Goal: Task Accomplishment & Management: Manage account settings

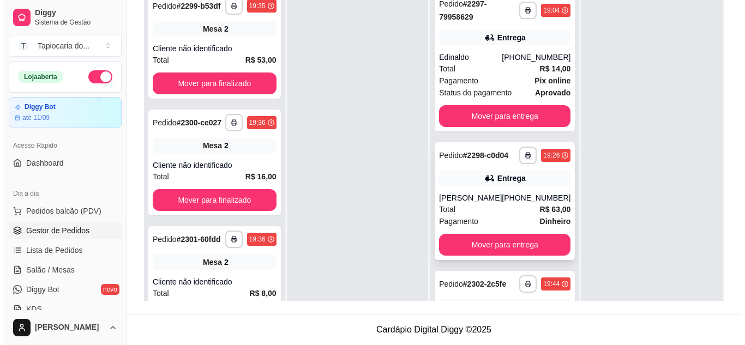
scroll to position [31, 0]
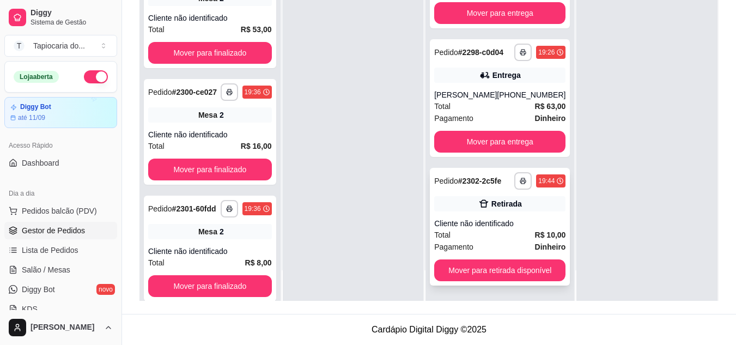
click at [481, 200] on icon at bounding box center [484, 203] width 11 height 11
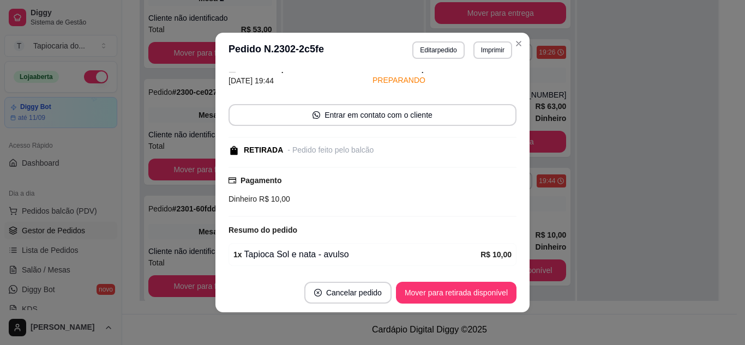
scroll to position [85, 0]
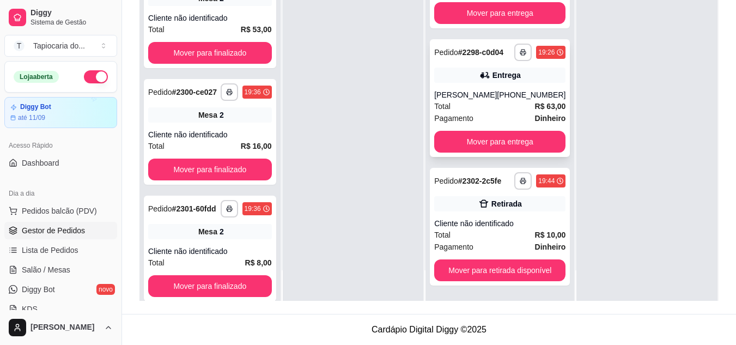
click at [508, 105] on div "Total R$ 63,00" at bounding box center [499, 106] width 131 height 12
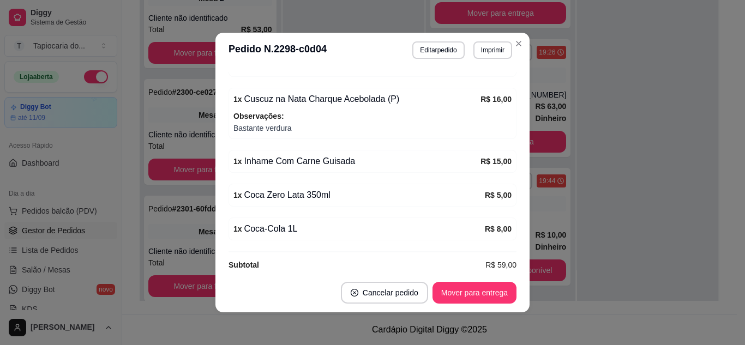
scroll to position [358, 0]
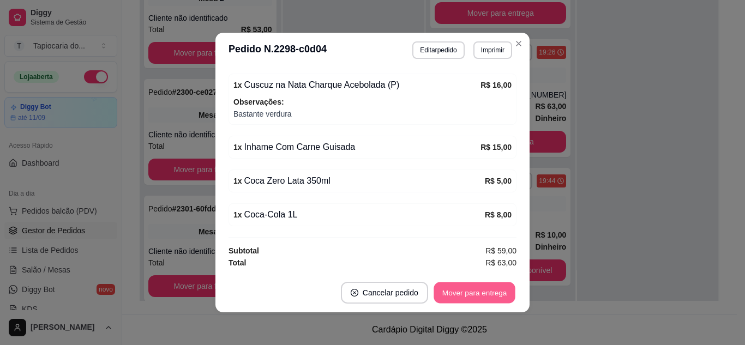
click at [485, 292] on button "Mover para entrega" at bounding box center [474, 292] width 82 height 21
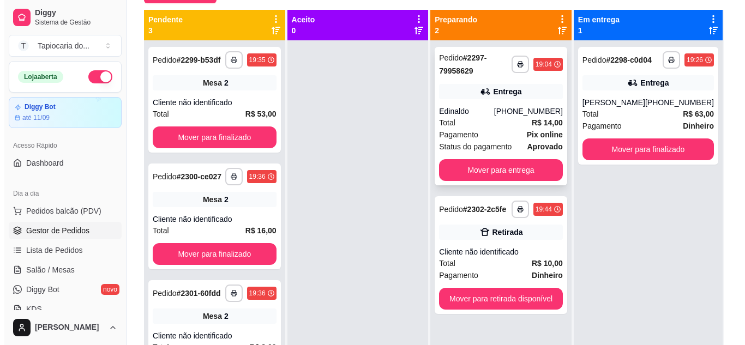
scroll to position [112, 0]
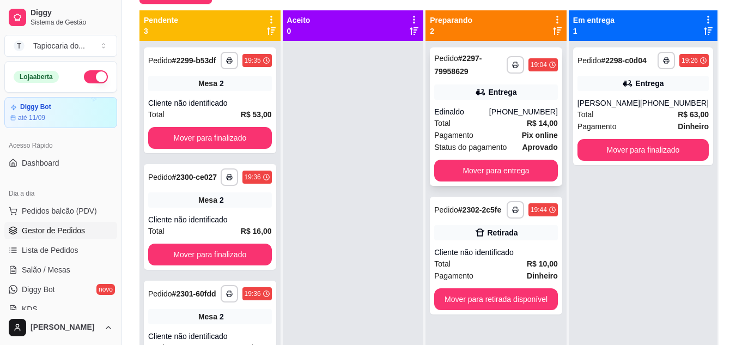
click at [489, 107] on div "Edinaldo" at bounding box center [461, 111] width 55 height 11
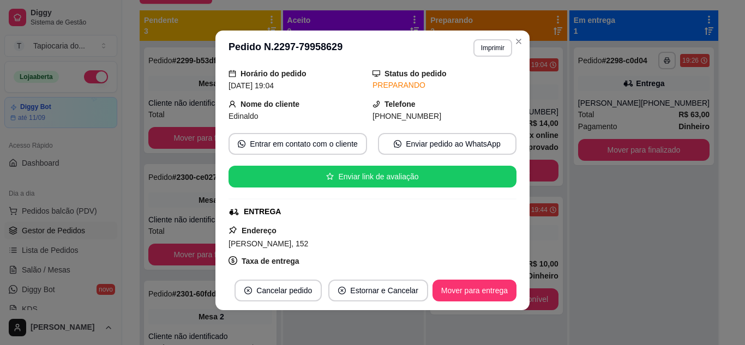
scroll to position [37, 0]
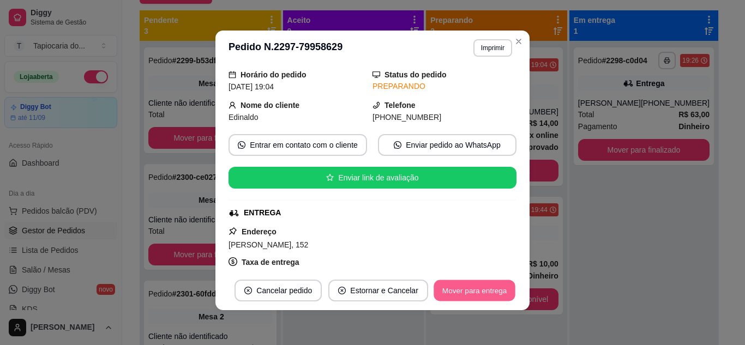
click at [486, 288] on button "Mover para entrega" at bounding box center [474, 290] width 82 height 21
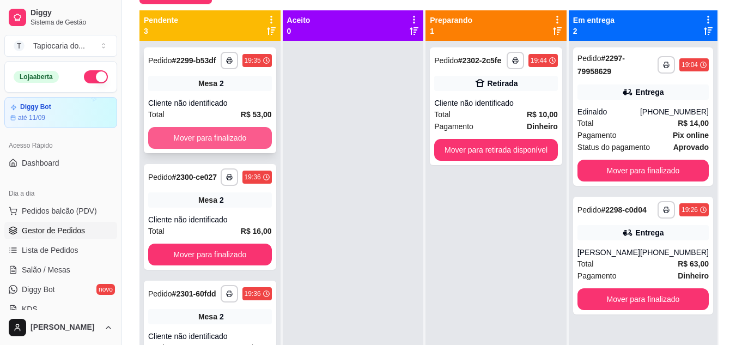
click at [194, 147] on button "Mover para finalizado" at bounding box center [210, 138] width 124 height 22
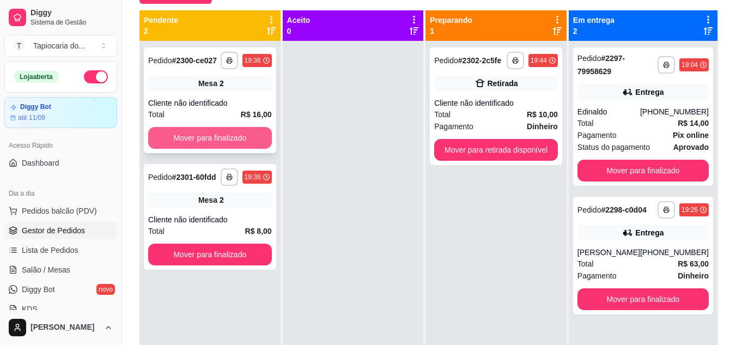
click at [209, 140] on button "Mover para finalizado" at bounding box center [210, 138] width 124 height 22
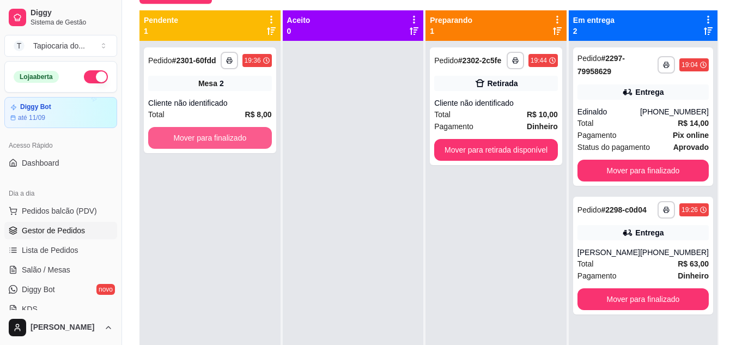
click at [218, 136] on button "Mover para finalizado" at bounding box center [210, 138] width 124 height 22
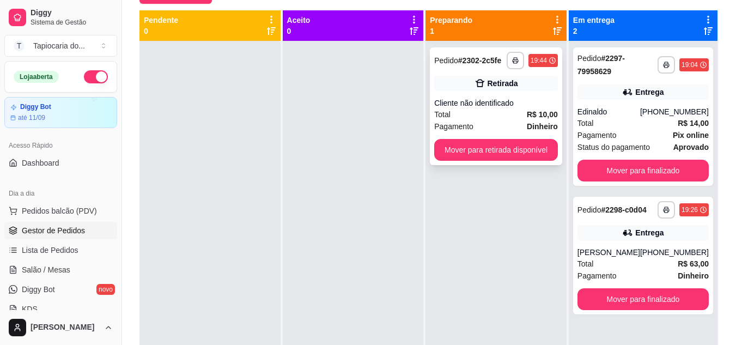
click at [473, 98] on div "Cliente não identificado" at bounding box center [496, 103] width 124 height 11
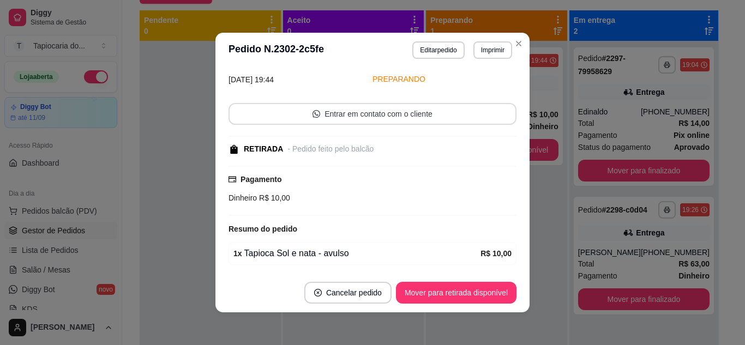
scroll to position [85, 0]
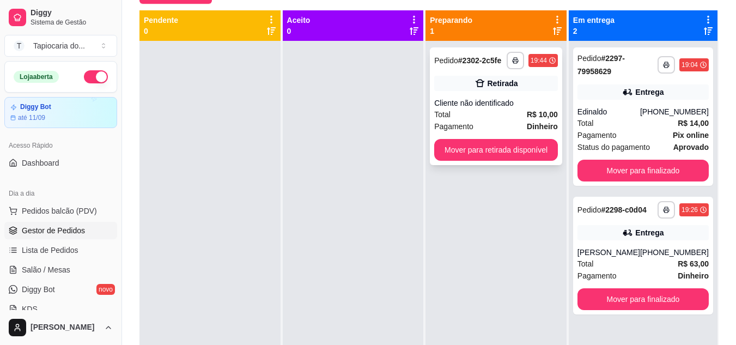
click at [477, 112] on div "Total R$ 10,00" at bounding box center [496, 114] width 124 height 12
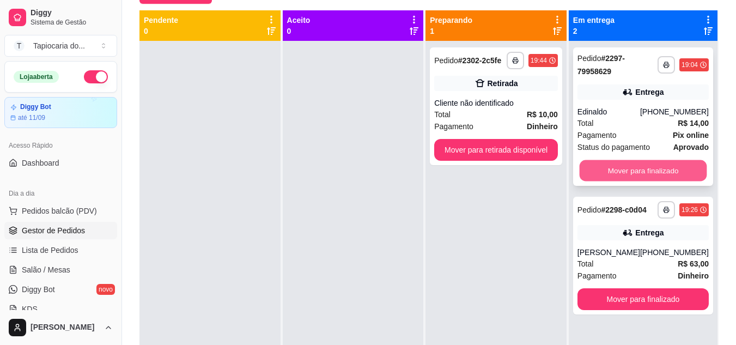
click at [620, 166] on button "Mover para finalizado" at bounding box center [643, 170] width 128 height 21
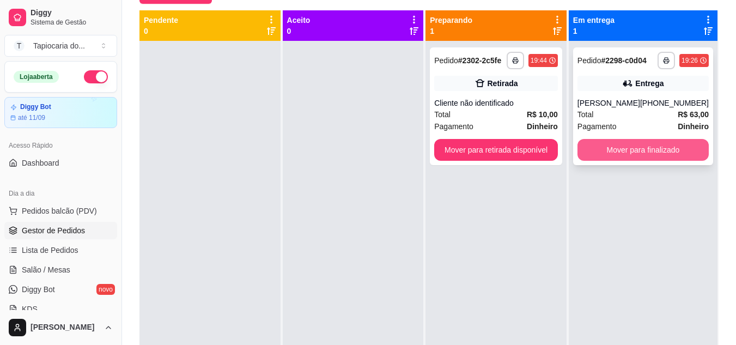
click at [639, 154] on button "Mover para finalizado" at bounding box center [643, 150] width 131 height 22
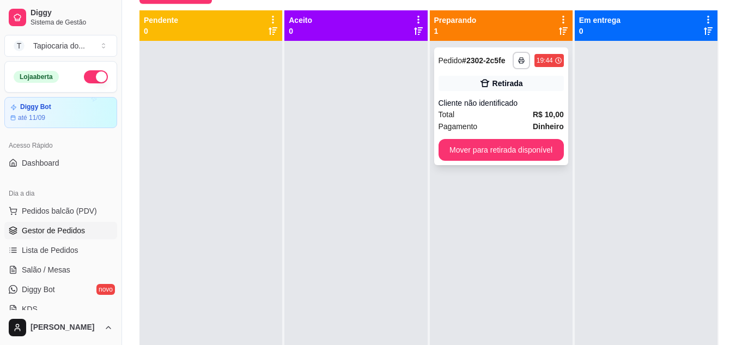
click at [506, 108] on div "Cliente não identificado" at bounding box center [501, 103] width 125 height 11
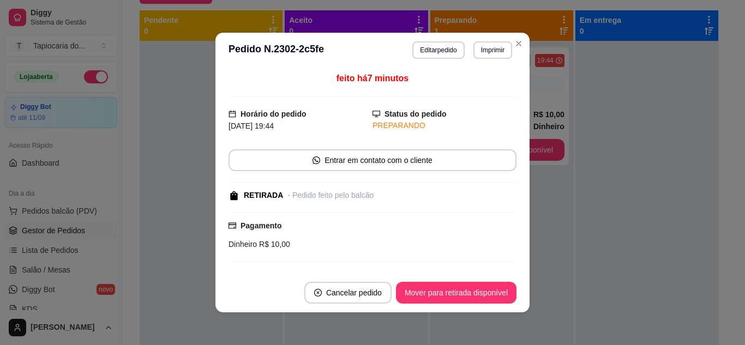
scroll to position [2, 0]
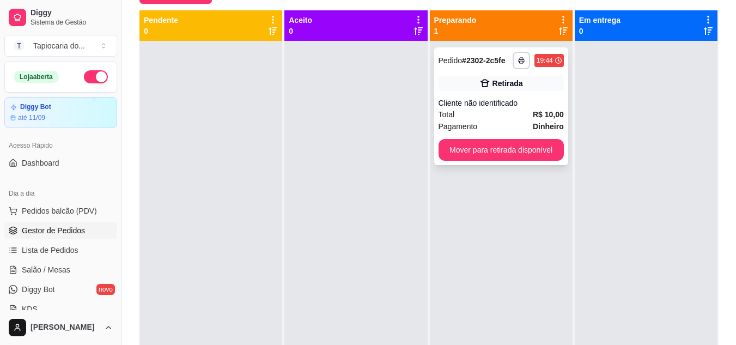
click at [494, 102] on div "Cliente não identificado" at bounding box center [501, 103] width 125 height 11
click at [460, 132] on div "**********" at bounding box center [501, 106] width 134 height 118
click at [52, 270] on span "Salão / Mesas" at bounding box center [46, 269] width 49 height 11
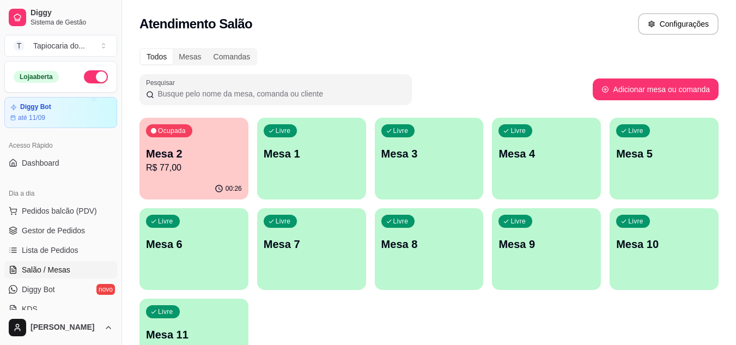
click at [545, 154] on p "Mesa 4" at bounding box center [547, 153] width 96 height 15
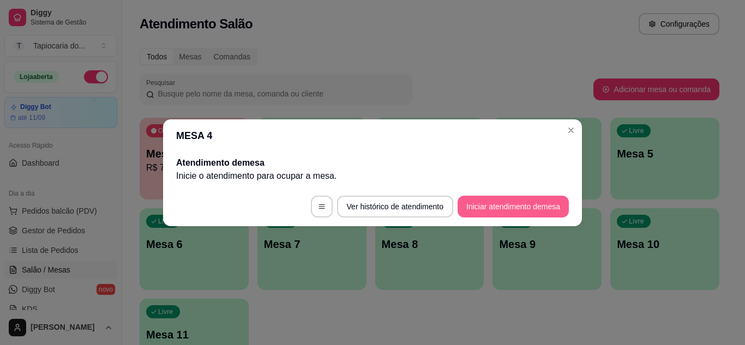
click at [504, 202] on button "Iniciar atendimento de mesa" at bounding box center [512, 207] width 111 height 22
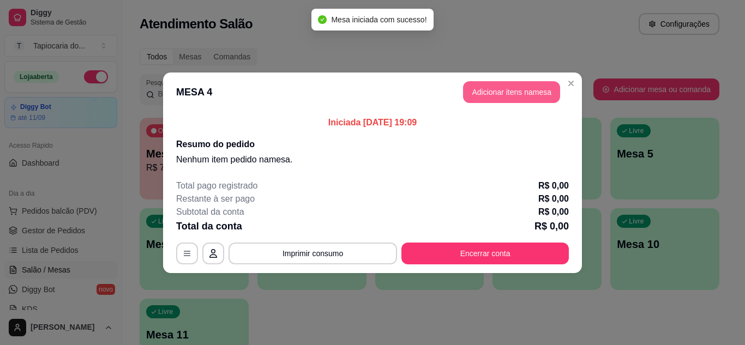
click at [495, 101] on button "Adicionar itens na mesa" at bounding box center [511, 92] width 97 height 22
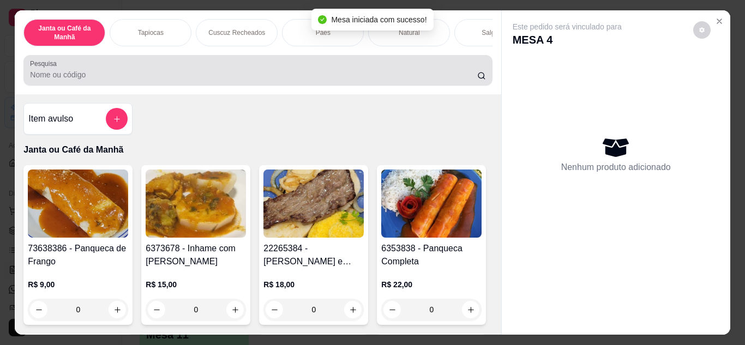
click at [344, 78] on input "Pesquisa" at bounding box center [253, 74] width 447 height 11
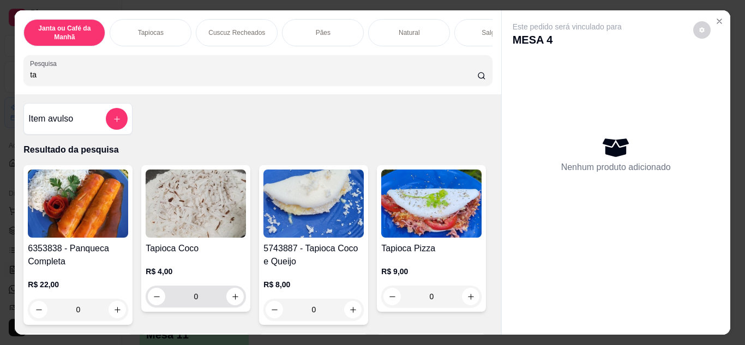
type input "ta"
click at [231, 305] on button "increase-product-quantity" at bounding box center [235, 296] width 17 height 17
type input "1"
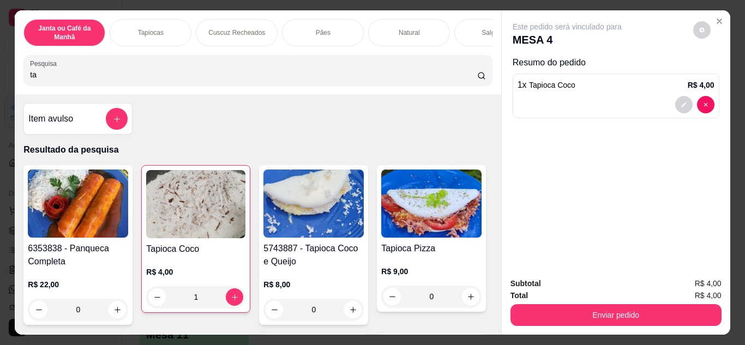
click at [158, 80] on input "ta" at bounding box center [253, 74] width 447 height 11
type input "t"
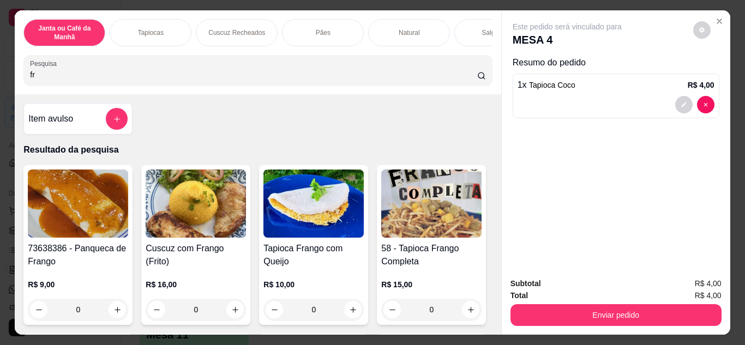
type input "f"
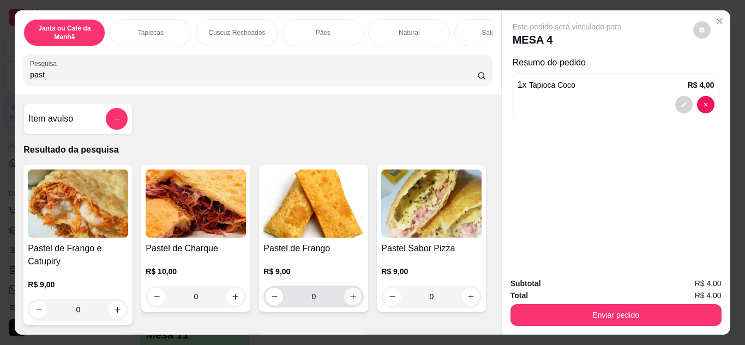
type input "past"
click at [356, 305] on button "increase-product-quantity" at bounding box center [352, 296] width 17 height 17
type input "1"
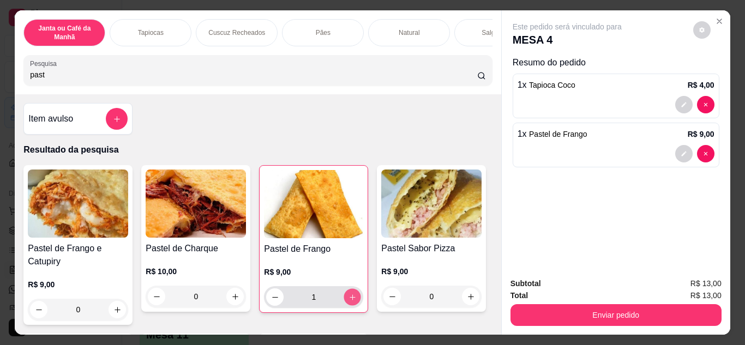
click at [349, 301] on icon "increase-product-quantity" at bounding box center [352, 297] width 8 height 8
type input "2"
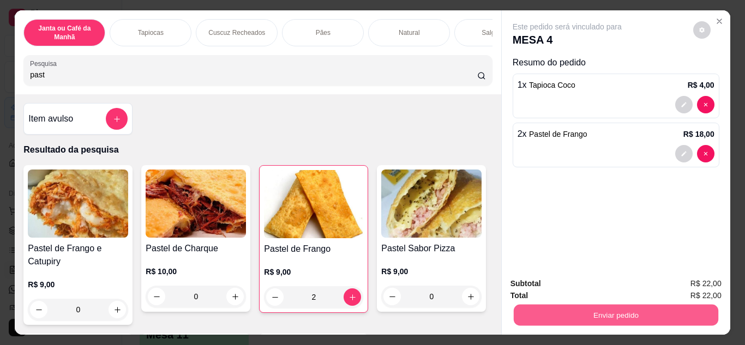
click at [560, 309] on button "Enviar pedido" at bounding box center [615, 315] width 204 height 21
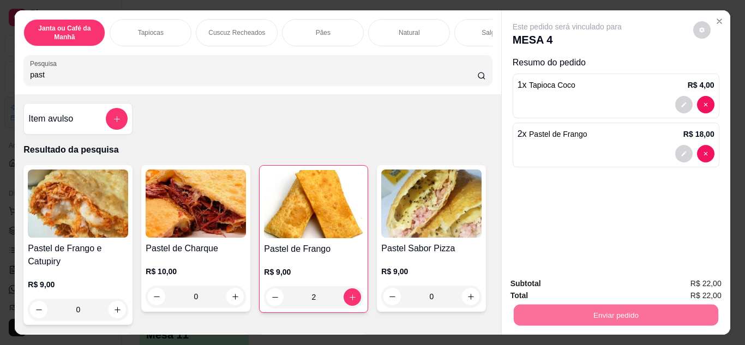
click at [563, 282] on button "Não registrar e enviar pedido" at bounding box center [579, 284] width 110 height 20
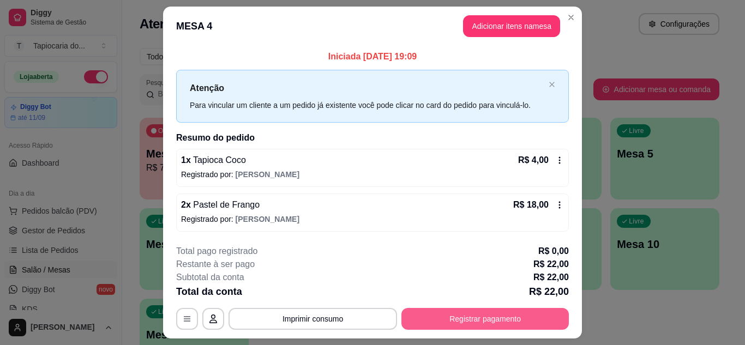
click at [524, 316] on button "Registrar pagamento" at bounding box center [484, 319] width 167 height 22
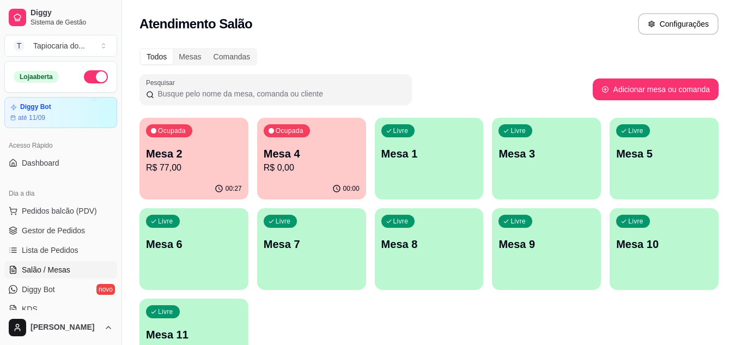
click at [188, 166] on p "R$ 77,00" at bounding box center [194, 167] width 96 height 13
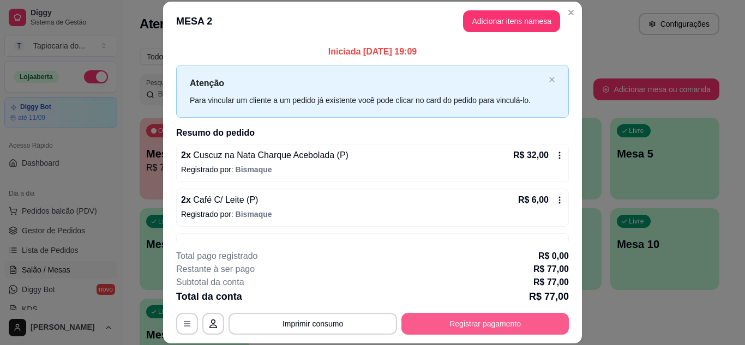
click at [479, 323] on button "Registrar pagamento" at bounding box center [484, 324] width 167 height 22
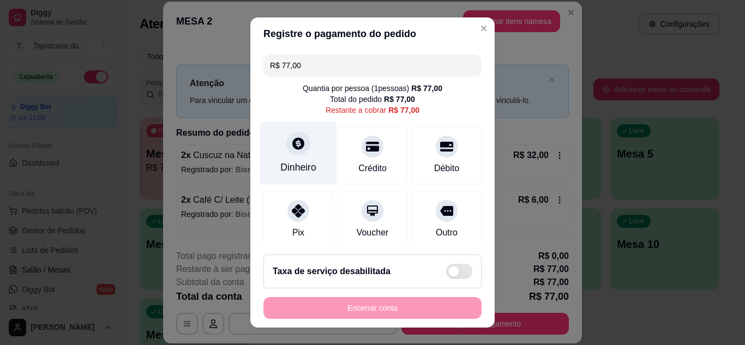
click at [297, 178] on div "Dinheiro" at bounding box center [298, 153] width 77 height 64
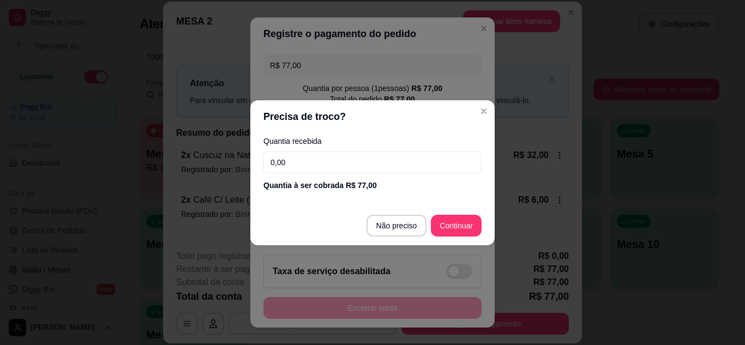
click at [306, 161] on input "0,00" at bounding box center [372, 163] width 218 height 22
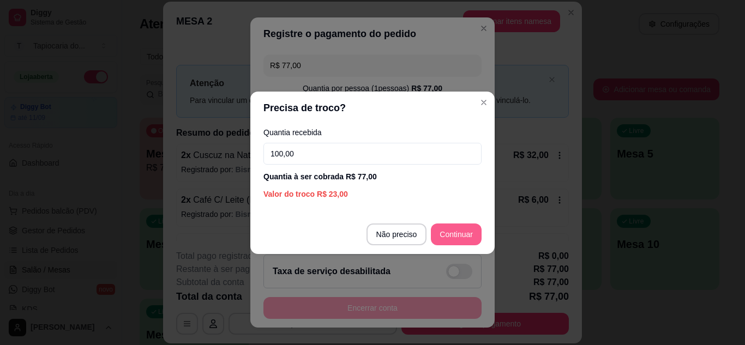
type input "100,00"
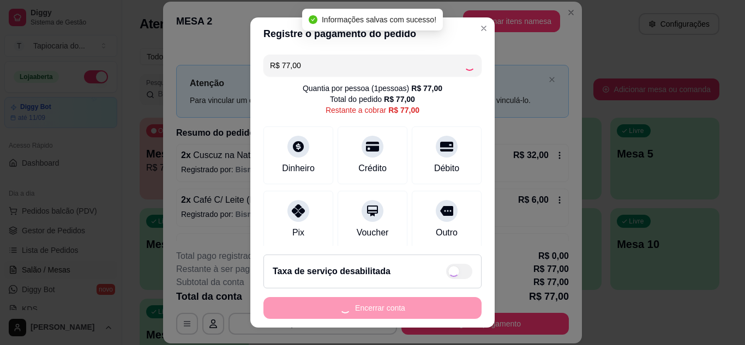
type input "R$ 0,00"
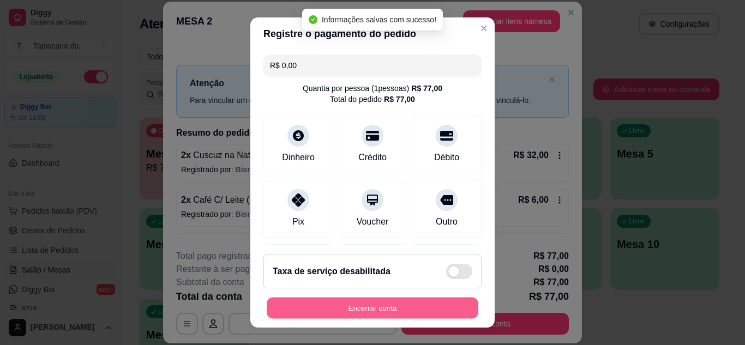
click at [434, 308] on button "Encerrar conta" at bounding box center [372, 308] width 211 height 21
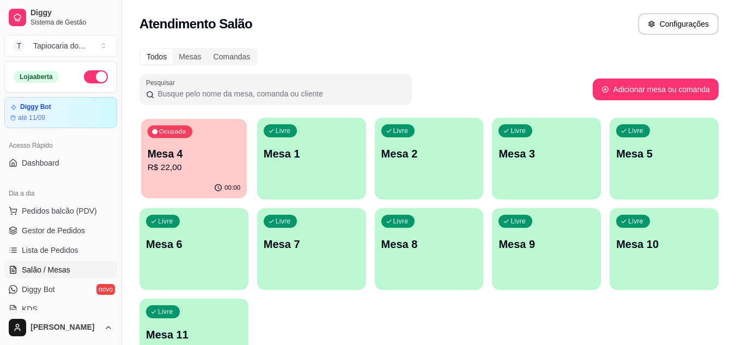
click at [214, 159] on p "Mesa 4" at bounding box center [194, 154] width 93 height 15
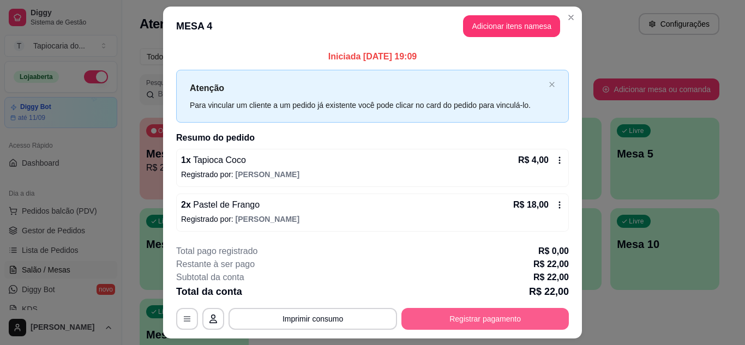
click at [485, 322] on button "Registrar pagamento" at bounding box center [484, 319] width 167 height 22
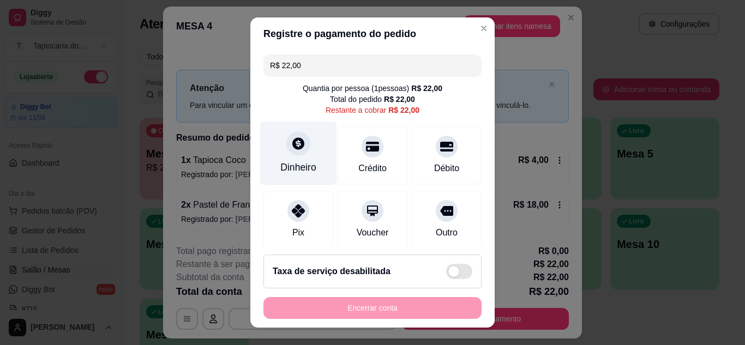
click at [304, 161] on div "Dinheiro" at bounding box center [298, 167] width 36 height 14
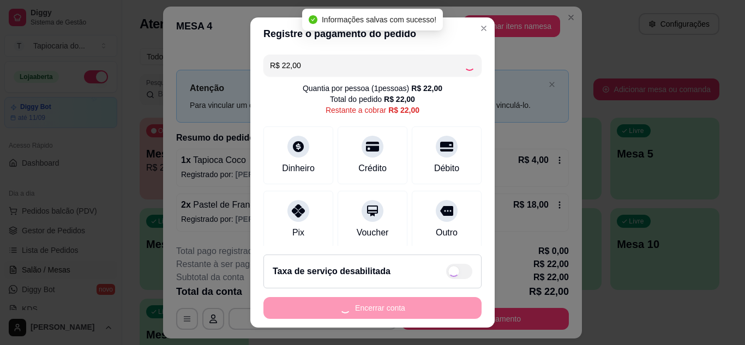
type input "R$ 0,00"
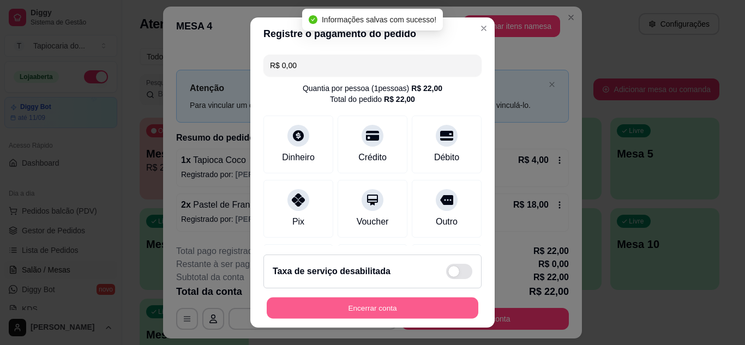
click at [442, 310] on button "Encerrar conta" at bounding box center [372, 308] width 211 height 21
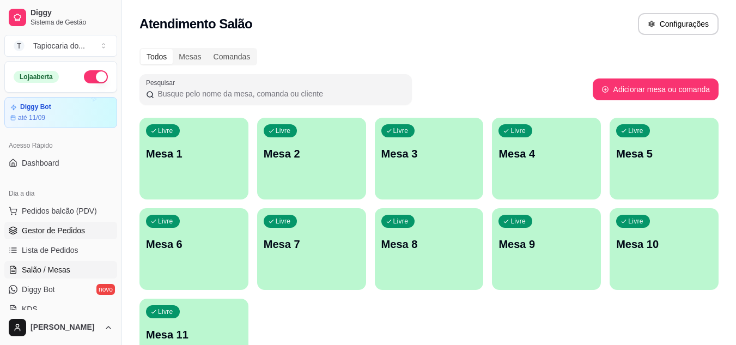
click at [62, 235] on span "Gestor de Pedidos" at bounding box center [53, 230] width 63 height 11
click at [48, 227] on span "Gestor de Pedidos" at bounding box center [53, 230] width 63 height 11
click at [44, 228] on span "Gestor de Pedidos" at bounding box center [53, 230] width 63 height 11
click at [42, 230] on span "Gestor de Pedidos" at bounding box center [53, 230] width 63 height 11
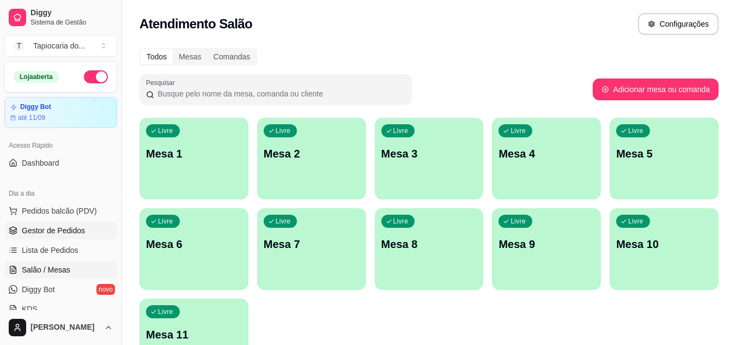
click at [42, 230] on span "Gestor de Pedidos" at bounding box center [53, 230] width 63 height 11
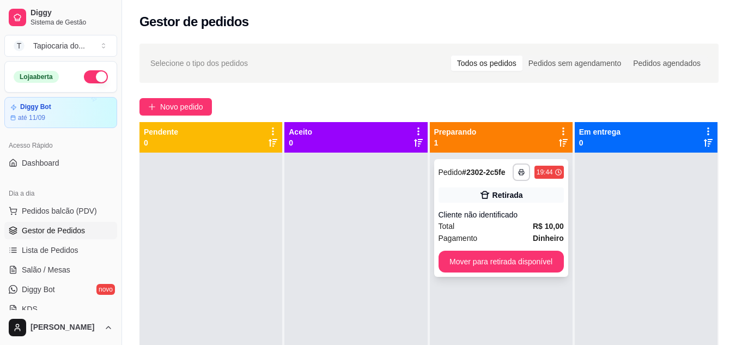
click at [468, 206] on div "**********" at bounding box center [501, 218] width 134 height 118
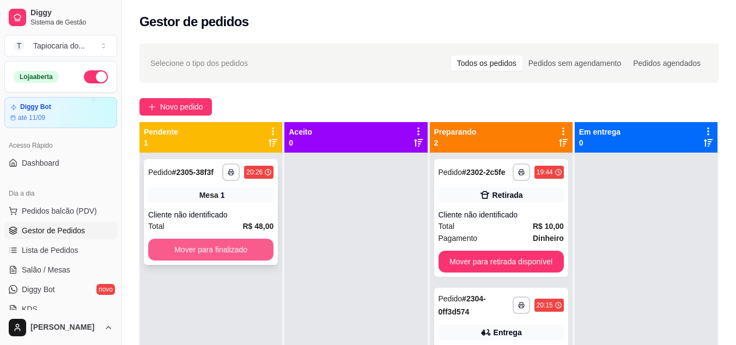
click at [211, 252] on button "Mover para finalizado" at bounding box center [210, 250] width 125 height 22
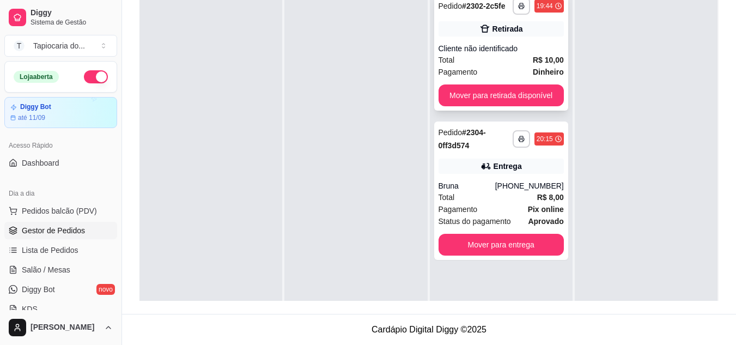
click at [480, 38] on div "**********" at bounding box center [501, 52] width 134 height 118
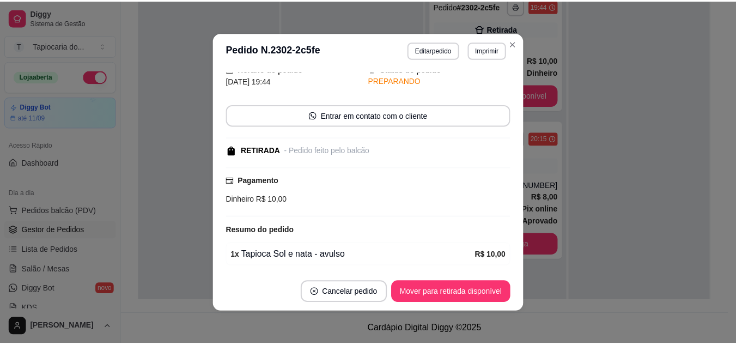
scroll to position [85, 0]
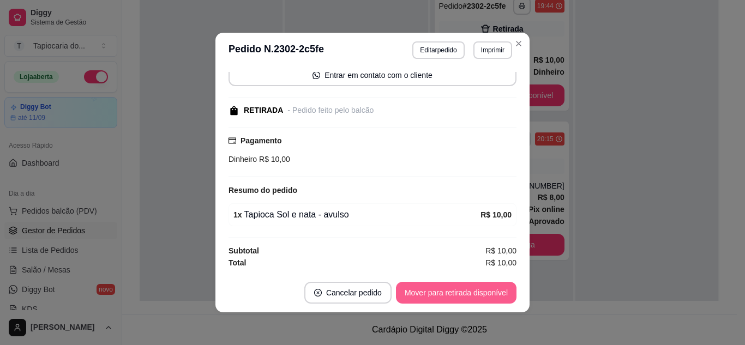
click at [446, 300] on button "Mover para retirada disponível" at bounding box center [456, 293] width 120 height 22
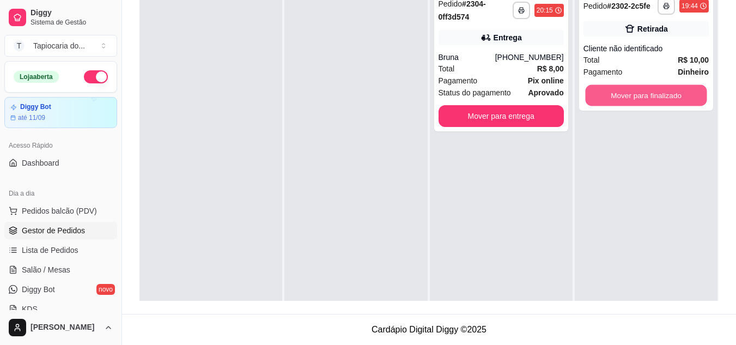
click at [634, 96] on button "Mover para finalizado" at bounding box center [646, 95] width 122 height 21
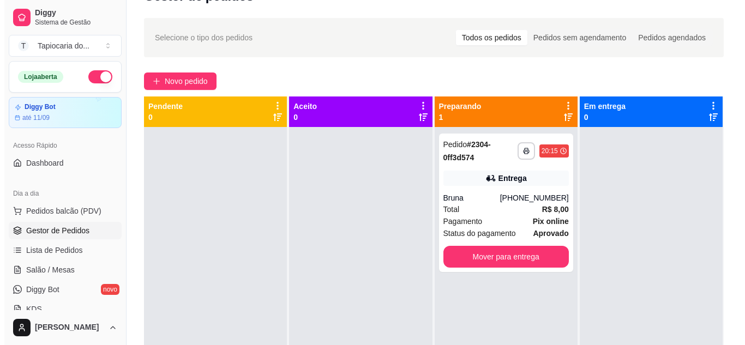
scroll to position [0, 0]
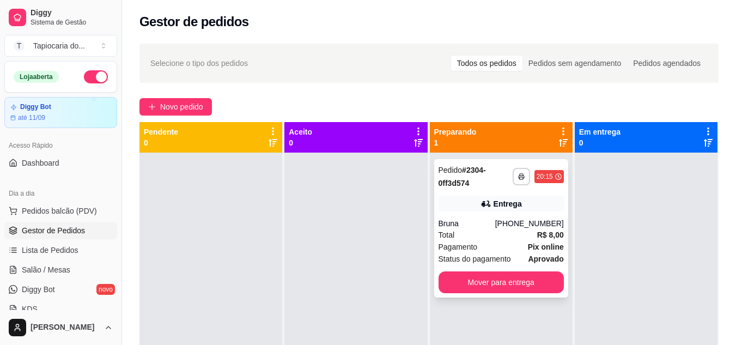
click at [450, 241] on span "Pagamento" at bounding box center [458, 247] width 39 height 12
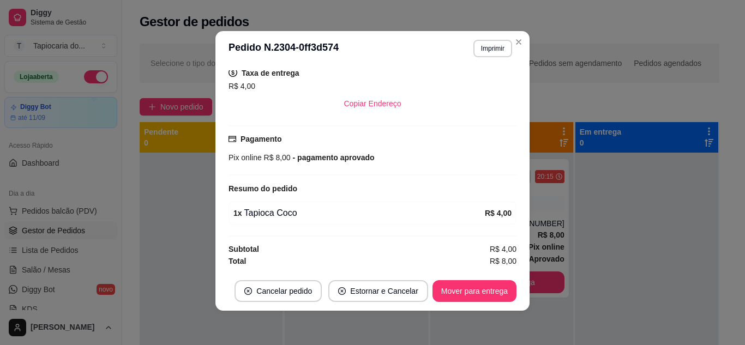
scroll to position [2, 0]
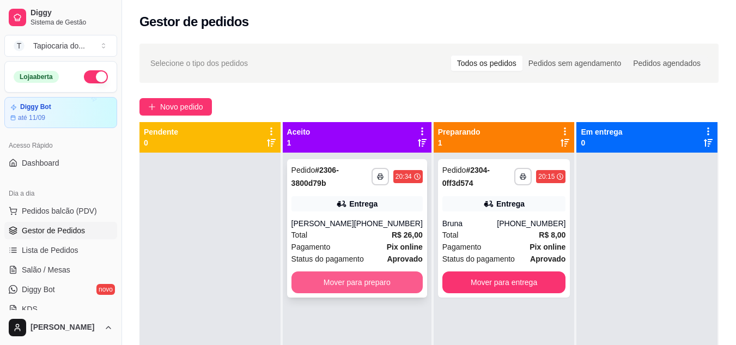
click at [329, 274] on button "Mover para preparo" at bounding box center [357, 282] width 131 height 22
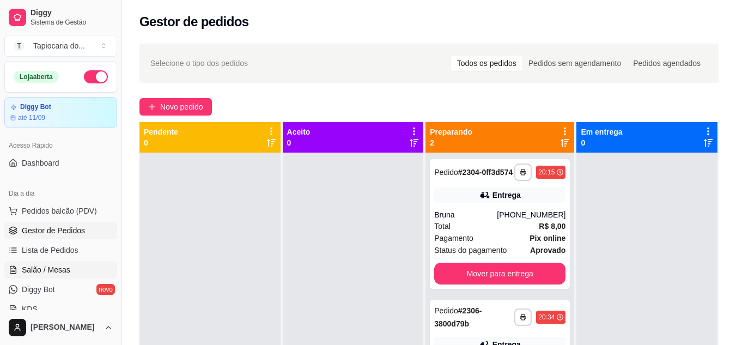
click at [39, 270] on span "Salão / Mesas" at bounding box center [46, 269] width 49 height 11
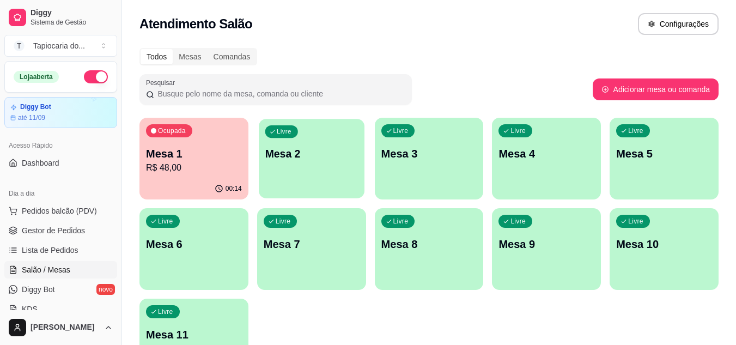
click at [339, 180] on div "Livre Mesa 2" at bounding box center [312, 152] width 106 height 67
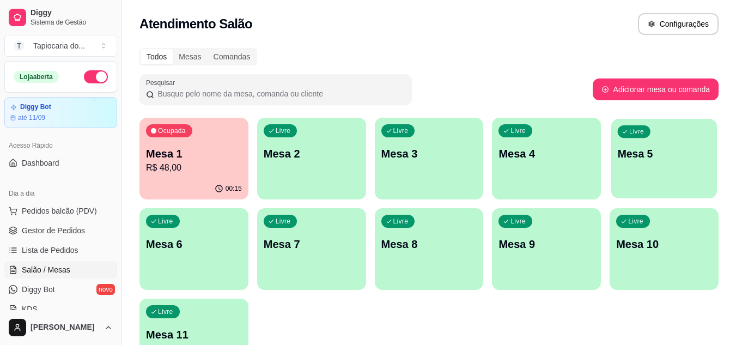
click at [662, 154] on p "Mesa 5" at bounding box center [664, 154] width 93 height 15
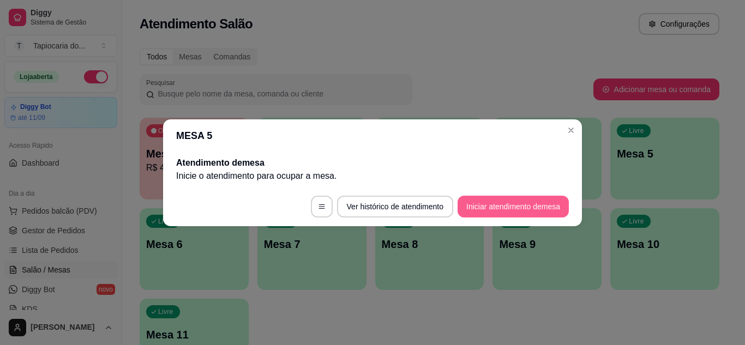
click at [487, 209] on button "Iniciar atendimento de mesa" at bounding box center [512, 207] width 111 height 22
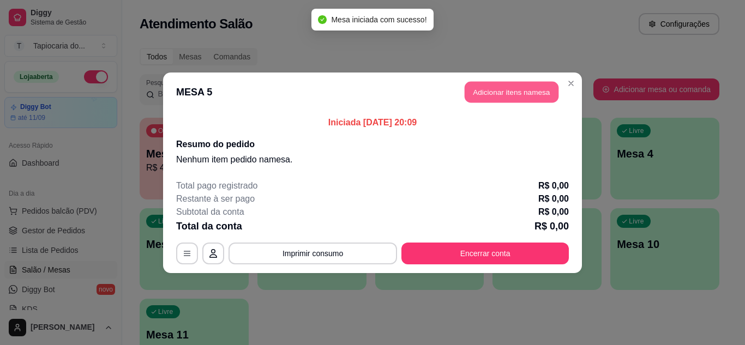
click at [491, 98] on button "Adicionar itens na mesa" at bounding box center [511, 91] width 94 height 21
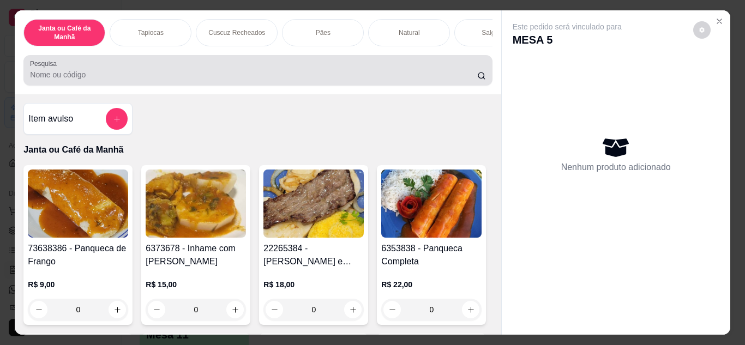
click at [389, 73] on input "Pesquisa" at bounding box center [253, 74] width 447 height 11
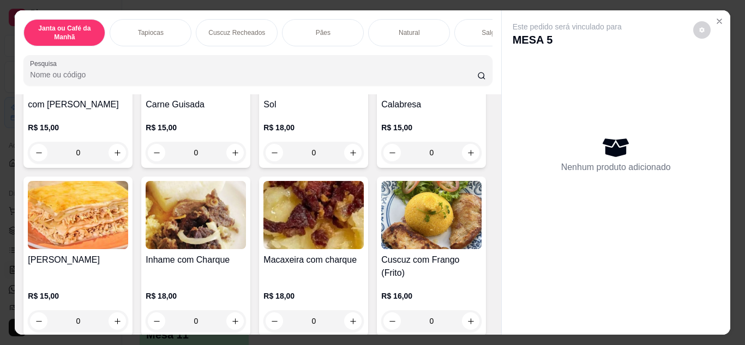
scroll to position [327, 0]
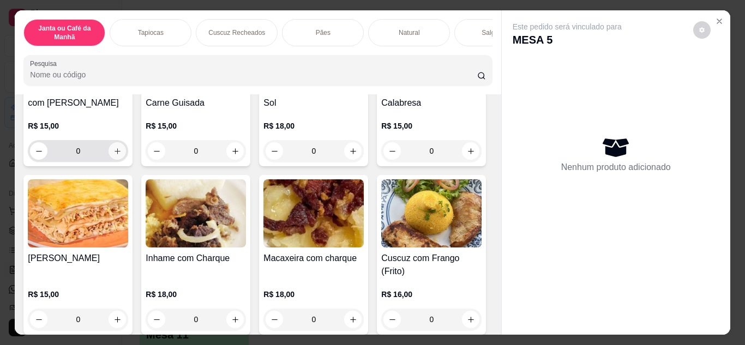
click at [122, 151] on icon "increase-product-quantity" at bounding box center [117, 151] width 8 height 8
type input "1"
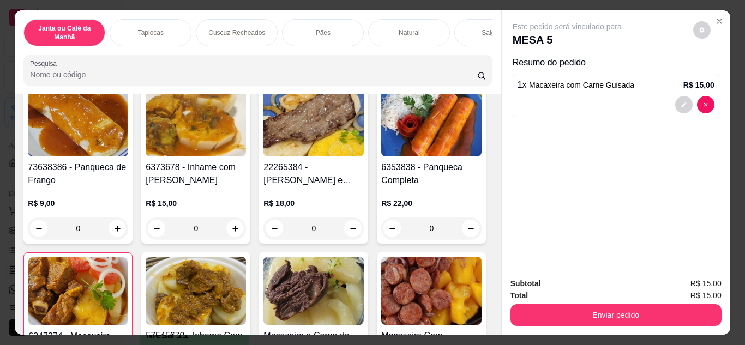
scroll to position [0, 0]
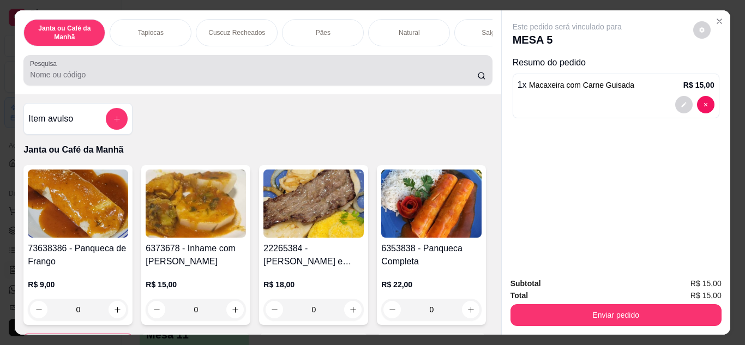
click at [227, 80] on input "Pesquisa" at bounding box center [253, 74] width 447 height 11
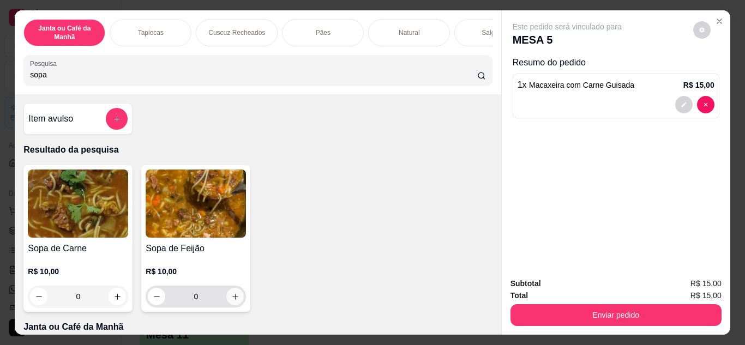
type input "sopa"
click at [232, 299] on icon "increase-product-quantity" at bounding box center [234, 296] width 5 height 5
type input "1"
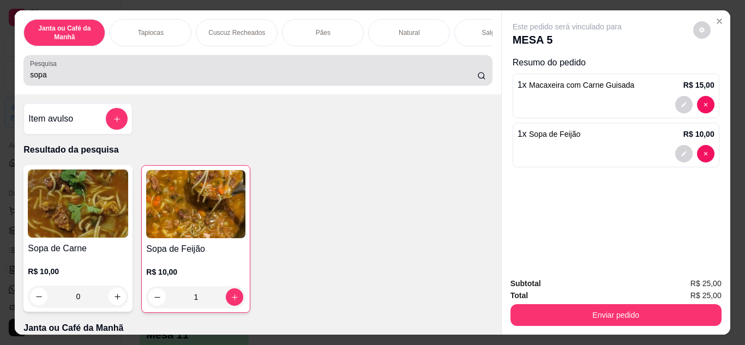
click at [159, 80] on input "sopa" at bounding box center [253, 74] width 447 height 11
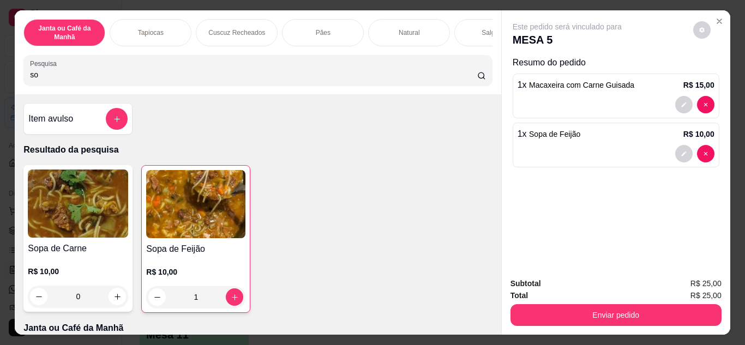
type input "s"
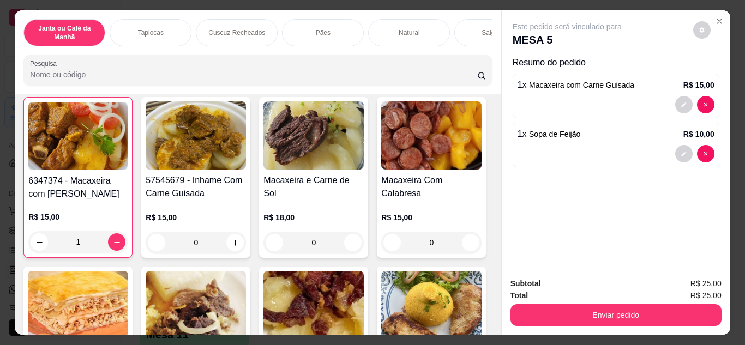
scroll to position [218, 0]
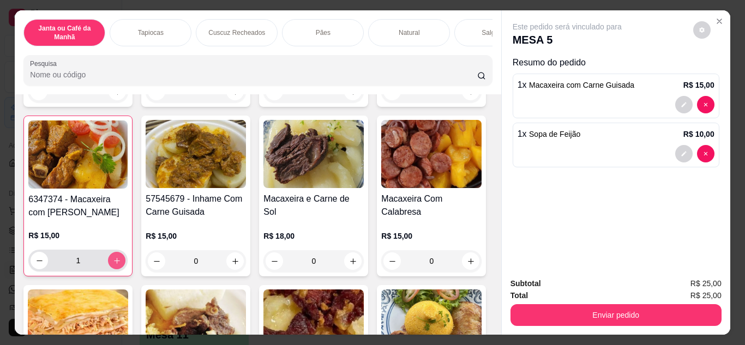
click at [121, 265] on icon "increase-product-quantity" at bounding box center [117, 261] width 8 height 8
type input "2"
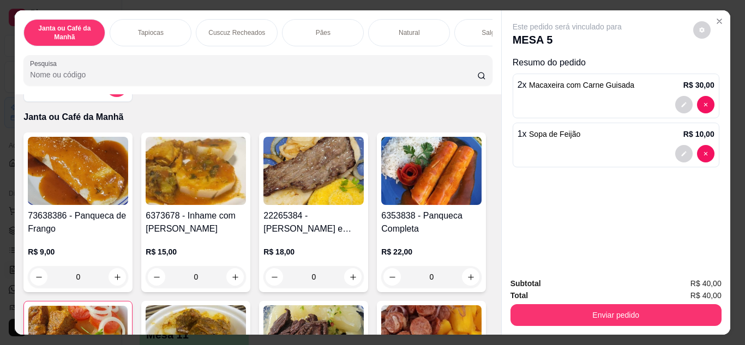
scroll to position [0, 0]
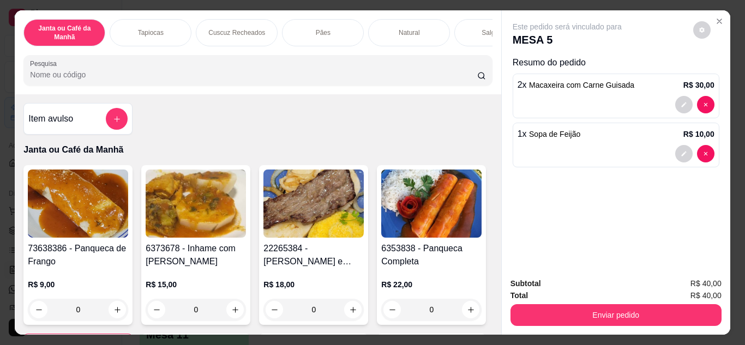
click at [334, 76] on input "Pesquisa" at bounding box center [253, 74] width 447 height 11
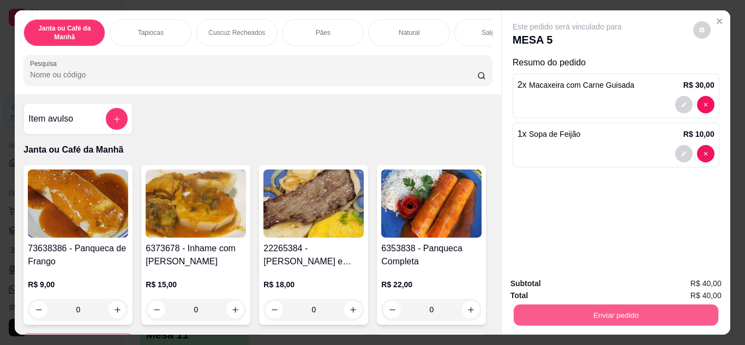
click at [579, 310] on button "Enviar pedido" at bounding box center [615, 315] width 204 height 21
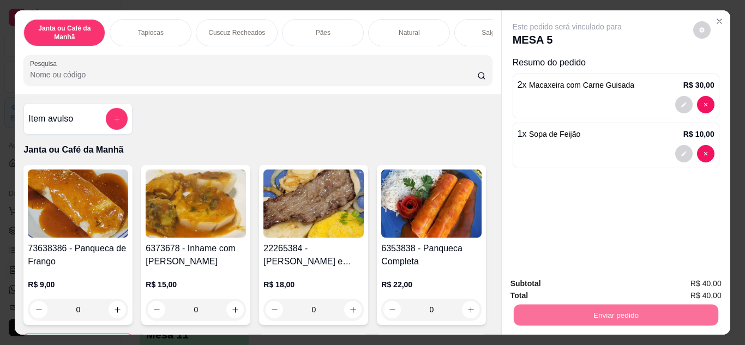
click at [594, 283] on button "Não registrar e enviar pedido" at bounding box center [579, 284] width 113 height 21
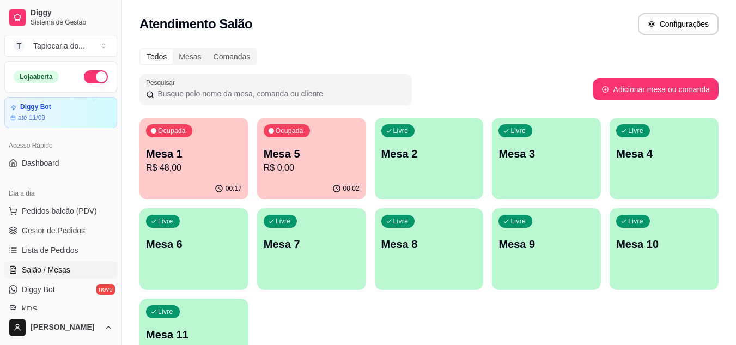
click at [278, 164] on p "R$ 0,00" at bounding box center [312, 167] width 96 height 13
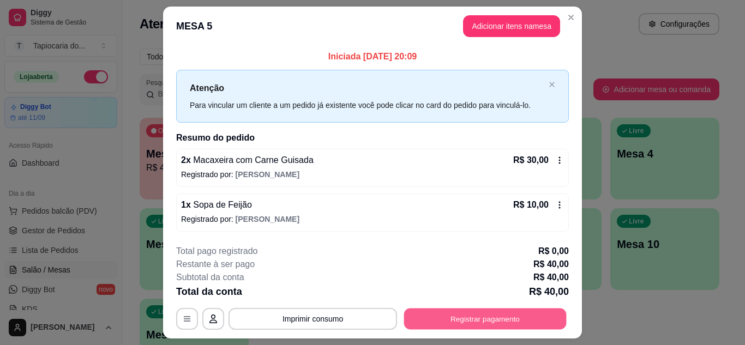
click at [505, 322] on button "Registrar pagamento" at bounding box center [485, 319] width 162 height 21
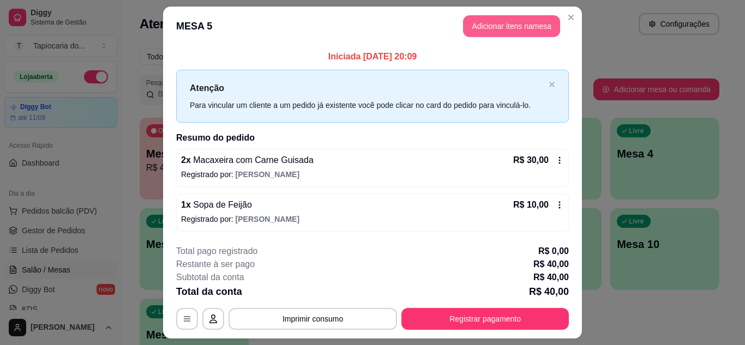
click at [498, 25] on button "Adicionar itens na mesa" at bounding box center [511, 26] width 97 height 22
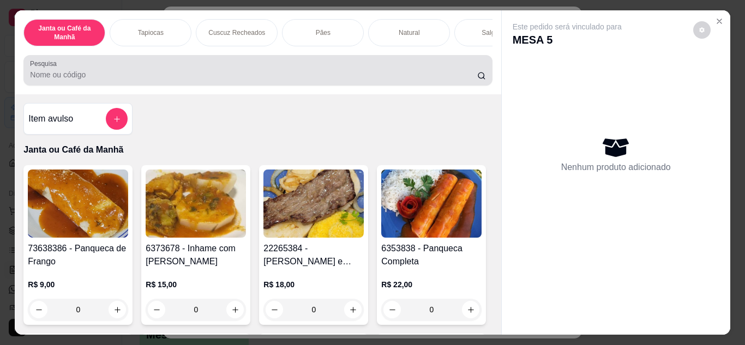
click at [183, 75] on input "Pesquisa" at bounding box center [253, 74] width 447 height 11
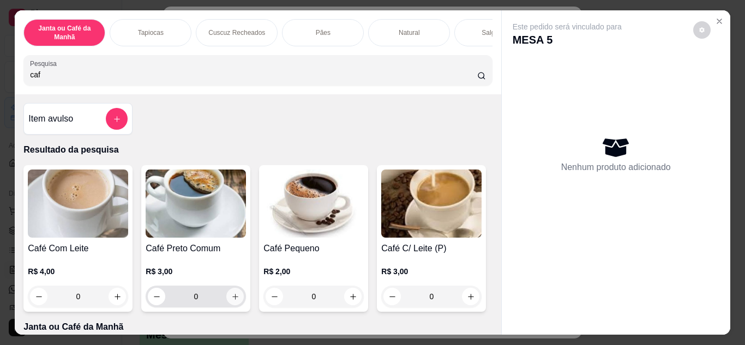
type input "caf"
click at [231, 300] on icon "increase-product-quantity" at bounding box center [235, 297] width 8 height 8
type input "1"
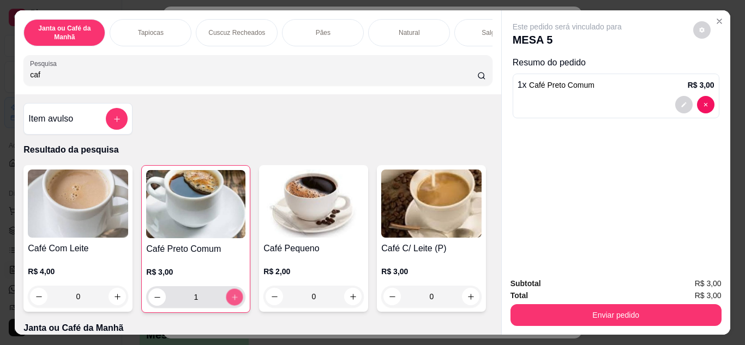
click at [232, 300] on icon "increase-product-quantity" at bounding box center [234, 296] width 5 height 5
type input "2"
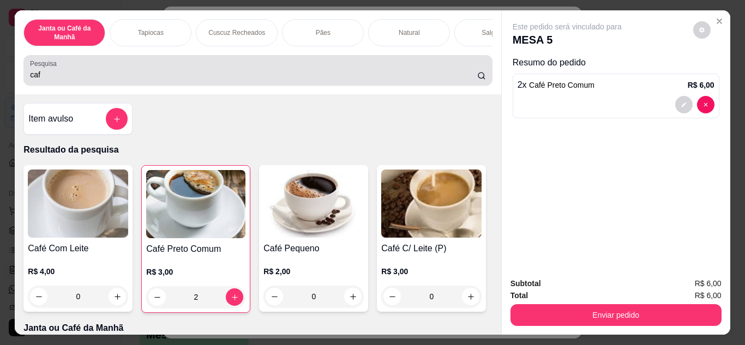
click at [220, 78] on input "caf" at bounding box center [253, 74] width 447 height 11
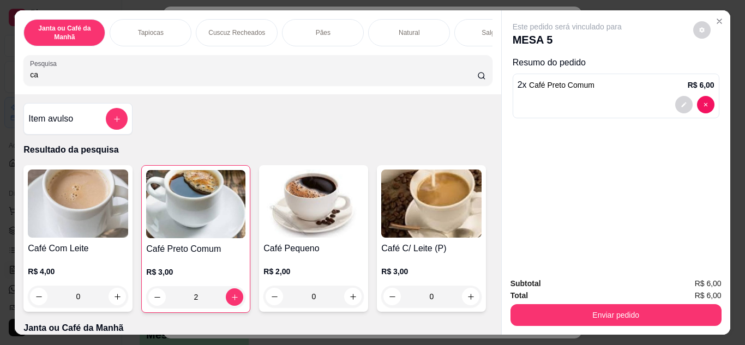
type input "c"
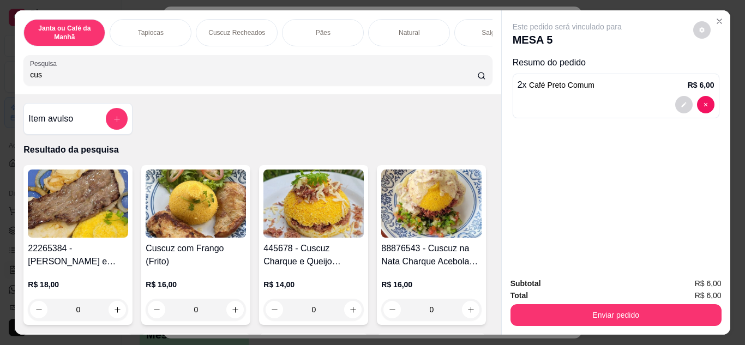
click at [223, 76] on input "cus" at bounding box center [253, 74] width 447 height 11
type input "c"
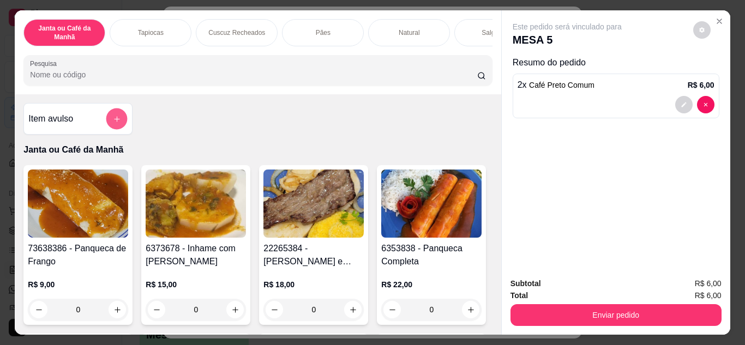
click at [112, 130] on button "add-separate-item" at bounding box center [116, 118] width 21 height 21
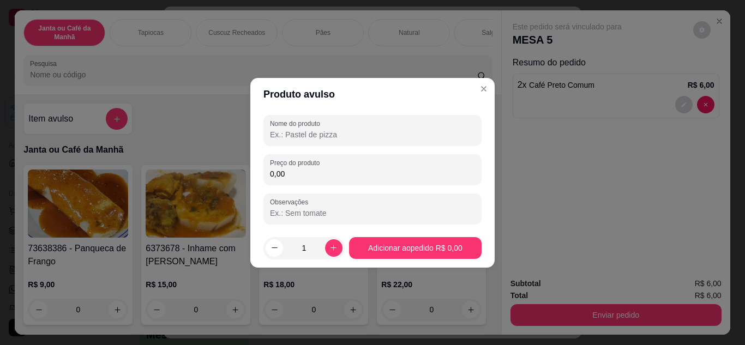
click at [289, 134] on input "Nome do produto" at bounding box center [372, 134] width 205 height 11
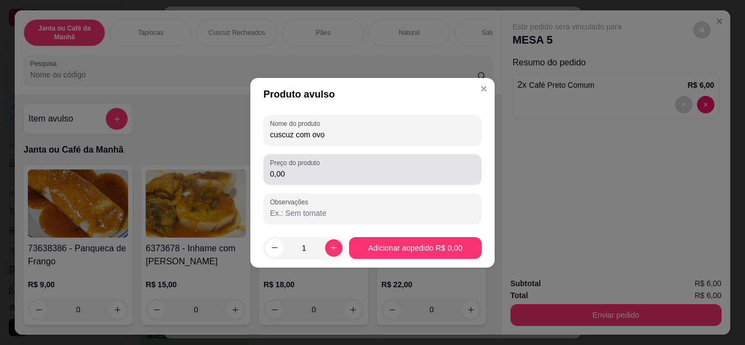
type input "cuscuz com ovo"
click at [286, 170] on input "0,00" at bounding box center [372, 173] width 205 height 11
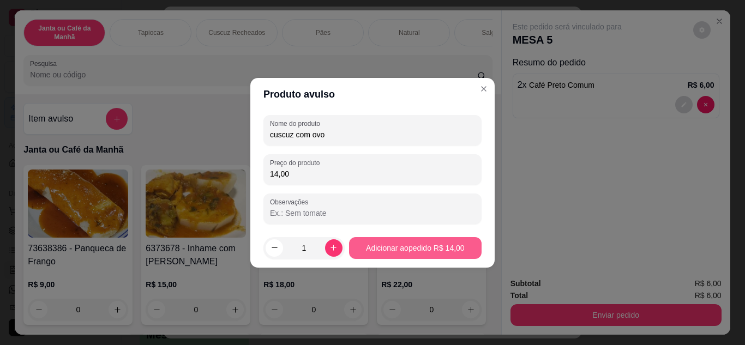
type input "14,00"
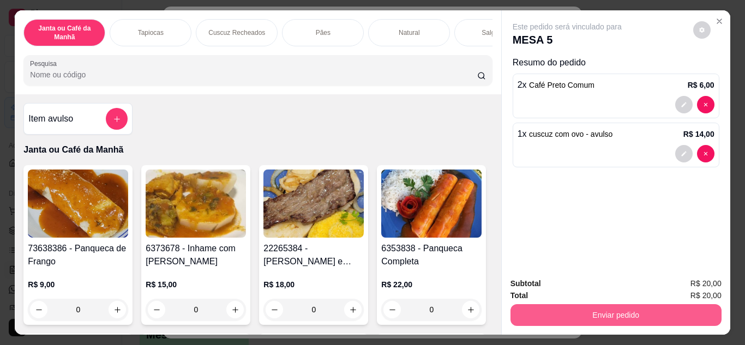
click at [632, 308] on button "Enviar pedido" at bounding box center [615, 315] width 211 height 22
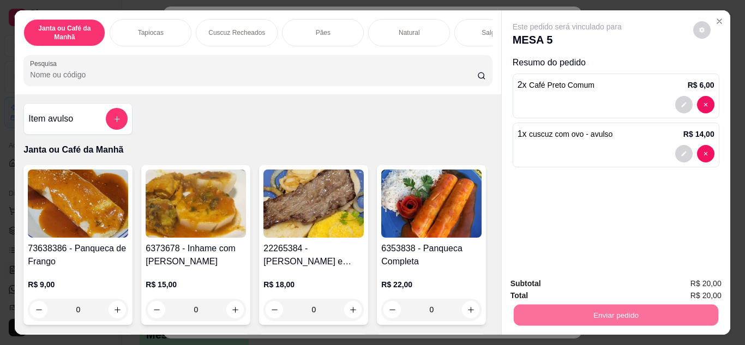
click at [626, 281] on button "Não registrar e enviar pedido" at bounding box center [579, 284] width 113 height 21
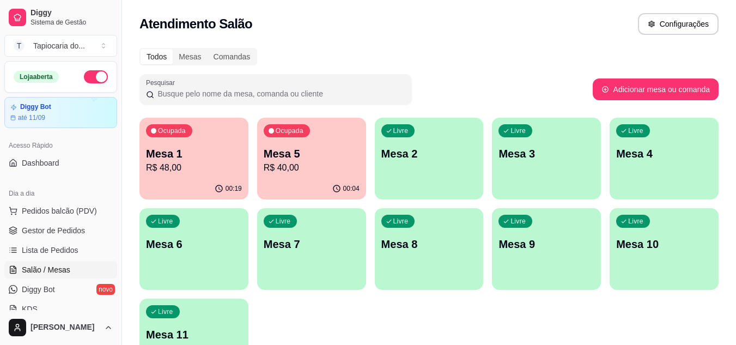
click at [321, 170] on p "R$ 40,00" at bounding box center [312, 167] width 96 height 13
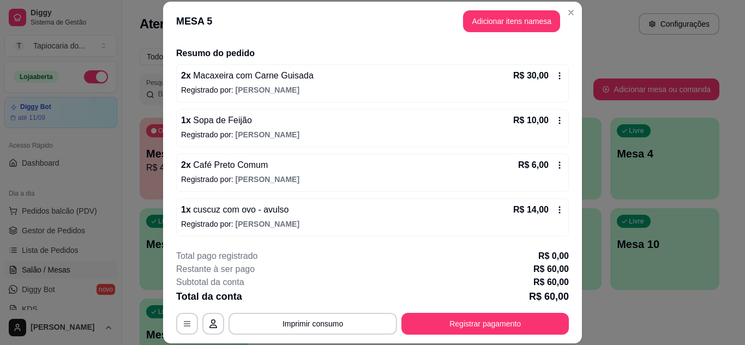
scroll to position [33, 0]
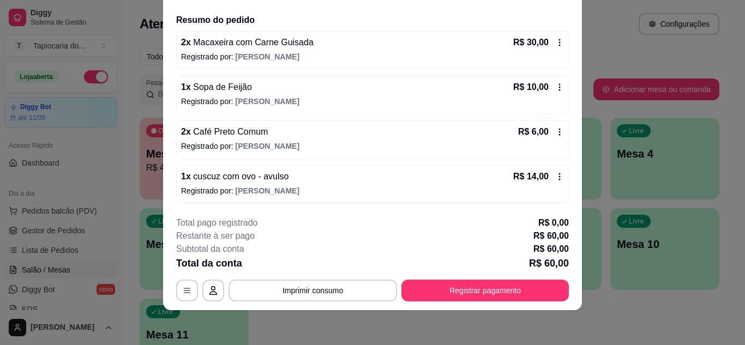
click at [555, 179] on icon at bounding box center [559, 176] width 9 height 9
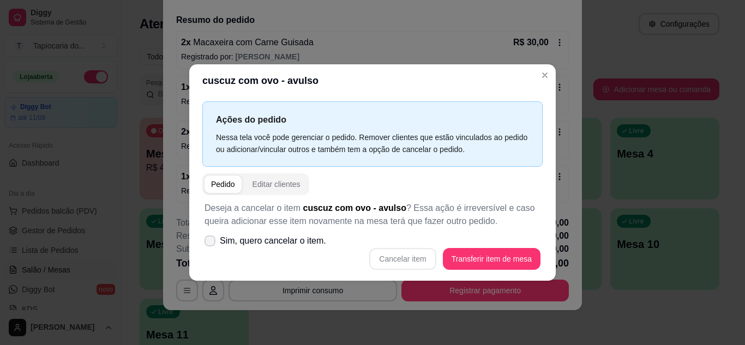
click at [208, 238] on icon at bounding box center [209, 241] width 9 height 7
click at [208, 243] on input "Sim, quero cancelar o item." at bounding box center [207, 246] width 7 height 7
checkbox input "true"
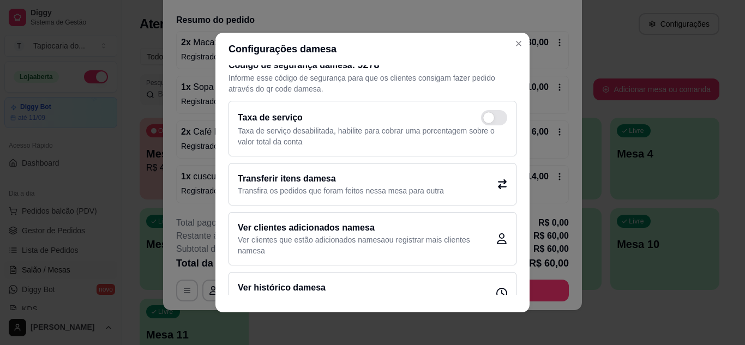
scroll to position [0, 0]
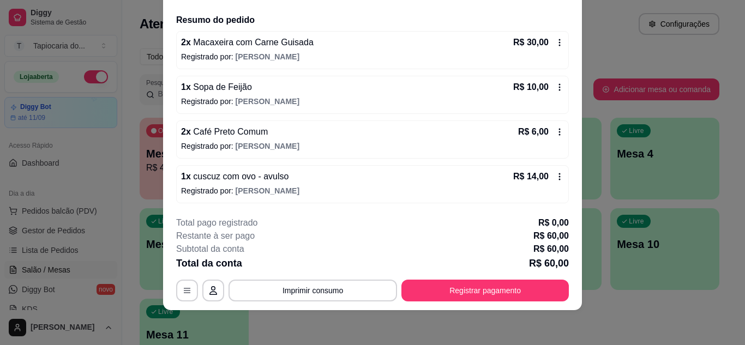
click at [555, 172] on icon at bounding box center [559, 176] width 9 height 9
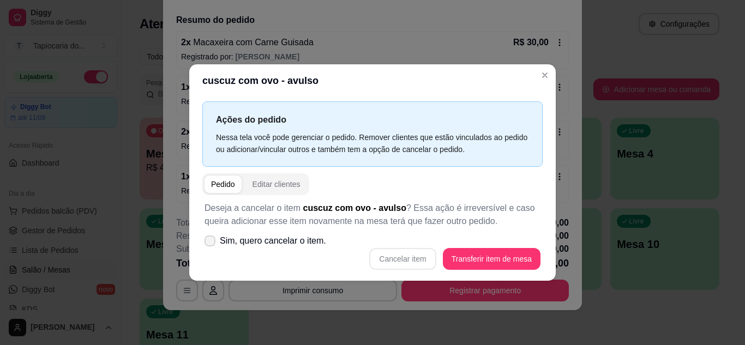
click at [214, 241] on icon at bounding box center [209, 241] width 9 height 7
click at [211, 243] on input "Sim, quero cancelar o item." at bounding box center [207, 246] width 7 height 7
checkbox input "true"
click at [410, 255] on button "Cancelar item" at bounding box center [402, 258] width 65 height 21
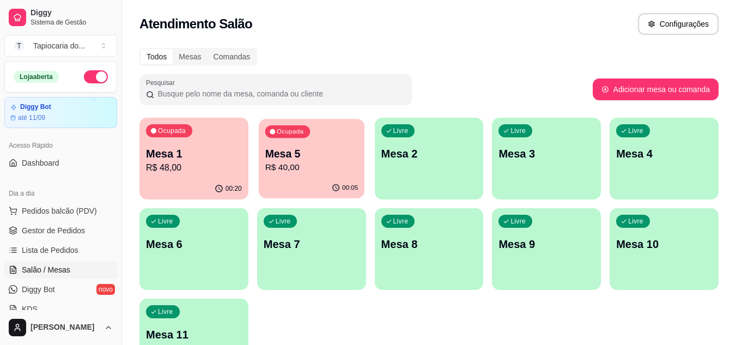
click at [319, 176] on div "Ocupada Mesa 5 R$ 40,00" at bounding box center [312, 148] width 106 height 59
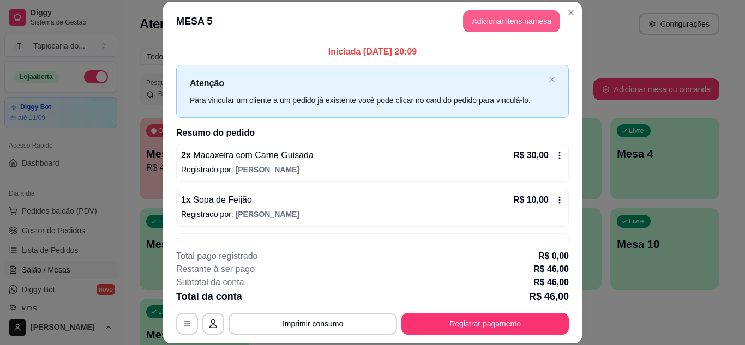
click at [477, 24] on button "Adicionar itens na mesa" at bounding box center [511, 21] width 97 height 22
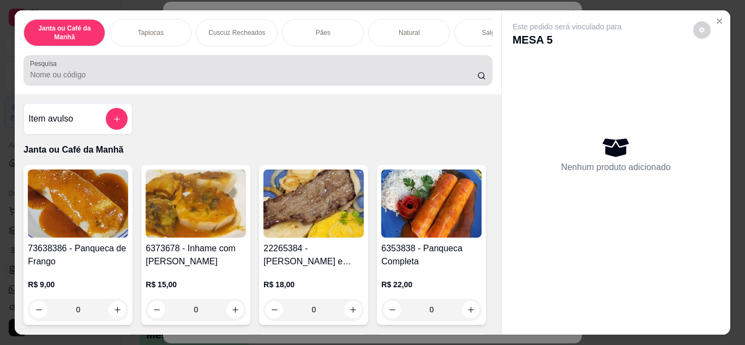
click at [225, 80] on input "Pesquisa" at bounding box center [253, 74] width 447 height 11
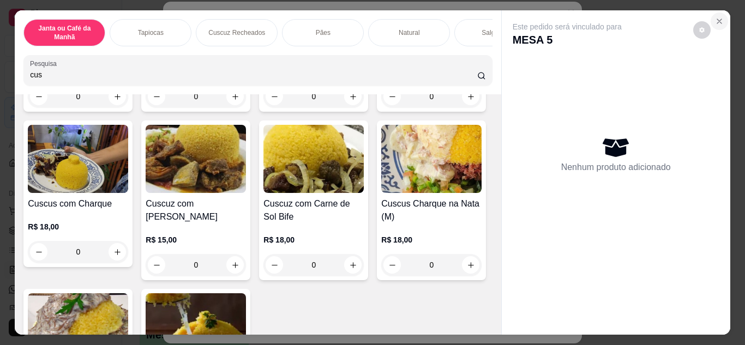
type input "cus"
click at [717, 19] on icon "Close" at bounding box center [719, 21] width 4 height 4
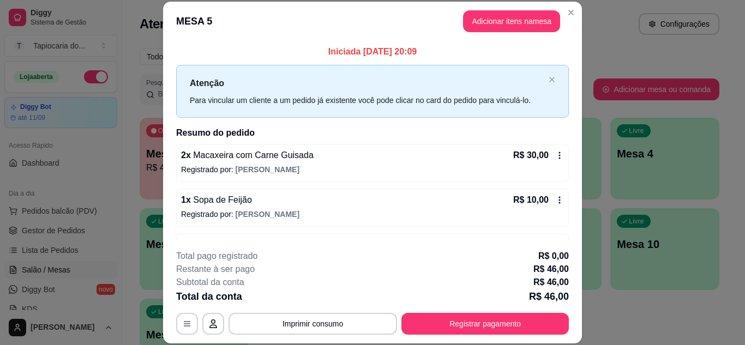
click at [555, 153] on icon at bounding box center [559, 155] width 9 height 9
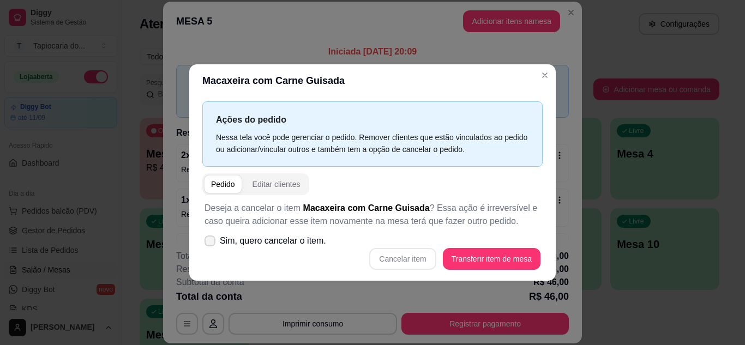
click at [204, 239] on span at bounding box center [209, 240] width 11 height 11
click at [204, 243] on input "Sim, quero cancelar o item." at bounding box center [207, 246] width 7 height 7
checkbox input "true"
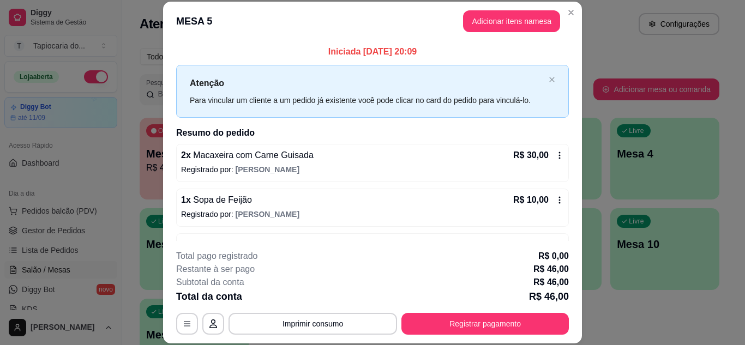
click at [555, 199] on icon at bounding box center [559, 200] width 9 height 9
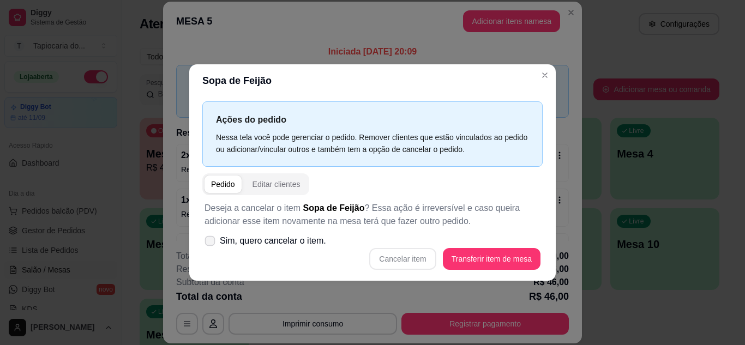
click at [213, 239] on icon at bounding box center [209, 241] width 8 height 6
click at [211, 243] on input "Sim, quero cancelar o item." at bounding box center [207, 246] width 7 height 7
checkbox input "true"
click at [420, 265] on button "Cancelar item" at bounding box center [402, 259] width 67 height 22
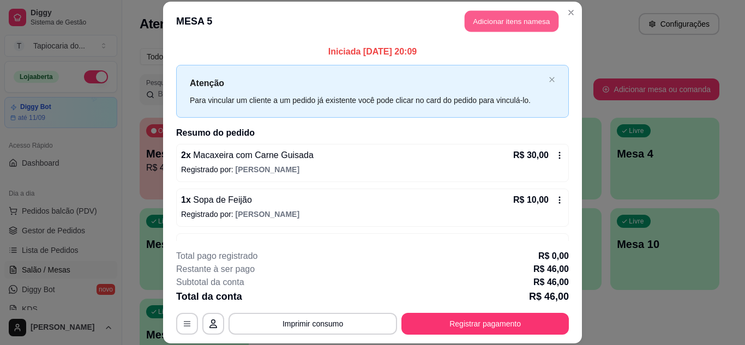
click at [479, 17] on button "Adicionar itens na mesa" at bounding box center [511, 21] width 94 height 21
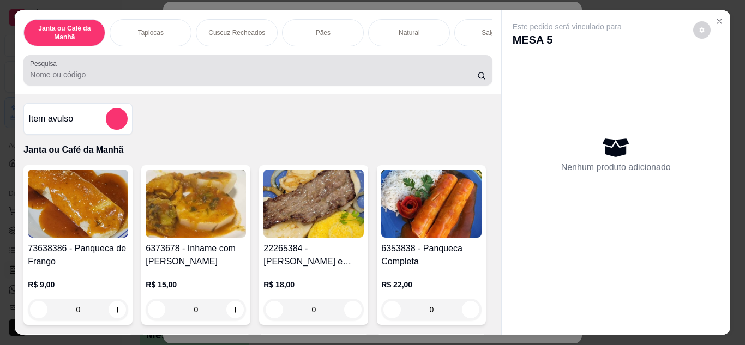
click at [351, 70] on div at bounding box center [257, 70] width 455 height 22
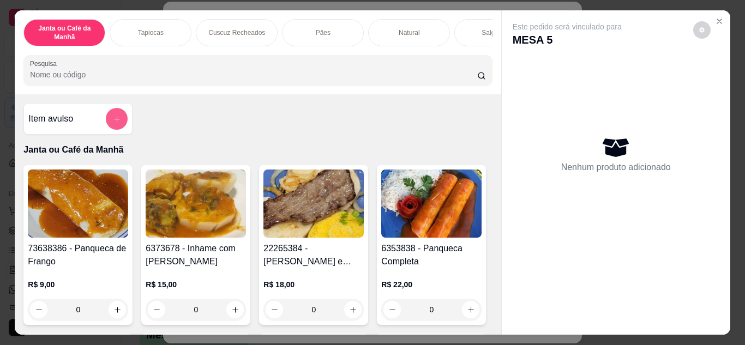
click at [107, 119] on button "add-separate-item" at bounding box center [117, 119] width 22 height 22
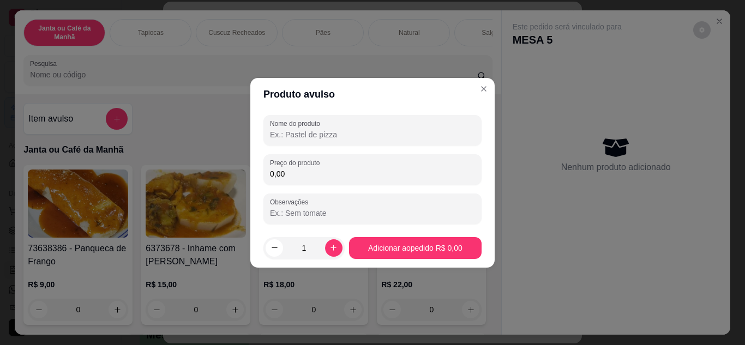
click at [288, 129] on input "Nome do produto" at bounding box center [372, 134] width 205 height 11
click at [266, 129] on div "Nome do produto macaxeira sopa carne" at bounding box center [372, 130] width 218 height 31
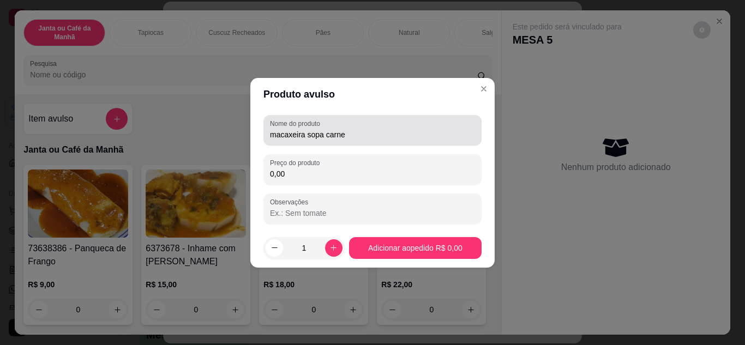
click at [269, 136] on div "Nome do produto macaxeira sopa carne" at bounding box center [372, 130] width 218 height 31
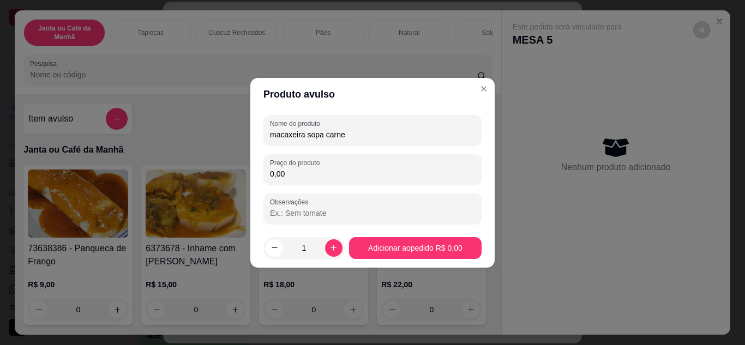
click at [273, 131] on input "macaxeira sopa carne" at bounding box center [372, 134] width 205 height 11
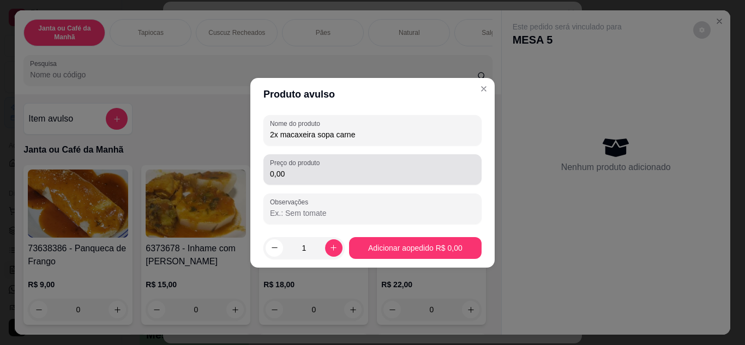
type input "2x macaxeira sopa carne"
click at [300, 172] on input "0,00" at bounding box center [372, 173] width 205 height 11
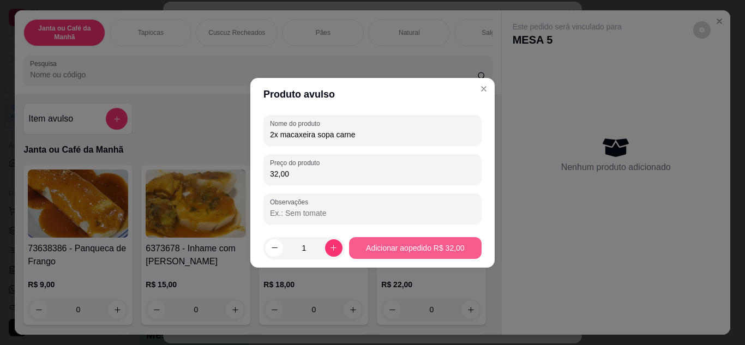
type input "32,00"
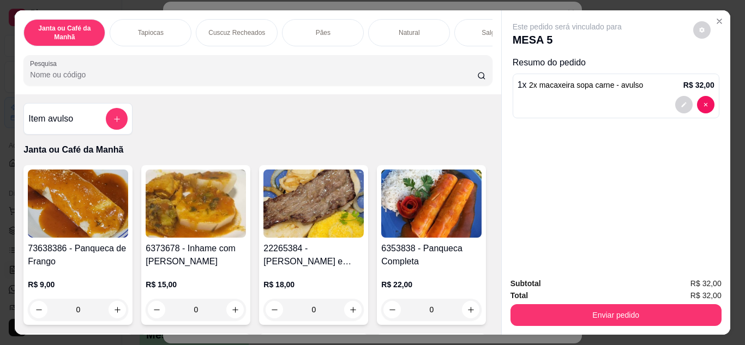
click at [194, 77] on input "Pesquisa" at bounding box center [253, 74] width 447 height 11
click at [113, 119] on icon "add-separate-item" at bounding box center [117, 119] width 8 height 8
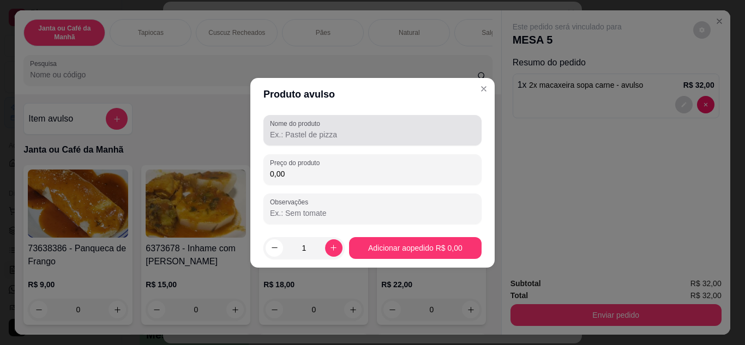
click at [303, 132] on input "Nome do produto" at bounding box center [372, 134] width 205 height 11
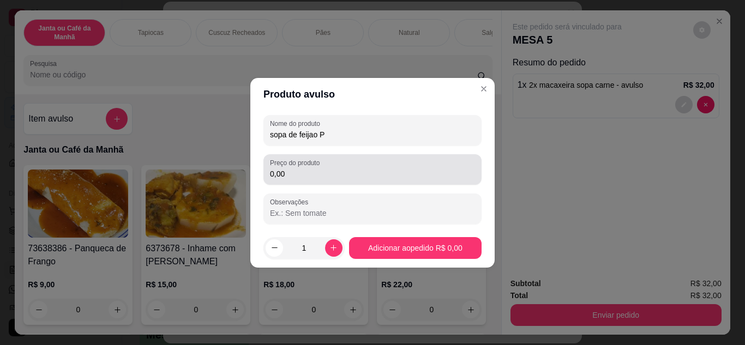
type input "sopa de feijao P"
click at [313, 180] on div "0,00" at bounding box center [372, 170] width 205 height 22
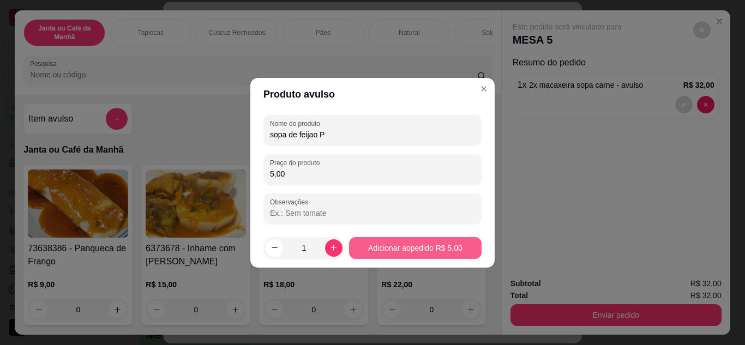
type input "5,00"
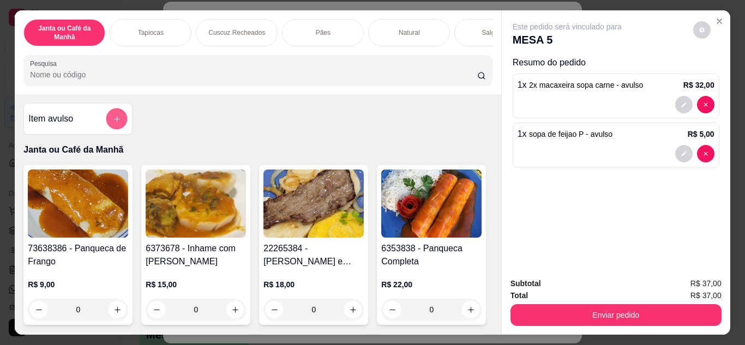
click at [108, 113] on button "add-separate-item" at bounding box center [116, 118] width 21 height 21
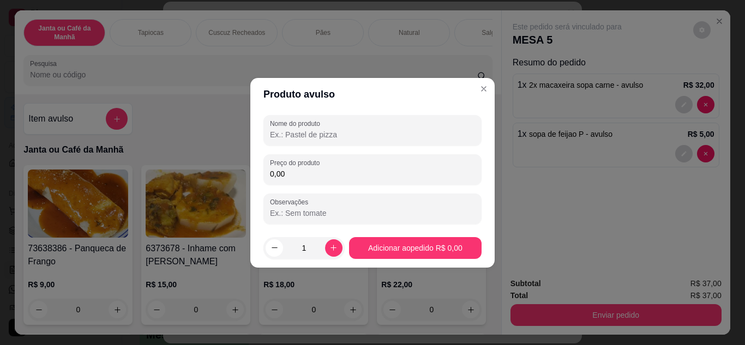
click at [294, 132] on input "Nome do produto" at bounding box center [372, 134] width 205 height 11
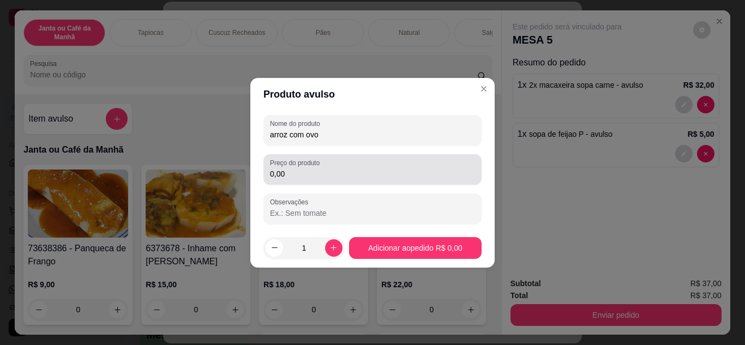
type input "arroz com ovo"
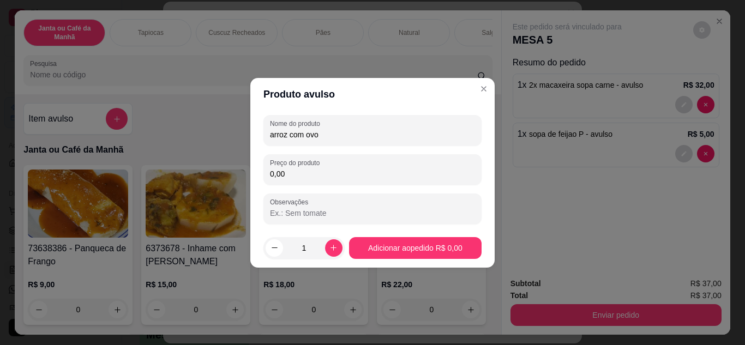
click at [313, 174] on input "0,00" at bounding box center [372, 173] width 205 height 11
type input "6,00"
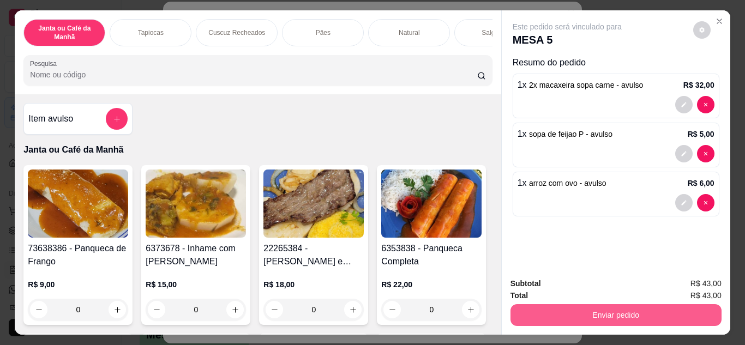
click at [630, 311] on button "Enviar pedido" at bounding box center [615, 315] width 211 height 22
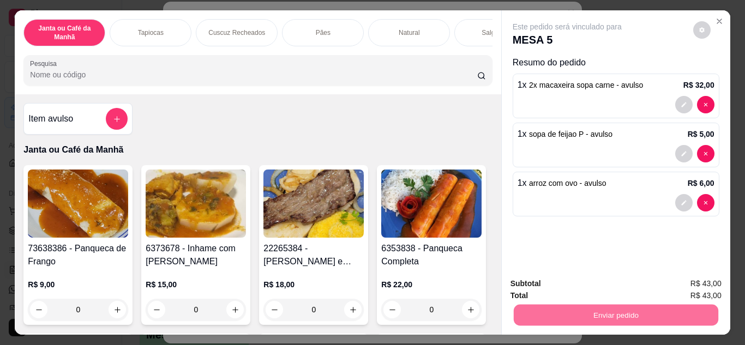
click at [615, 283] on button "Não registrar e enviar pedido" at bounding box center [579, 284] width 110 height 20
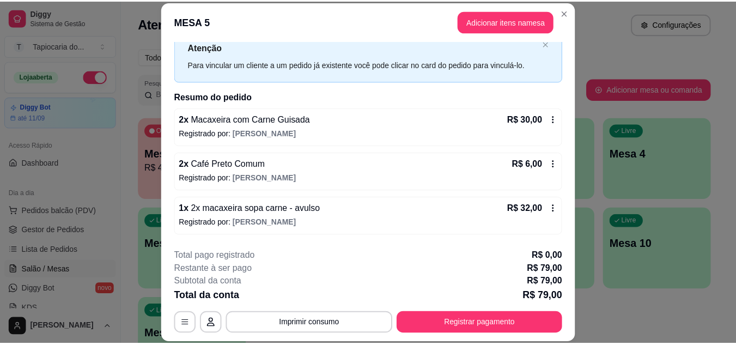
scroll to position [55, 0]
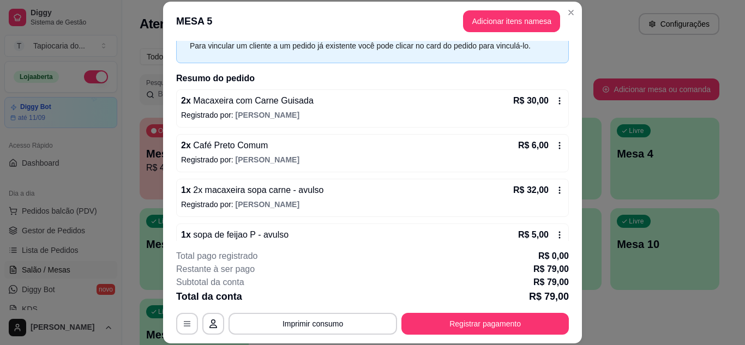
click at [555, 99] on icon at bounding box center [559, 100] width 9 height 9
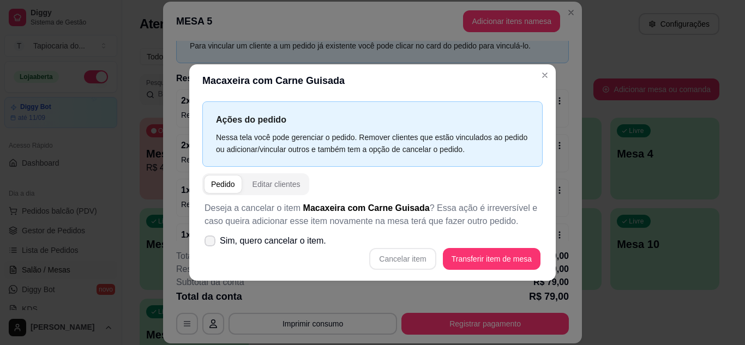
click at [211, 238] on icon at bounding box center [209, 241] width 9 height 7
click at [211, 243] on input "Sim, quero cancelar o item." at bounding box center [207, 246] width 7 height 7
checkbox input "true"
click at [415, 255] on button "Cancelar item" at bounding box center [402, 259] width 67 height 22
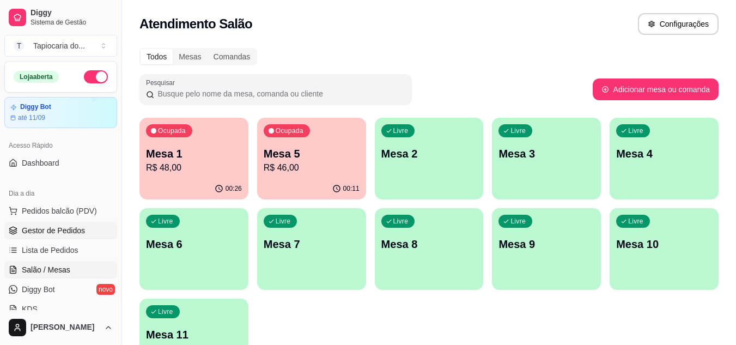
click at [47, 228] on span "Gestor de Pedidos" at bounding box center [53, 230] width 63 height 11
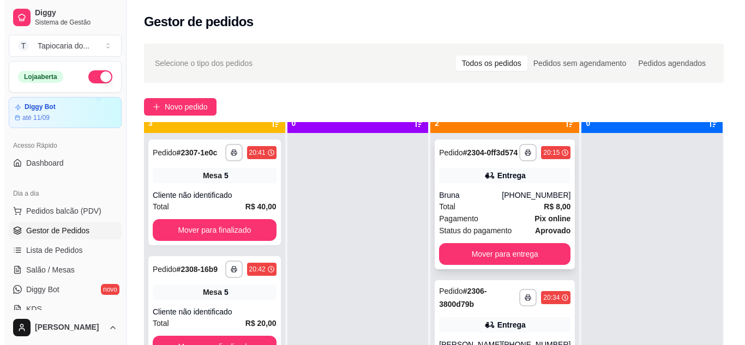
scroll to position [31, 0]
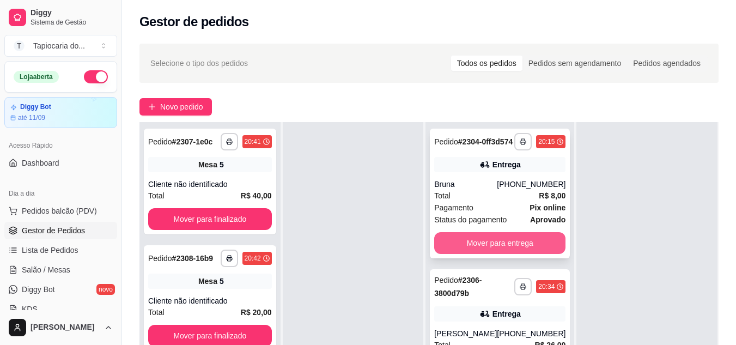
click at [518, 254] on button "Mover para entrega" at bounding box center [499, 243] width 131 height 22
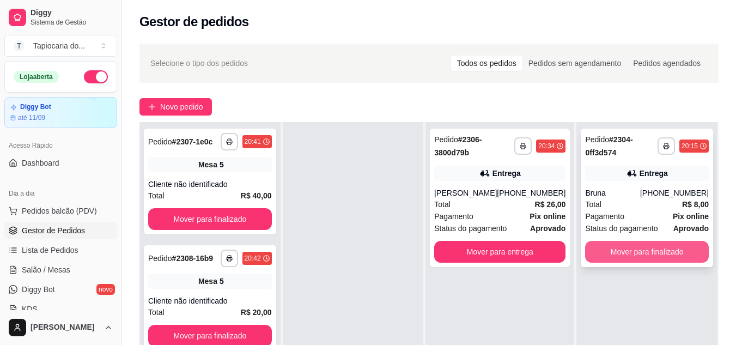
click at [611, 249] on button "Mover para finalizado" at bounding box center [647, 252] width 124 height 22
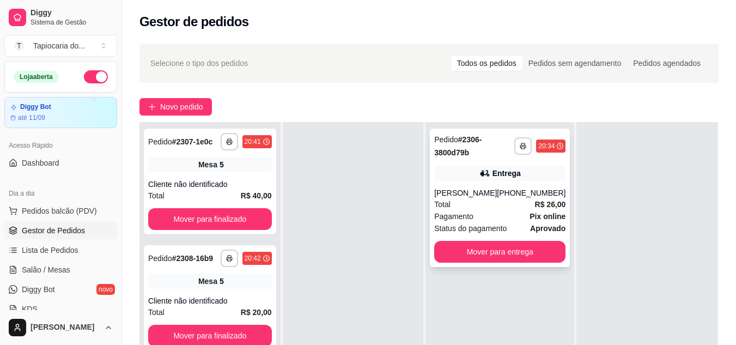
click at [474, 216] on div "Pagamento Pix online" at bounding box center [499, 216] width 131 height 12
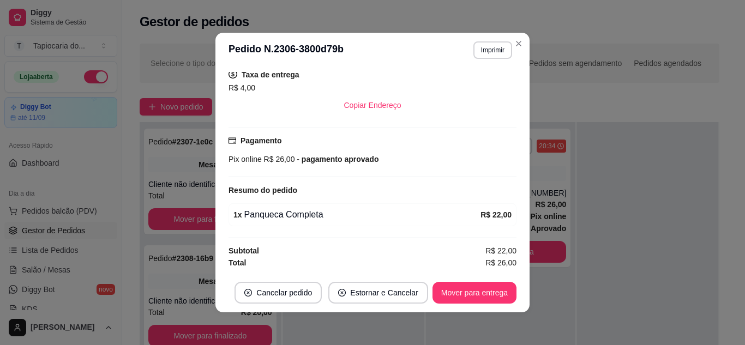
scroll to position [2, 0]
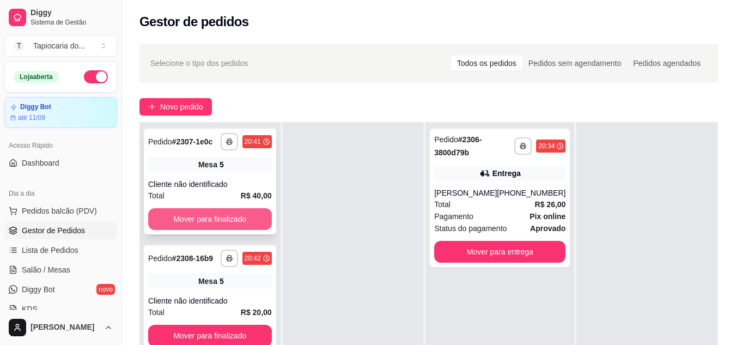
click at [219, 209] on button "Mover para finalizado" at bounding box center [210, 219] width 124 height 22
click at [219, 215] on button "Mover para finalizado" at bounding box center [210, 219] width 124 height 22
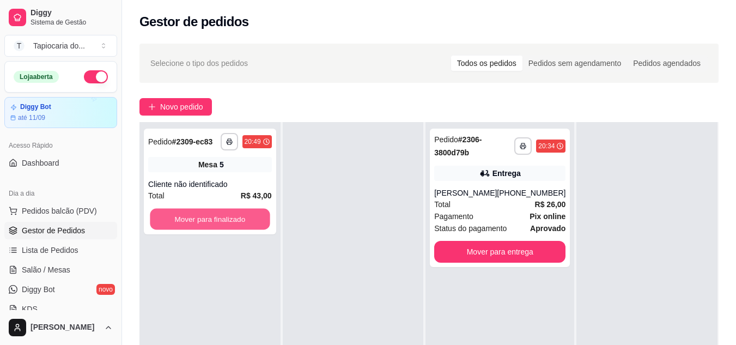
click at [219, 215] on button "Mover para finalizado" at bounding box center [210, 219] width 120 height 21
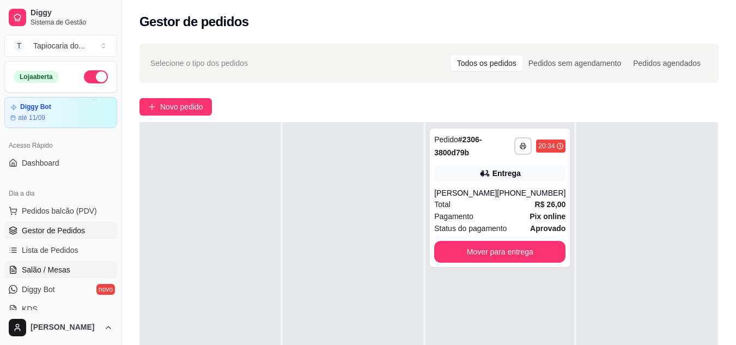
click at [58, 270] on span "Salão / Mesas" at bounding box center [46, 269] width 49 height 11
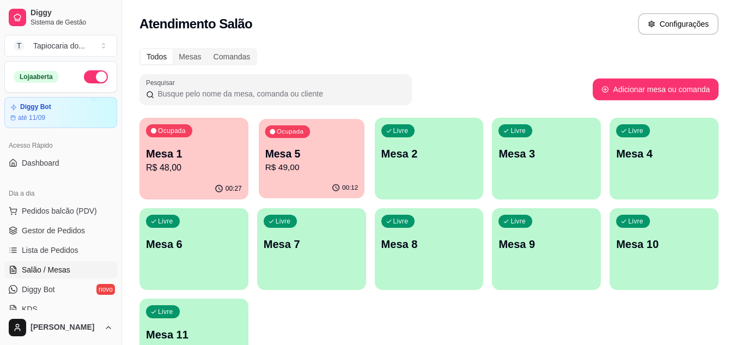
click at [298, 165] on p "R$ 49,00" at bounding box center [311, 167] width 93 height 13
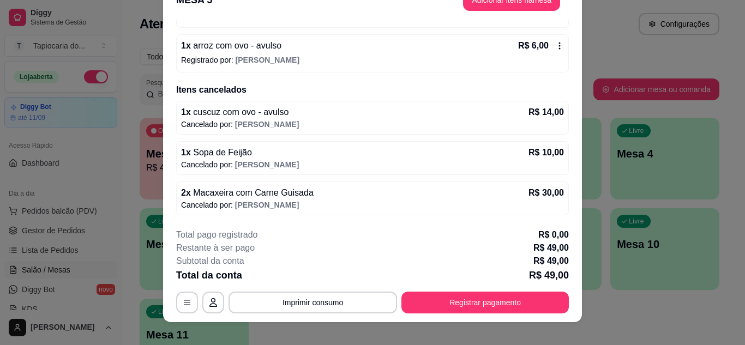
scroll to position [33, 0]
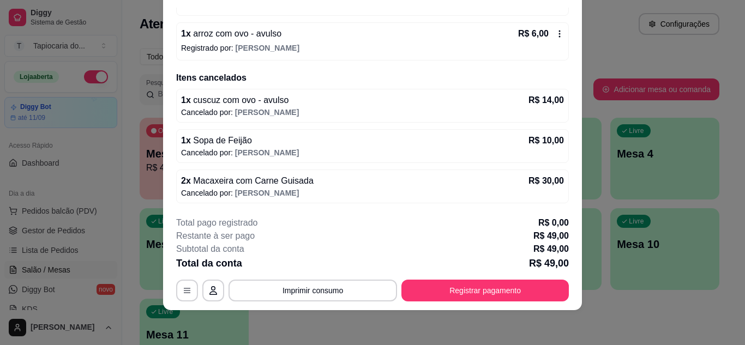
click at [452, 137] on div "1 x Sopa de Feijão R$ 10,00" at bounding box center [372, 140] width 383 height 13
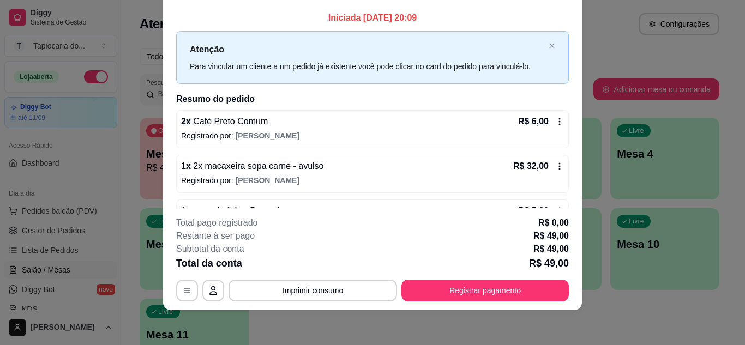
scroll to position [0, 0]
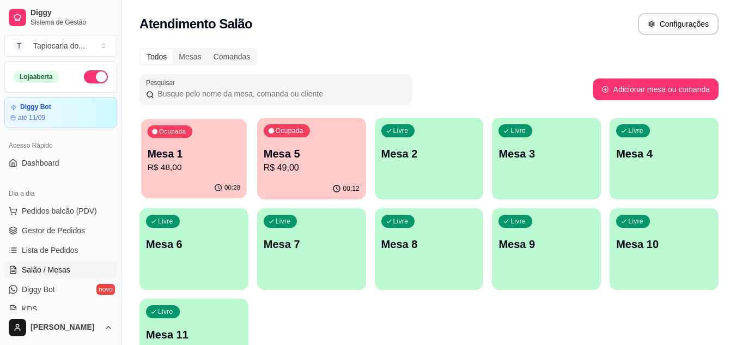
click at [181, 170] on p "R$ 48,00" at bounding box center [194, 167] width 93 height 13
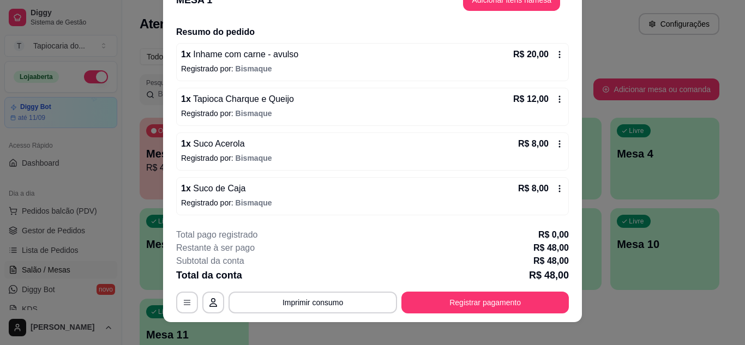
scroll to position [33, 0]
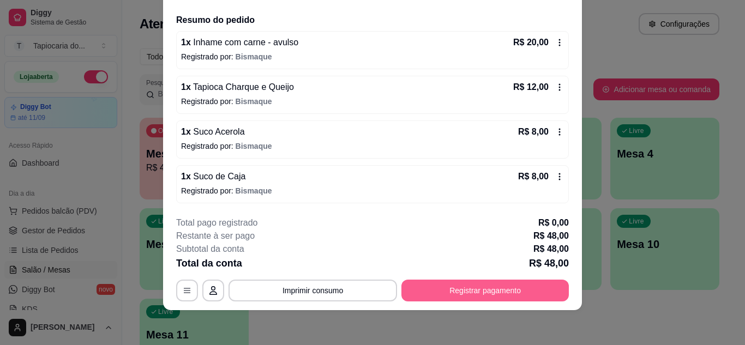
click at [503, 293] on button "Registrar pagamento" at bounding box center [484, 291] width 167 height 22
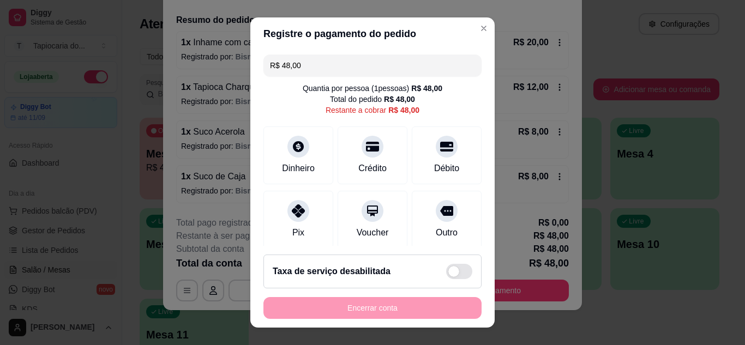
click at [249, 166] on div "Registre o pagamento do pedido R$ 48,00 Quantia por pessoa ( 1 pessoas) R$ 48,0…" at bounding box center [372, 172] width 745 height 345
click at [286, 163] on div "Dinheiro" at bounding box center [298, 167] width 36 height 14
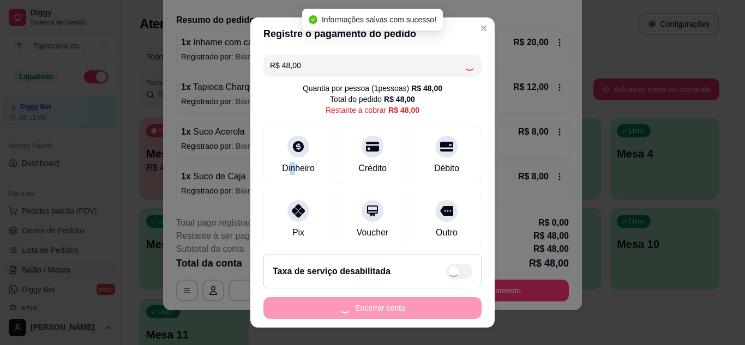
type input "R$ 0,00"
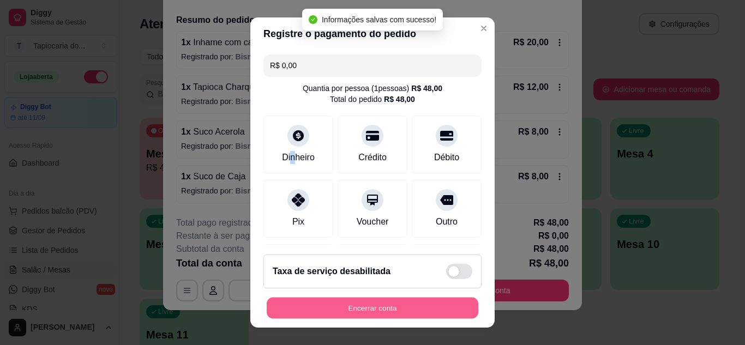
click at [445, 312] on button "Encerrar conta" at bounding box center [372, 308] width 211 height 21
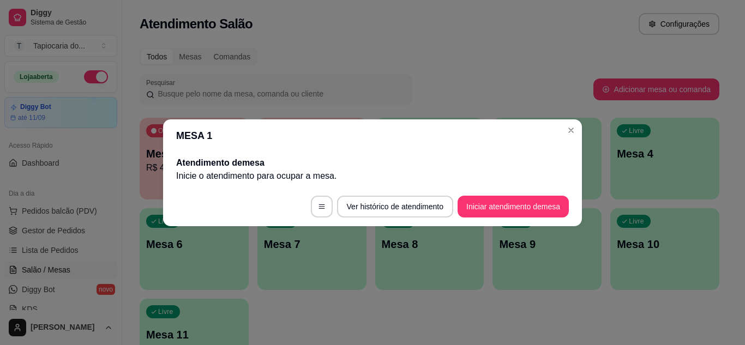
scroll to position [0, 0]
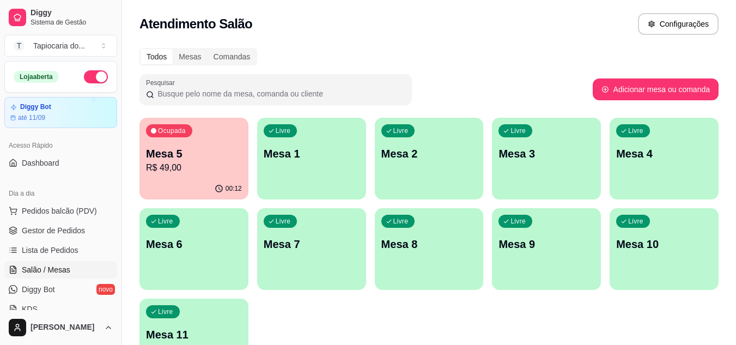
click at [163, 166] on p "R$ 49,00" at bounding box center [194, 167] width 96 height 13
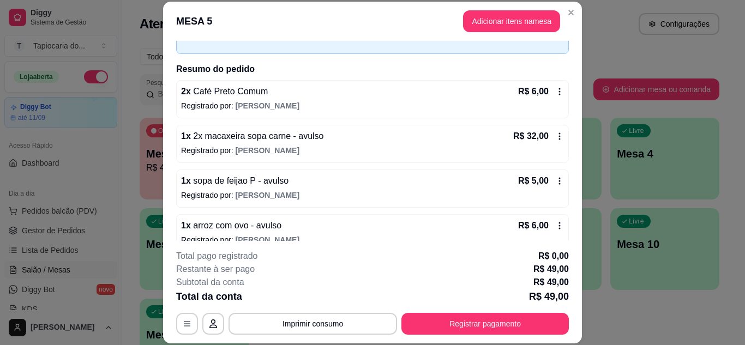
scroll to position [55, 0]
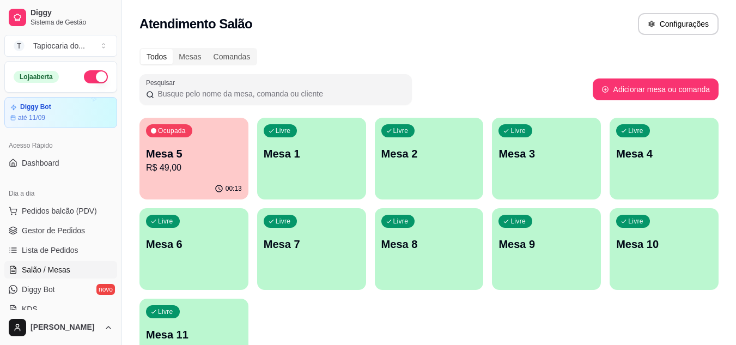
click at [200, 168] on p "R$ 49,00" at bounding box center [194, 167] width 96 height 13
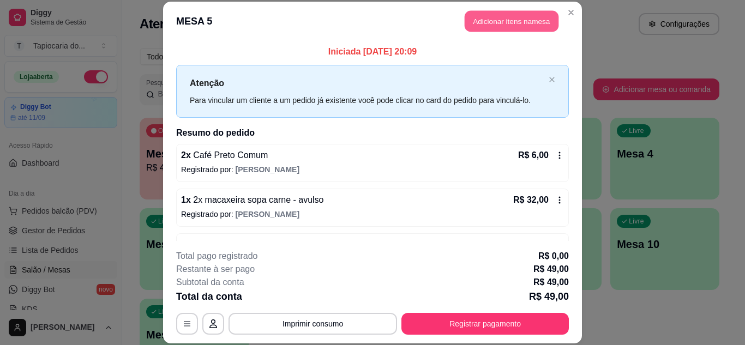
click at [476, 21] on button "Adicionar itens na mesa" at bounding box center [511, 21] width 94 height 21
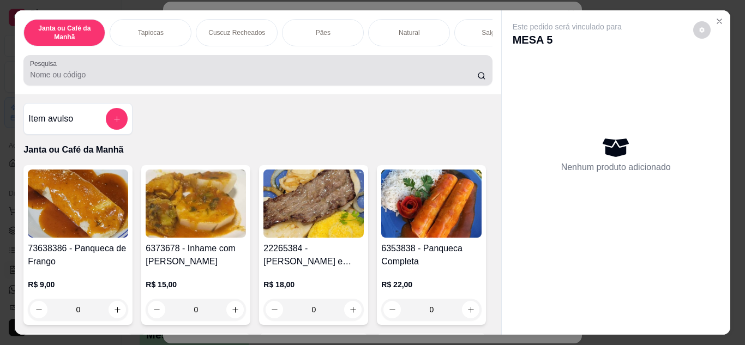
click at [418, 65] on div "Pesquisa" at bounding box center [257, 70] width 468 height 31
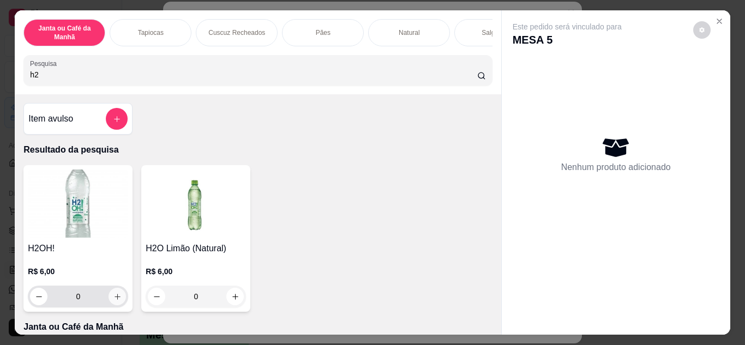
type input "h2"
click at [113, 298] on icon "increase-product-quantity" at bounding box center [117, 297] width 8 height 8
type input "1"
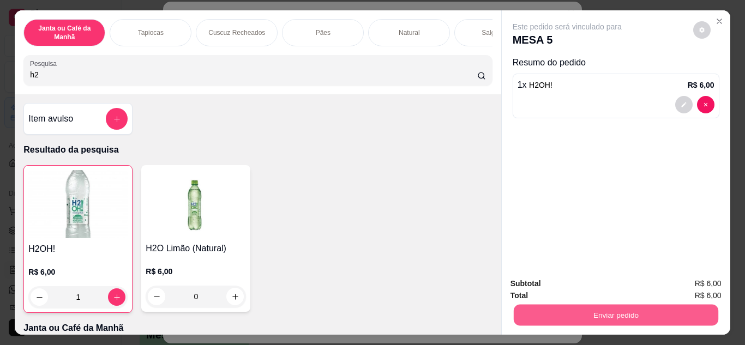
click at [513, 305] on button "Enviar pedido" at bounding box center [615, 315] width 204 height 21
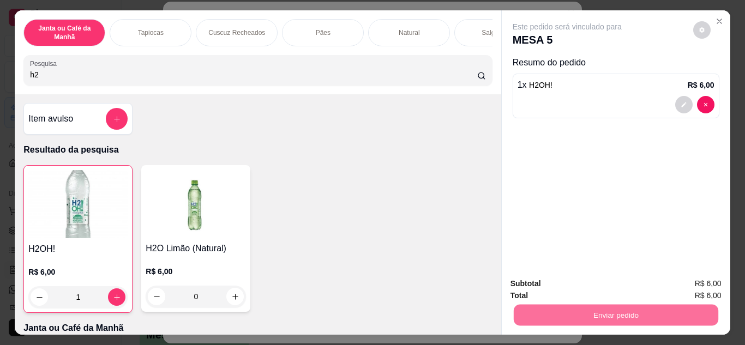
click at [532, 283] on button "Não registrar e enviar pedido" at bounding box center [579, 284] width 113 height 21
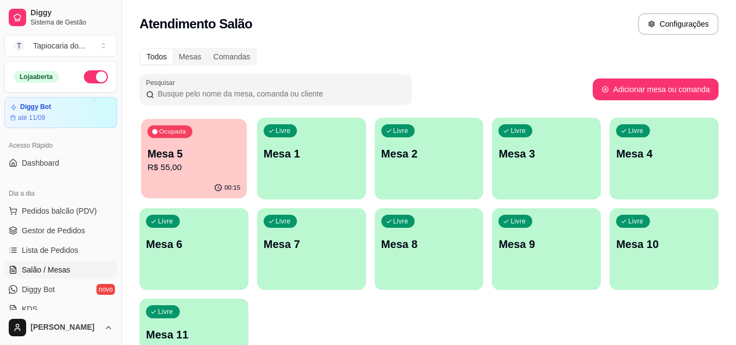
click at [200, 168] on p "R$ 55,00" at bounding box center [194, 167] width 93 height 13
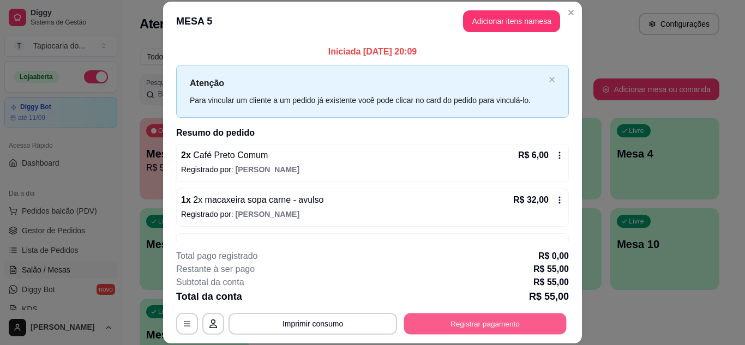
click at [486, 324] on button "Registrar pagamento" at bounding box center [485, 323] width 162 height 21
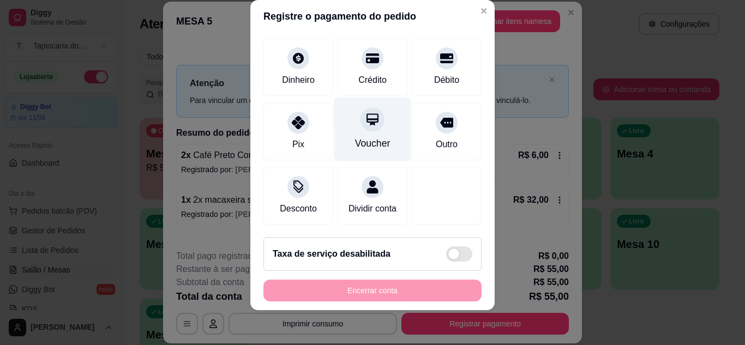
scroll to position [84, 0]
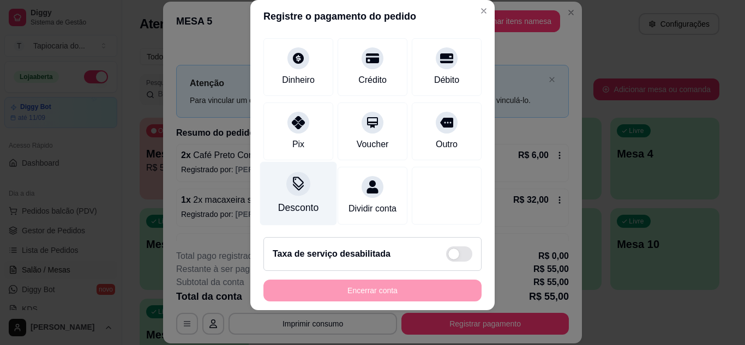
click at [279, 201] on div "Desconto" at bounding box center [298, 208] width 40 height 14
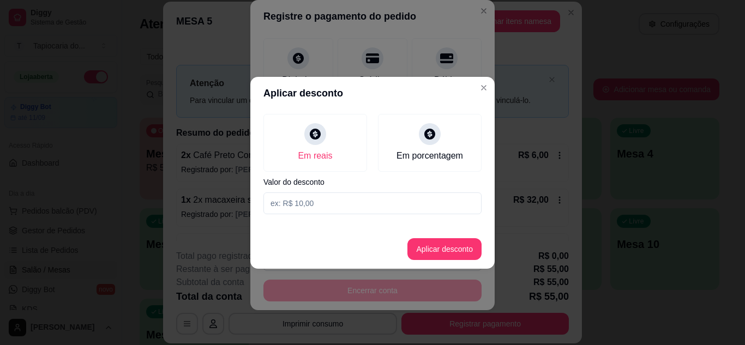
click at [303, 203] on input at bounding box center [372, 203] width 218 height 22
type input "5,00"
click at [472, 246] on button "Aplicar desconto" at bounding box center [444, 248] width 71 height 21
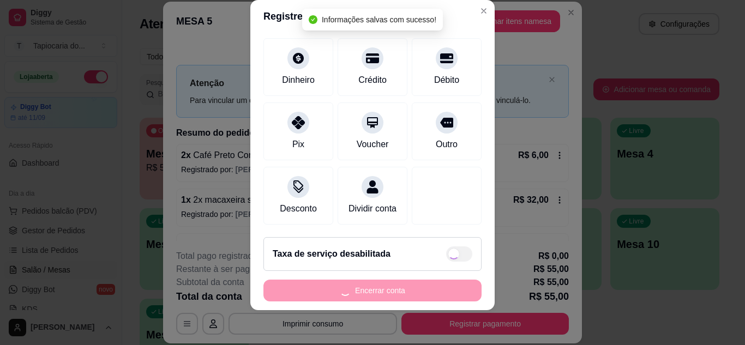
type input "R$ 50,00"
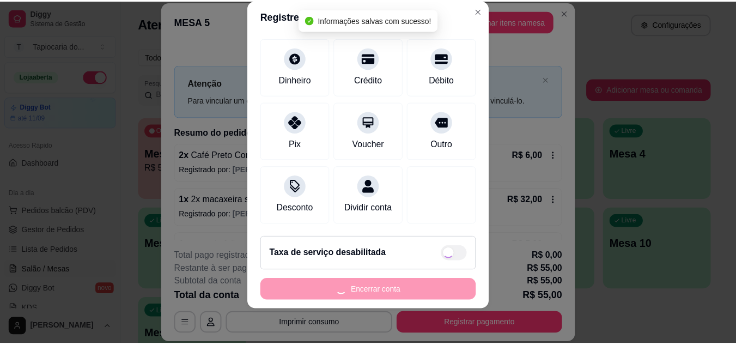
scroll to position [95, 0]
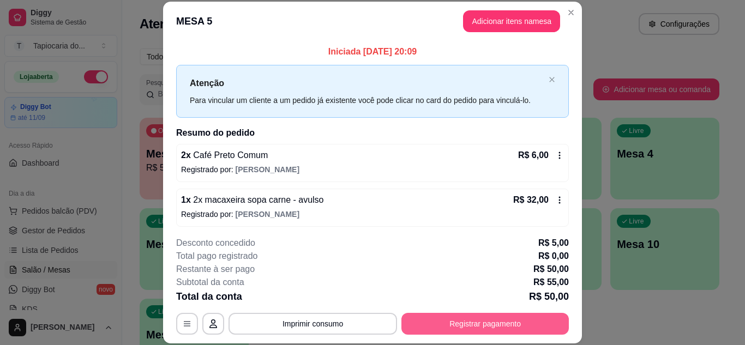
click at [505, 330] on button "Registrar pagamento" at bounding box center [484, 324] width 167 height 22
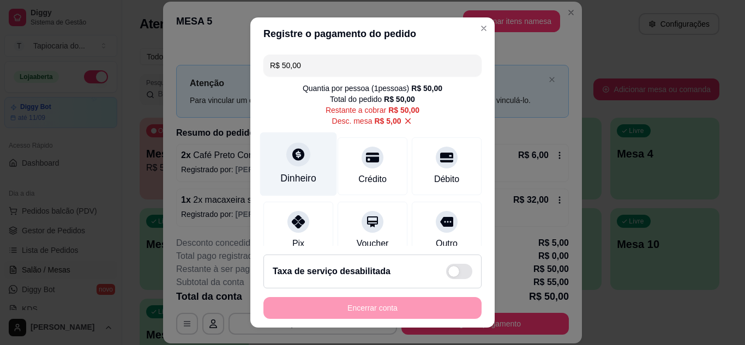
click at [300, 185] on div "Dinheiro" at bounding box center [298, 178] width 36 height 14
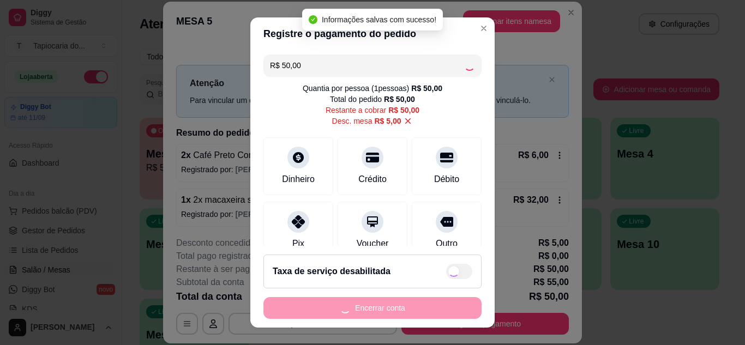
type input "R$ 0,00"
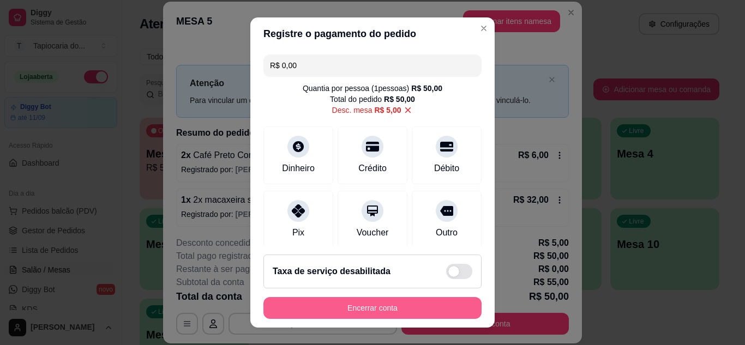
click at [439, 304] on button "Encerrar conta" at bounding box center [372, 308] width 218 height 22
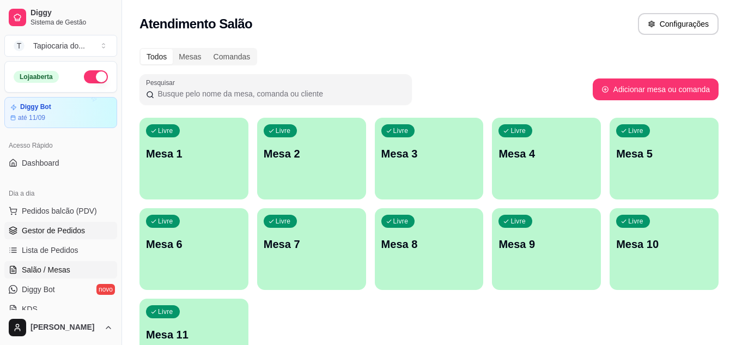
click at [71, 232] on span "Gestor de Pedidos" at bounding box center [53, 230] width 63 height 11
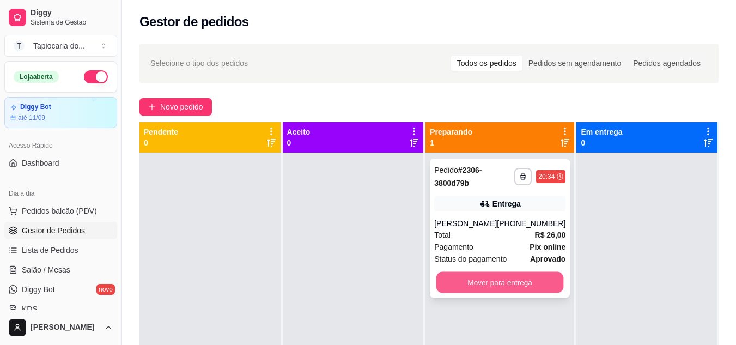
click at [457, 276] on button "Mover para entrega" at bounding box center [501, 282] width 128 height 21
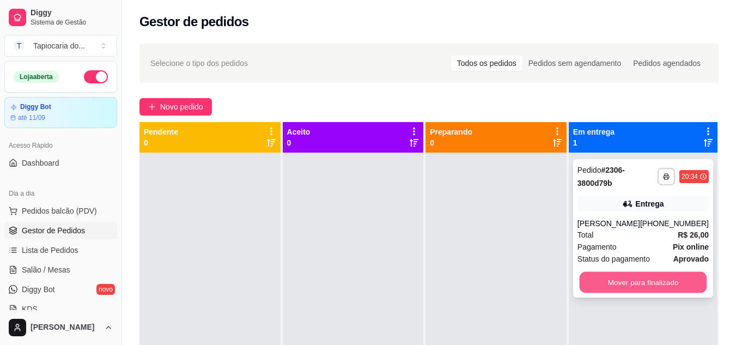
click at [638, 278] on button "Mover para finalizado" at bounding box center [643, 282] width 128 height 21
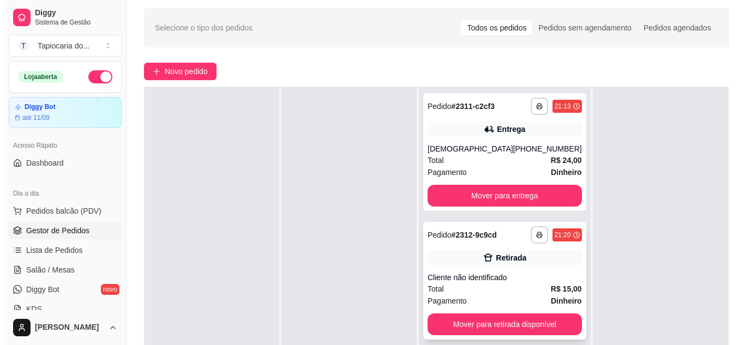
scroll to position [55, 0]
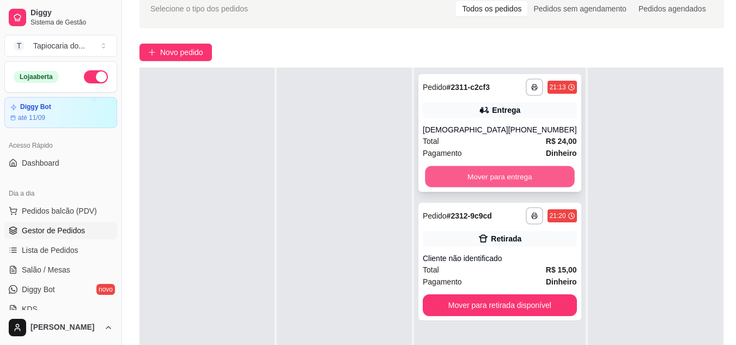
click at [512, 185] on button "Mover para entrega" at bounding box center [499, 176] width 149 height 21
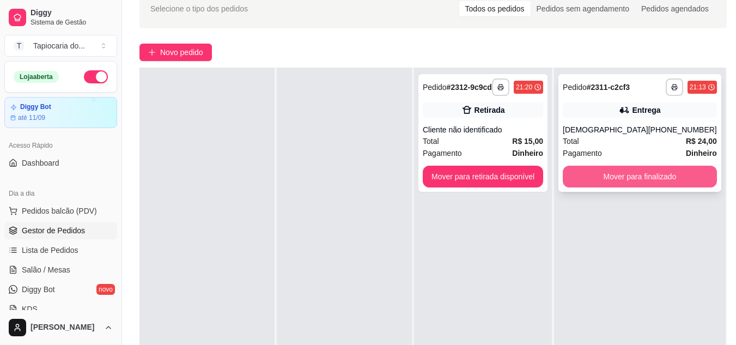
click at [602, 170] on button "Mover para finalizado" at bounding box center [640, 177] width 154 height 22
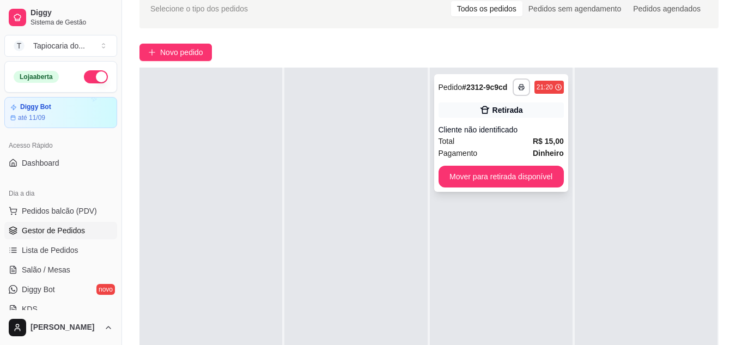
click at [481, 123] on div "**********" at bounding box center [501, 133] width 134 height 118
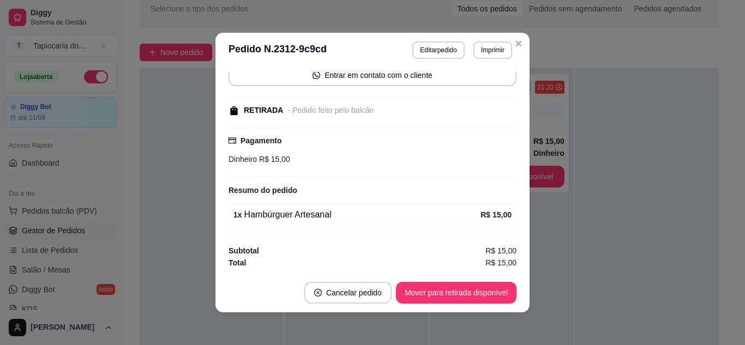
scroll to position [2, 0]
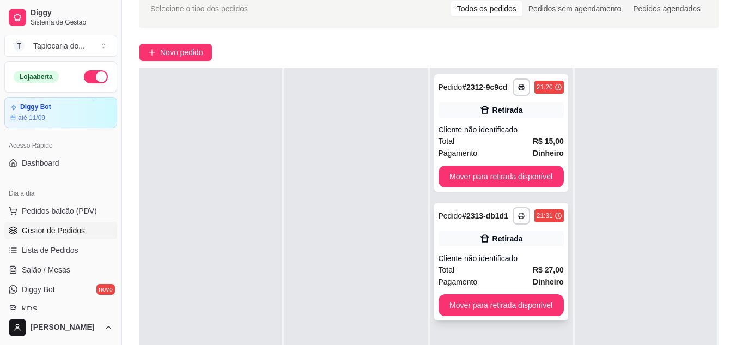
click at [536, 249] on div "**********" at bounding box center [501, 262] width 134 height 118
click at [482, 121] on div "**********" at bounding box center [501, 133] width 134 height 118
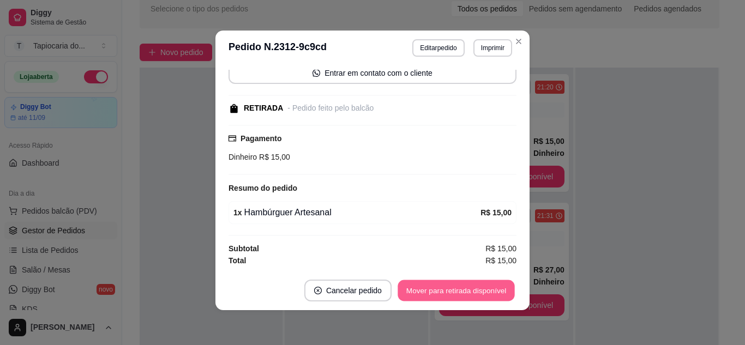
click at [481, 289] on button "Mover para retirada disponível" at bounding box center [455, 290] width 117 height 21
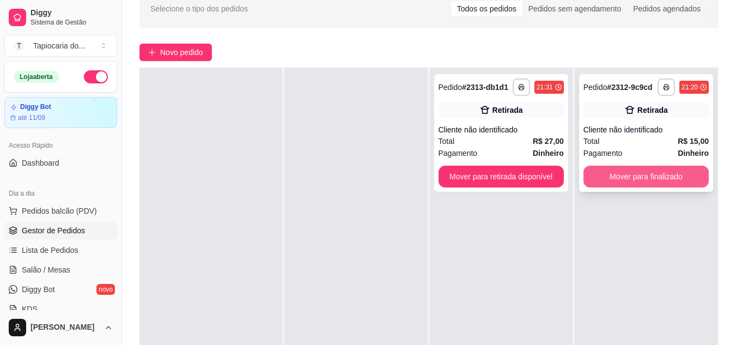
click at [602, 177] on button "Mover para finalizado" at bounding box center [646, 177] width 125 height 22
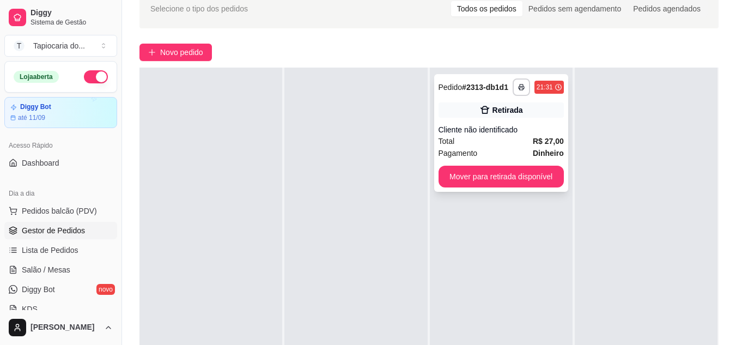
click at [494, 125] on div "Cliente não identificado" at bounding box center [501, 129] width 125 height 11
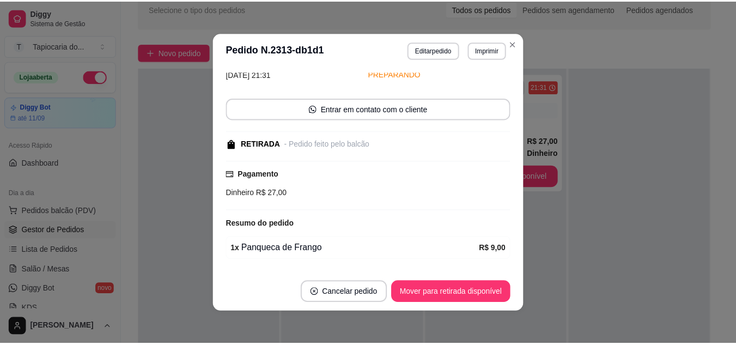
scroll to position [119, 0]
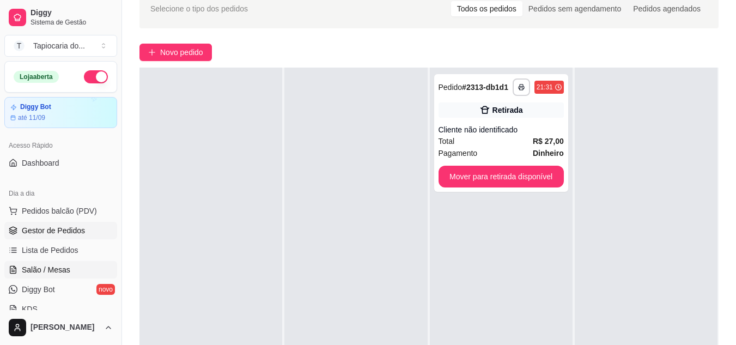
click at [42, 270] on span "Salão / Mesas" at bounding box center [46, 269] width 49 height 11
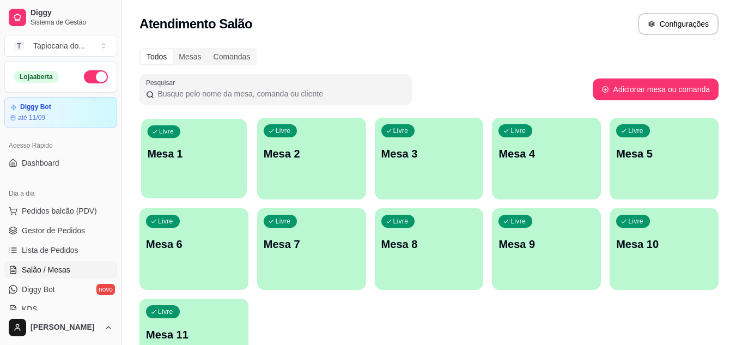
click at [220, 177] on div "Livre Mesa 1" at bounding box center [194, 152] width 106 height 67
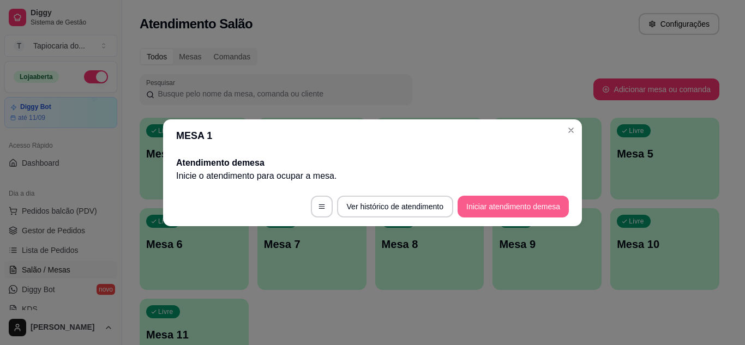
click at [543, 215] on button "Iniciar atendimento de mesa" at bounding box center [512, 207] width 111 height 22
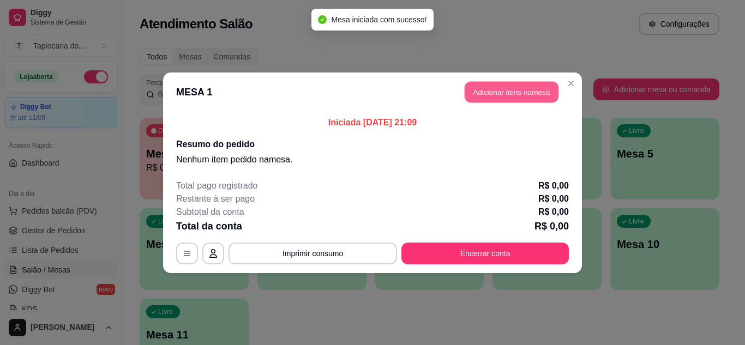
click at [489, 92] on button "Adicionar itens na mesa" at bounding box center [511, 91] width 94 height 21
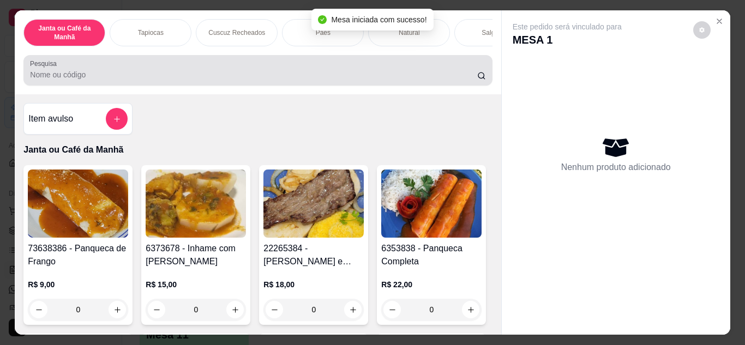
click at [249, 80] on input "Pesquisa" at bounding box center [253, 74] width 447 height 11
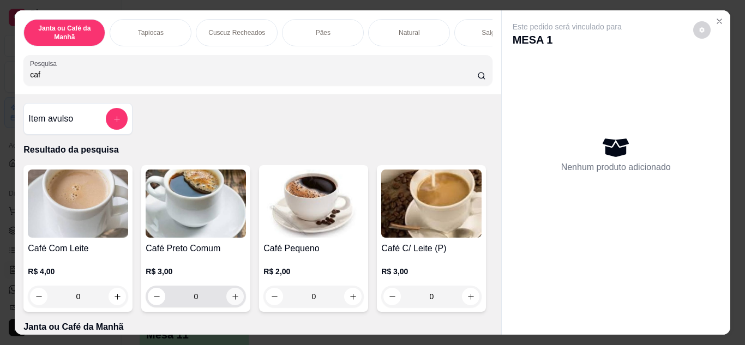
type input "caf"
click at [231, 301] on icon "increase-product-quantity" at bounding box center [235, 297] width 8 height 8
type input "1"
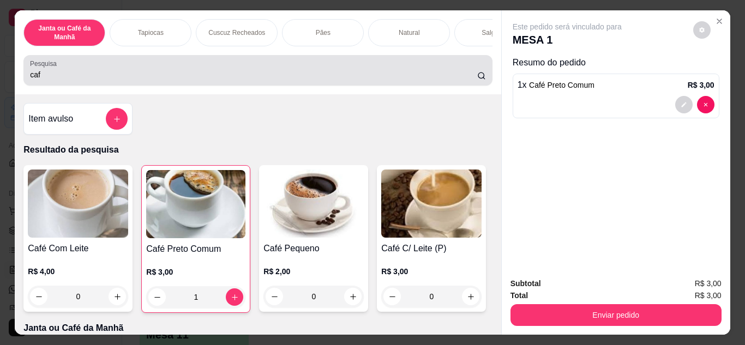
click at [152, 81] on div "caf" at bounding box center [257, 70] width 455 height 22
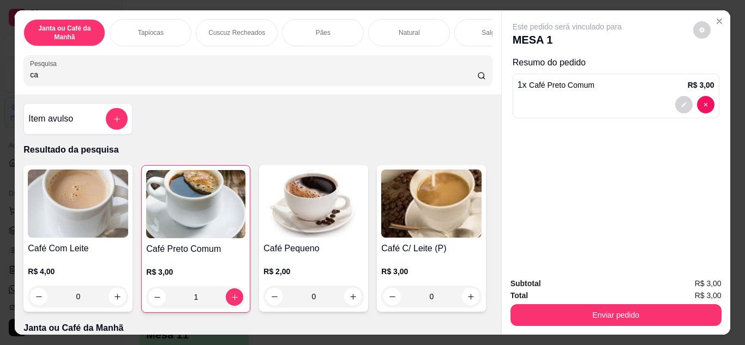
type input "c"
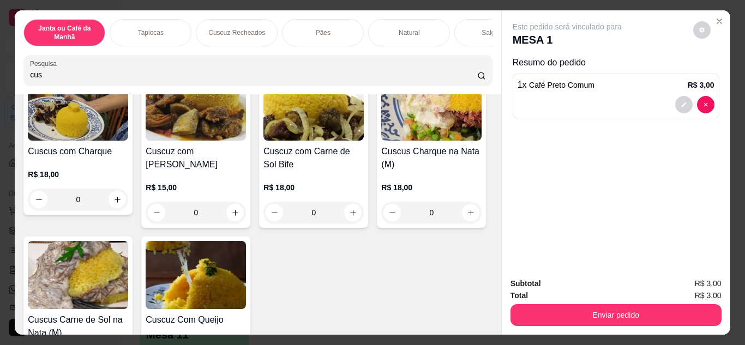
scroll to position [436, 0]
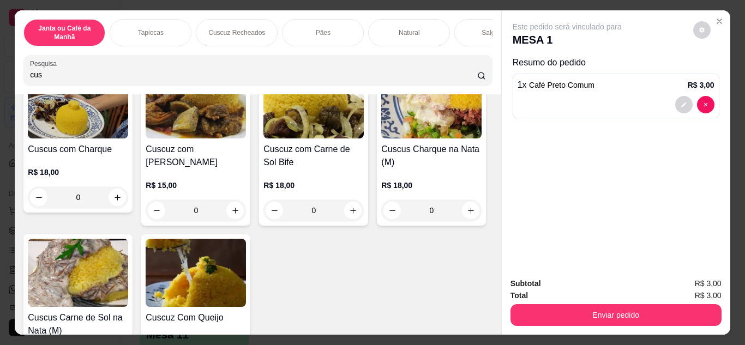
type input "cus"
click at [350, 45] on icon "increase-product-quantity" at bounding box center [353, 42] width 6 height 6
type input "1"
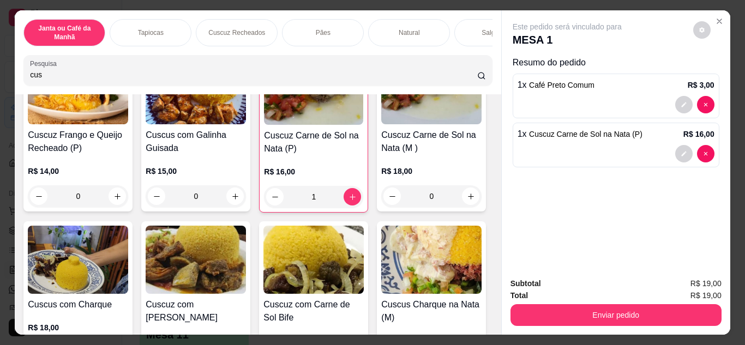
scroll to position [273, 0]
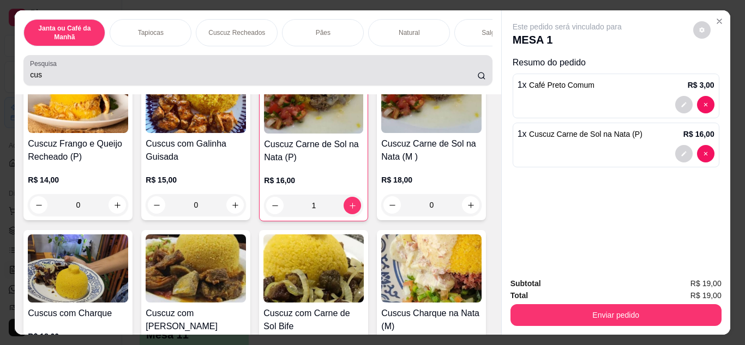
click at [174, 76] on input "cus" at bounding box center [253, 74] width 447 height 11
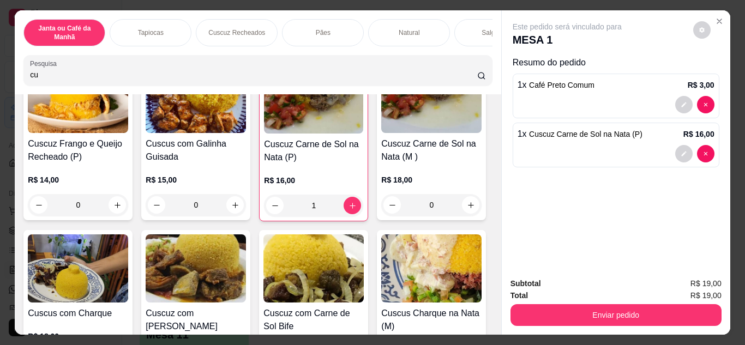
type input "c"
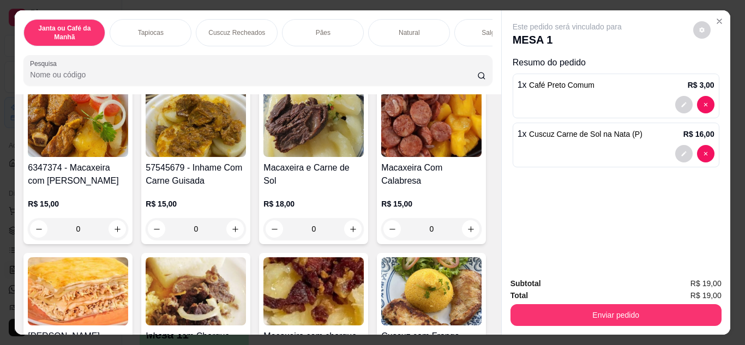
scroll to position [238, 0]
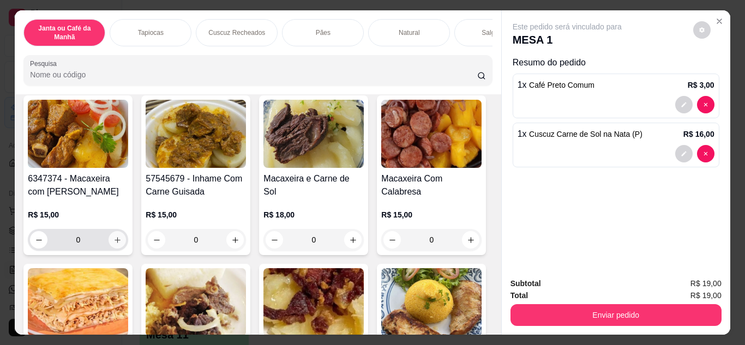
click at [122, 243] on icon "increase-product-quantity" at bounding box center [117, 240] width 8 height 8
type input "1"
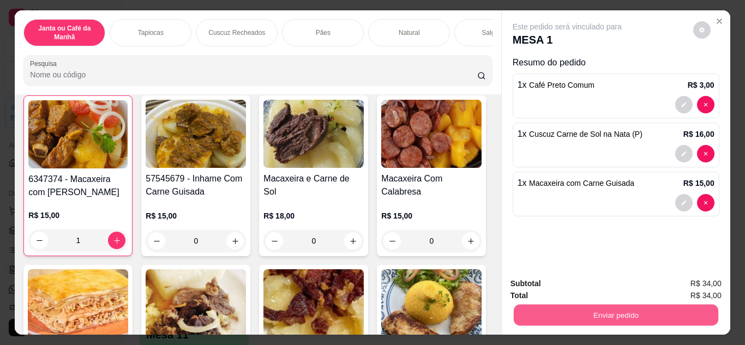
click at [579, 307] on button "Enviar pedido" at bounding box center [615, 315] width 204 height 21
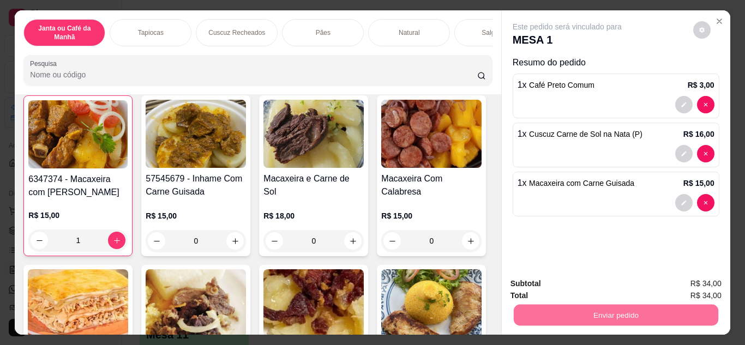
click at [587, 281] on button "Não registrar e enviar pedido" at bounding box center [579, 284] width 113 height 21
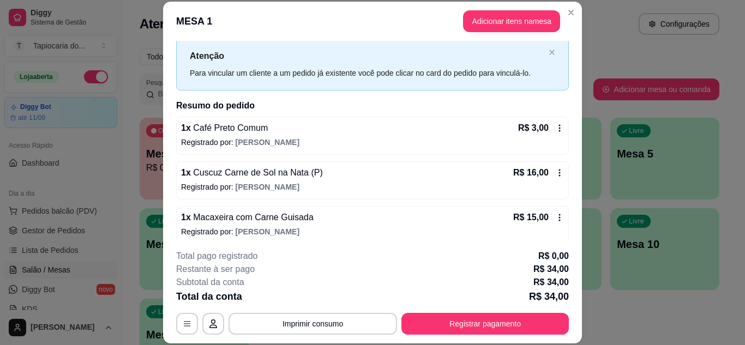
scroll to position [35, 0]
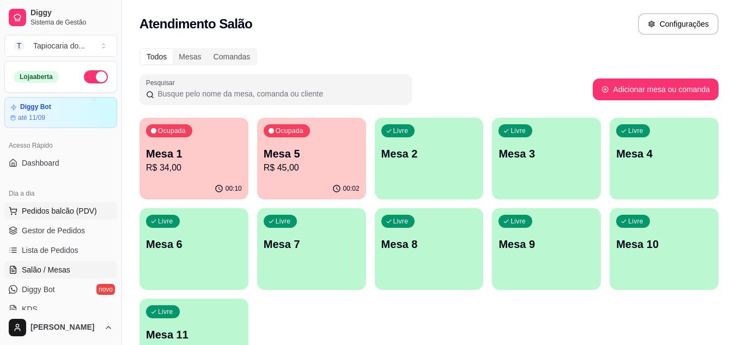
click at [53, 211] on span "Pedidos balcão (PDV)" at bounding box center [59, 210] width 75 height 11
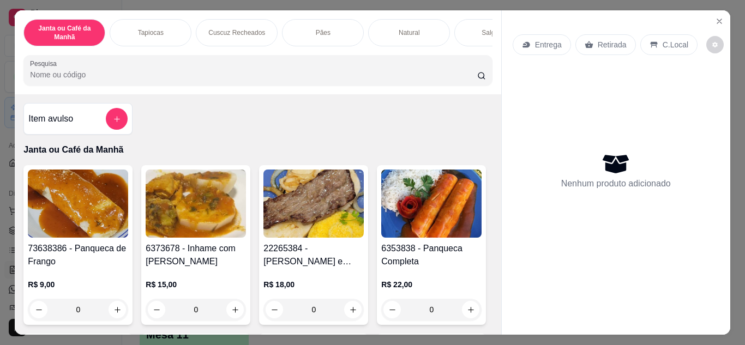
click at [255, 80] on input "Pesquisa" at bounding box center [253, 74] width 447 height 11
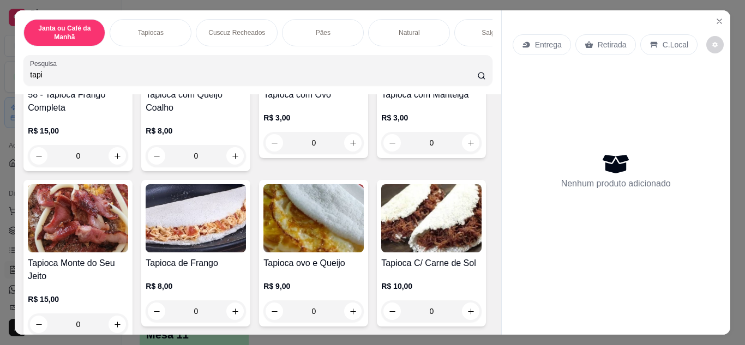
scroll to position [436, 0]
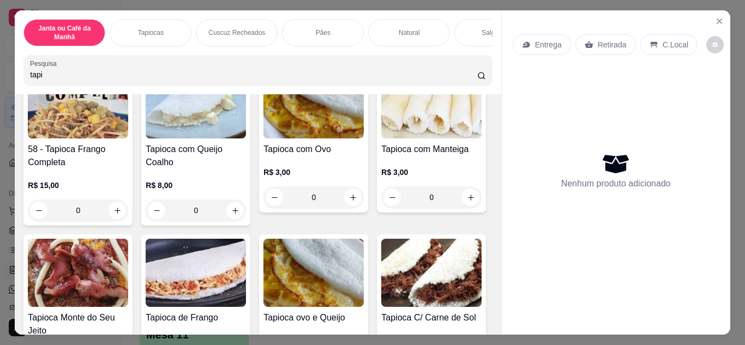
type input "tapi"
click at [350, 45] on icon "increase-product-quantity" at bounding box center [352, 41] width 5 height 5
type input "1"
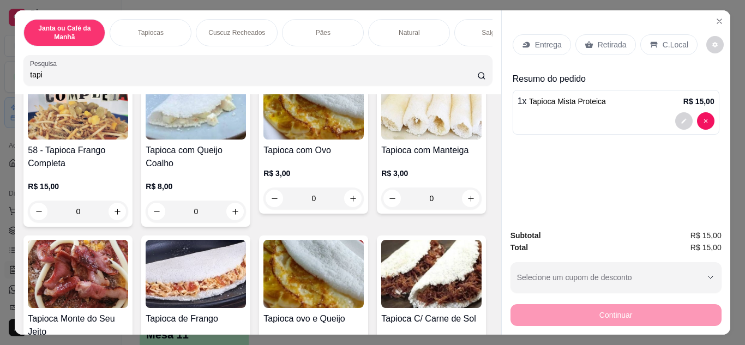
scroll to position [437, 0]
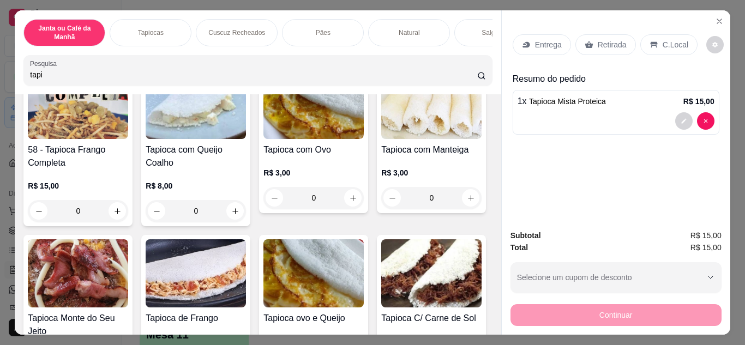
click at [529, 45] on div "Entrega" at bounding box center [541, 44] width 58 height 21
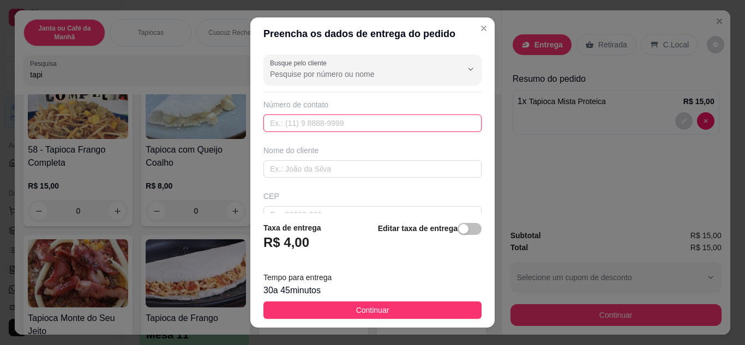
paste input "[PHONE_NUMBER]"
type input "[PHONE_NUMBER]"
click at [325, 159] on div "Nome do cliente" at bounding box center [372, 161] width 222 height 33
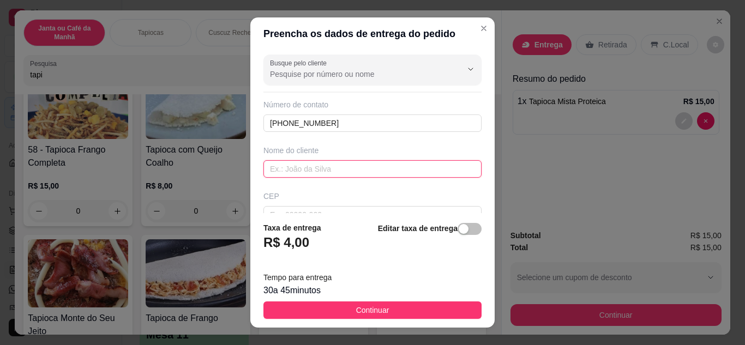
click at [321, 168] on input "text" at bounding box center [372, 168] width 218 height 17
paste input "Vitória Mendonça"
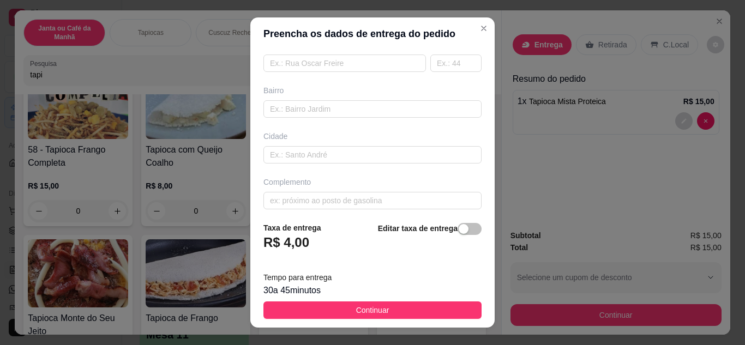
scroll to position [204, 0]
type input "Vitória Mendonça"
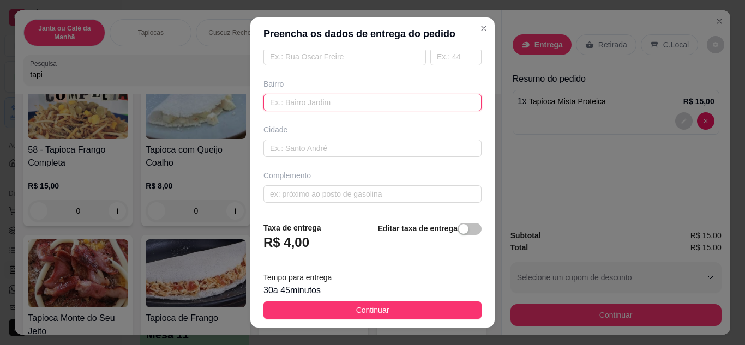
click at [301, 107] on input "text" at bounding box center [372, 102] width 218 height 17
paste input "[PERSON_NAME]"
type input "[PERSON_NAME]"
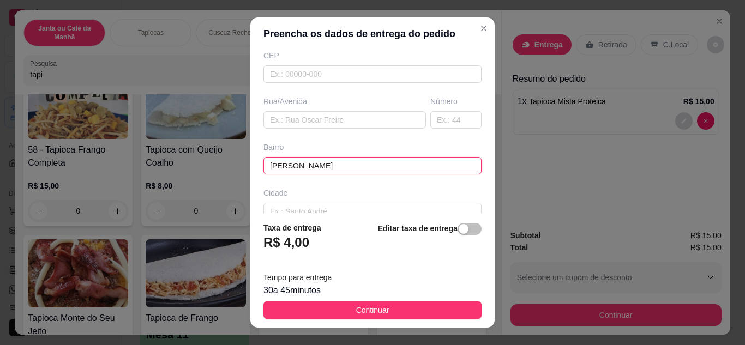
scroll to position [149, 0]
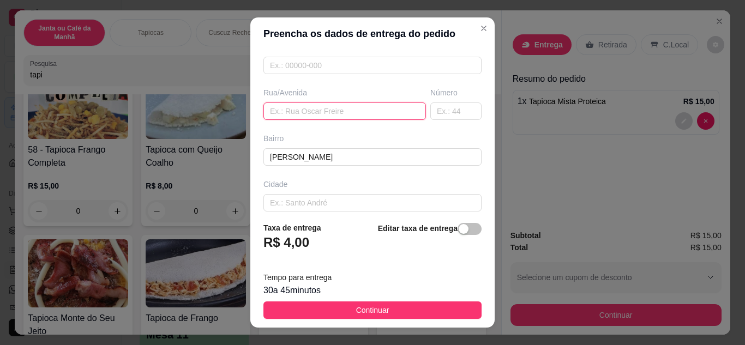
paste input "[PERSON_NAME]"
type input "[PERSON_NAME]"
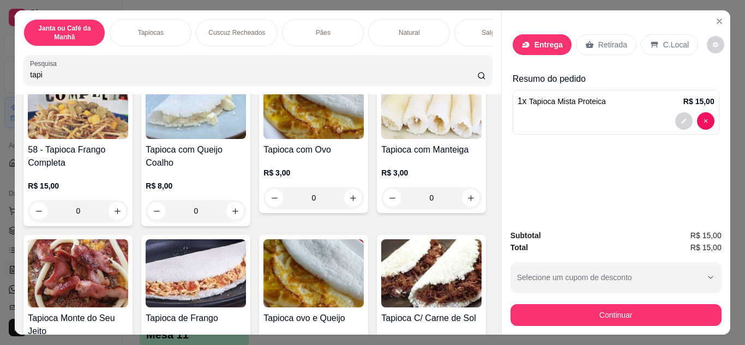
click at [534, 39] on p "Entrega" at bounding box center [548, 44] width 28 height 11
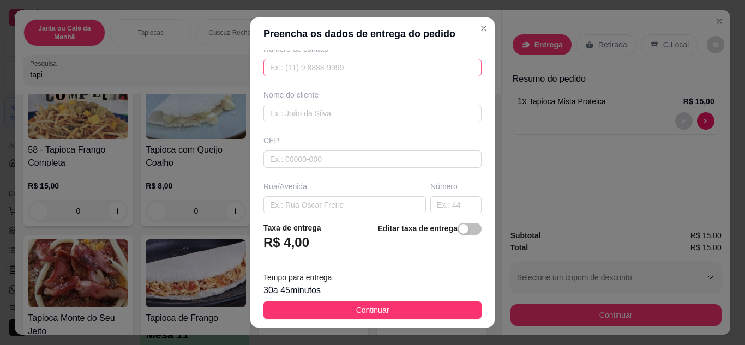
scroll to position [0, 0]
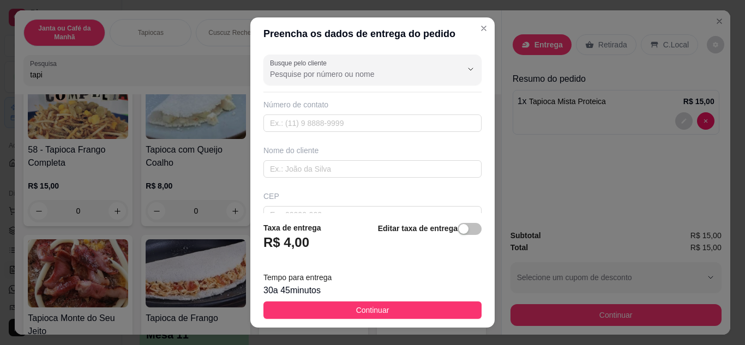
drag, startPoint x: 299, startPoint y: 128, endPoint x: 266, endPoint y: 139, distance: 35.2
click at [266, 139] on div "Busque pelo cliente Número de contato Nome do cliente CEP Rua/[GEOGRAPHIC_DATA]" at bounding box center [372, 132] width 244 height 164
click at [273, 158] on div "Nome do cliente" at bounding box center [372, 161] width 222 height 33
click at [276, 172] on input "text" at bounding box center [372, 168] width 218 height 17
paste input "Vitória Mendonça💕"
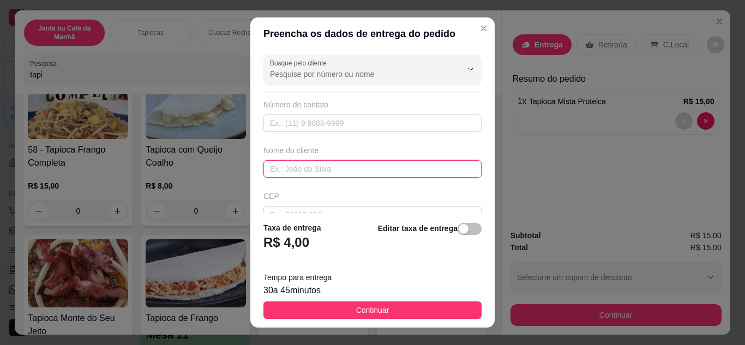
type input "Vitória Mendonça💕"
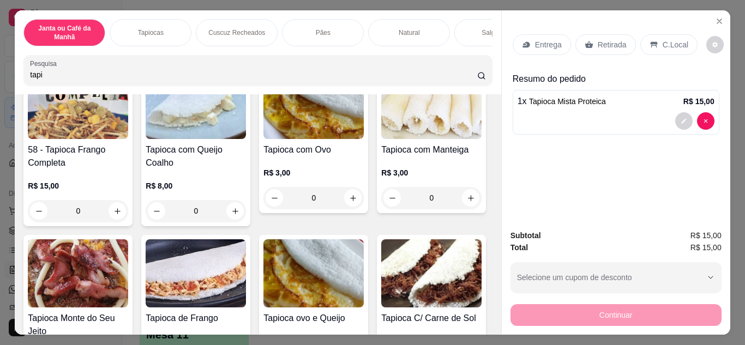
click at [547, 43] on p "Entrega" at bounding box center [548, 44] width 27 height 11
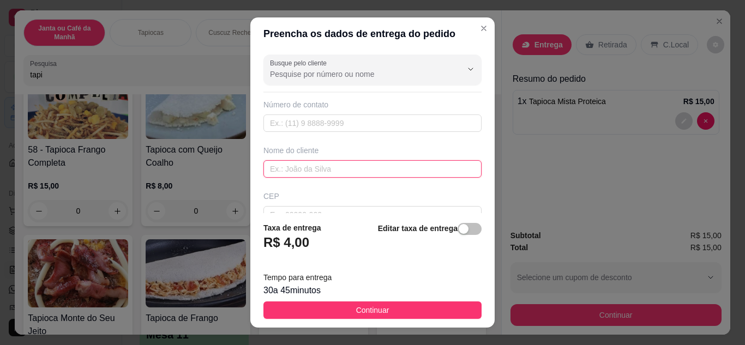
click at [306, 165] on input "text" at bounding box center [372, 168] width 218 height 17
paste input "Vitória Mendonça💕"
type input "Vitória Mendonça💕"
click at [297, 104] on div "Número de contato" at bounding box center [372, 104] width 218 height 11
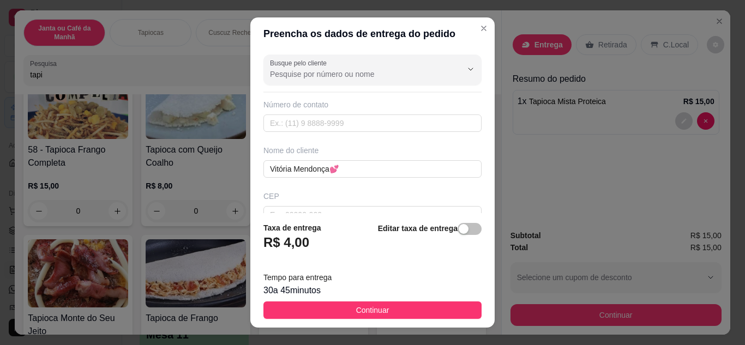
click at [297, 111] on div "Número de contato" at bounding box center [372, 115] width 218 height 33
click at [298, 106] on div "Número de contato" at bounding box center [372, 104] width 218 height 11
click at [298, 131] on input "text" at bounding box center [372, 122] width 218 height 17
paste input "[PHONE_NUMBER]"
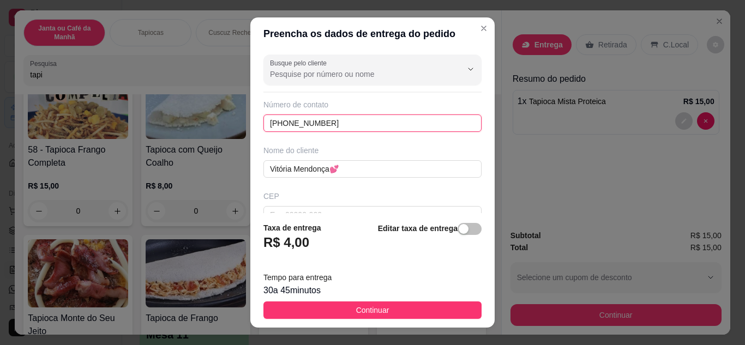
type input "[PHONE_NUMBER]"
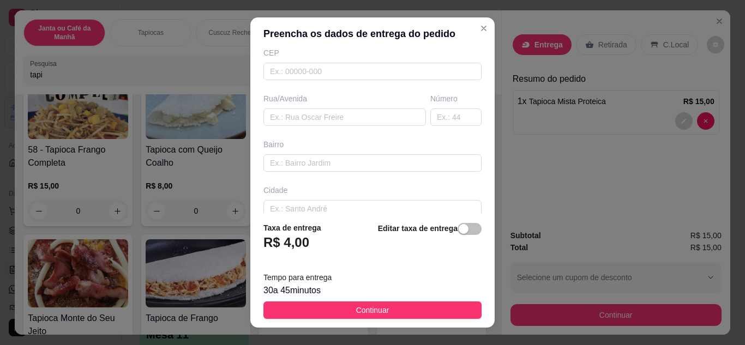
scroll to position [164, 0]
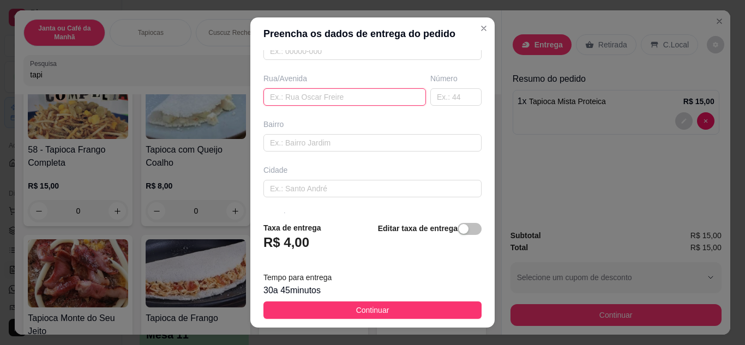
click at [292, 97] on input "text" at bounding box center [344, 96] width 162 height 17
paste input "[PERSON_NAME]"
type input "[PERSON_NAME]"
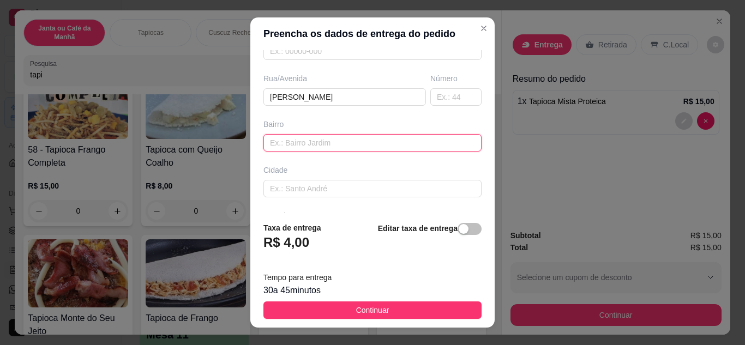
click at [283, 138] on input "text" at bounding box center [372, 142] width 218 height 17
paste input "[PERSON_NAME]"
type input "[PERSON_NAME]"
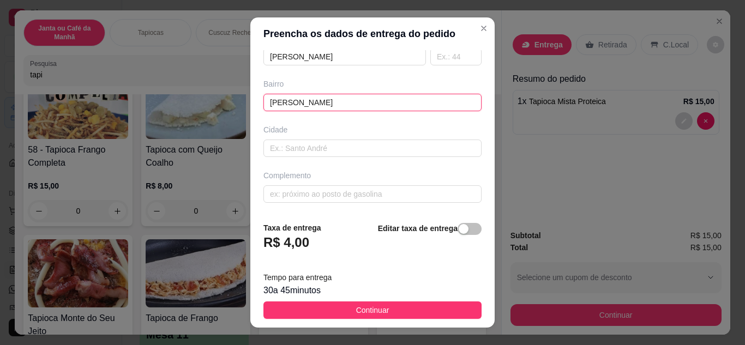
scroll to position [17, 0]
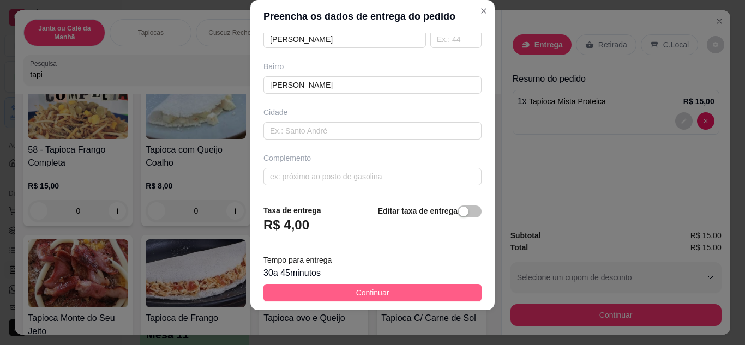
click at [356, 295] on span "Continuar" at bounding box center [372, 293] width 33 height 12
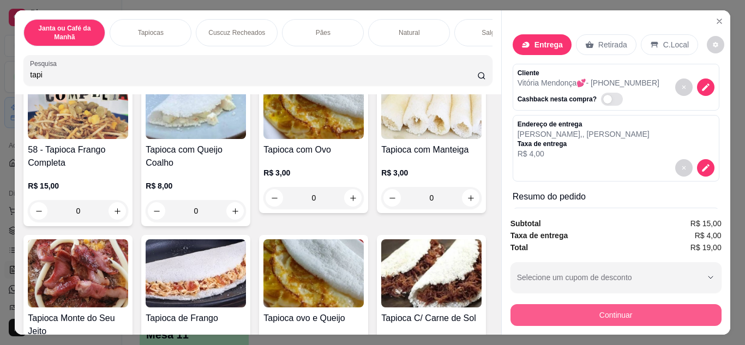
click at [538, 317] on button "Continuar" at bounding box center [615, 315] width 211 height 22
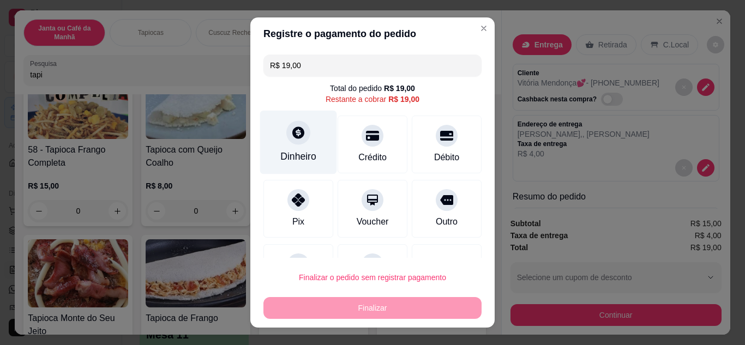
click at [298, 136] on icon at bounding box center [298, 132] width 14 height 14
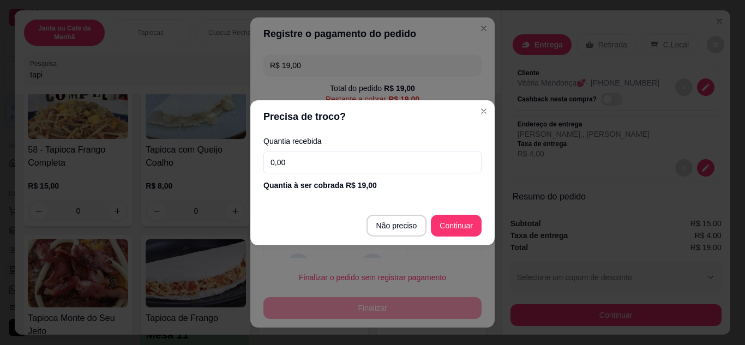
click at [309, 160] on input "0,00" at bounding box center [372, 163] width 218 height 22
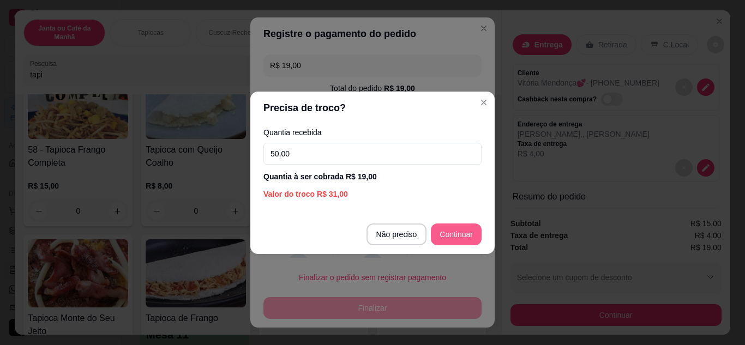
type input "50,00"
type input "R$ 0,00"
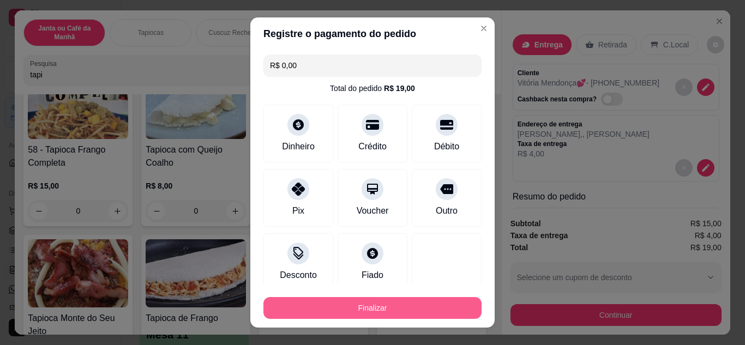
click at [410, 302] on button "Finalizar" at bounding box center [372, 308] width 218 height 22
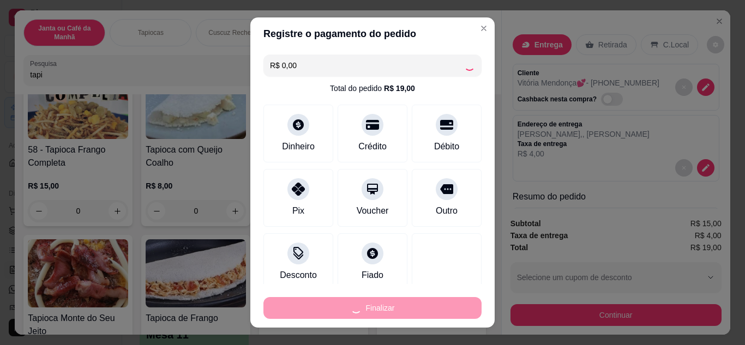
type input "0"
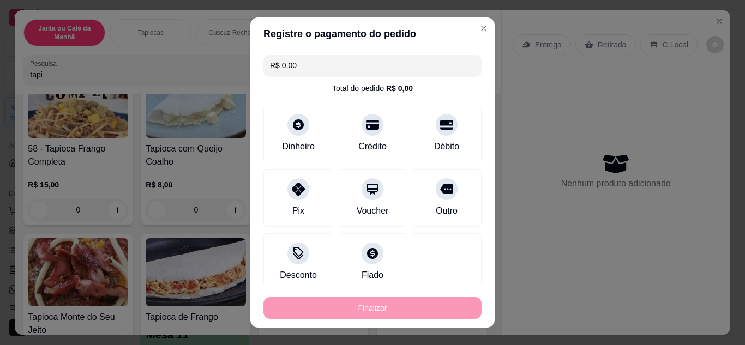
type input "-R$ 19,00"
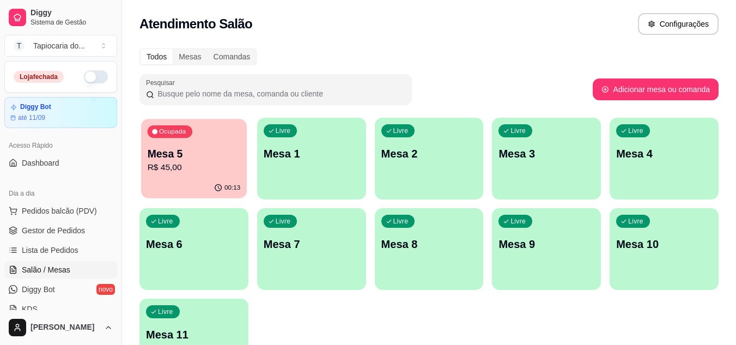
click at [189, 172] on p "R$ 45,00" at bounding box center [194, 167] width 93 height 13
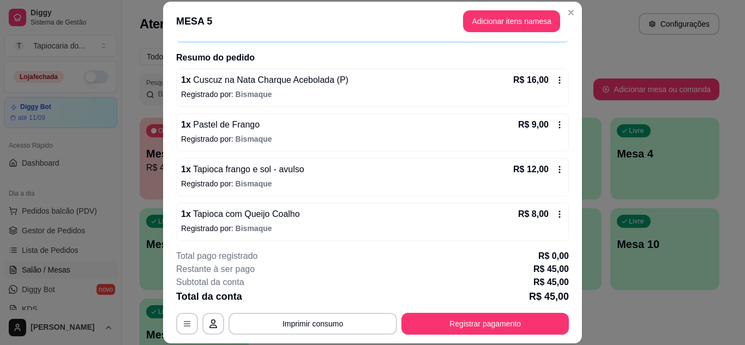
scroll to position [80, 0]
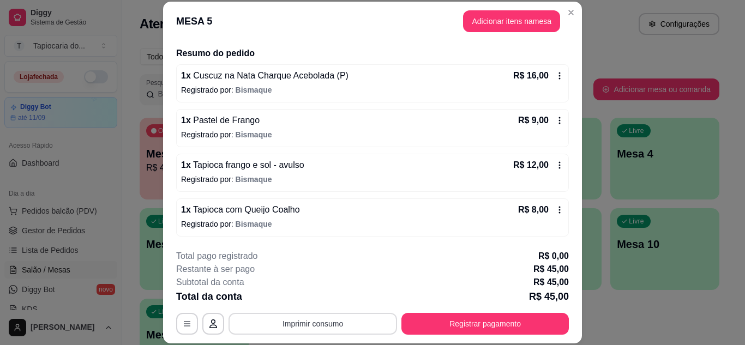
click at [324, 328] on button "Imprimir consumo" at bounding box center [312, 324] width 168 height 22
click at [318, 304] on button "Impressora" at bounding box center [312, 298] width 79 height 17
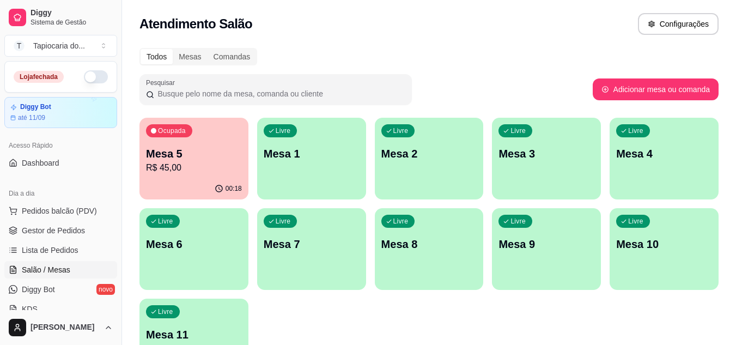
click at [167, 152] on p "Mesa 5" at bounding box center [194, 153] width 96 height 15
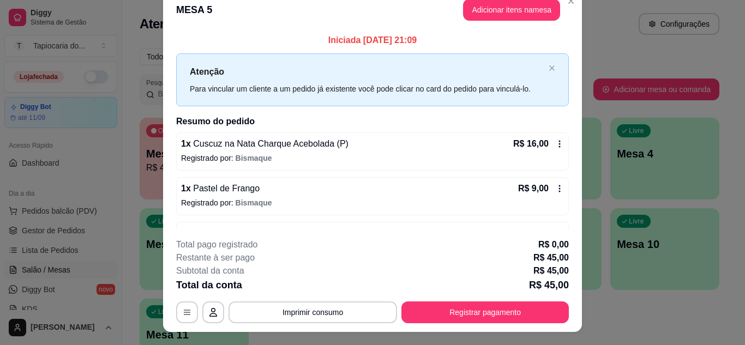
scroll to position [0, 0]
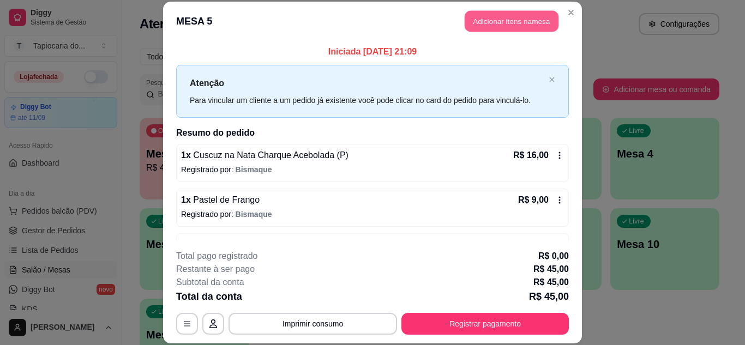
click at [487, 18] on button "Adicionar itens na mesa" at bounding box center [511, 21] width 94 height 21
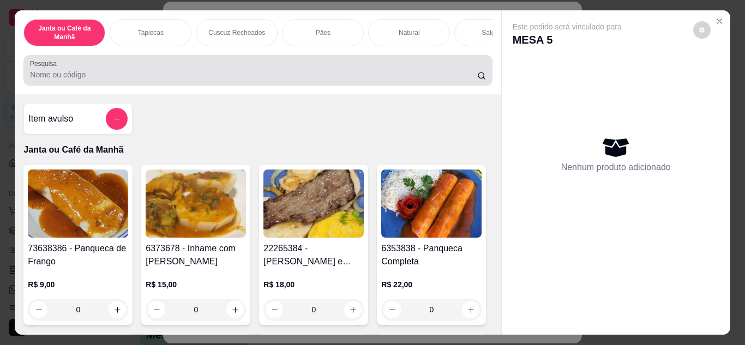
click at [262, 73] on input "Pesquisa" at bounding box center [253, 74] width 447 height 11
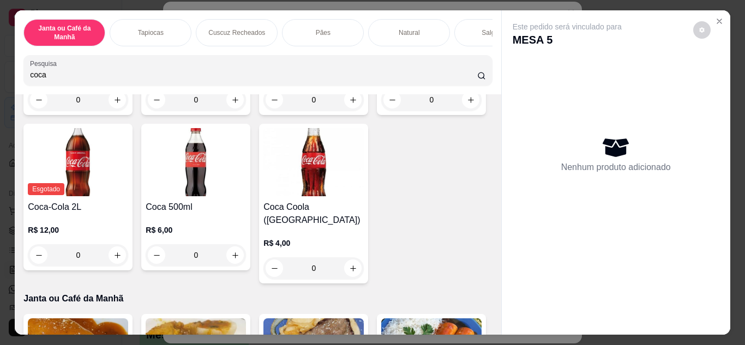
scroll to position [218, 0]
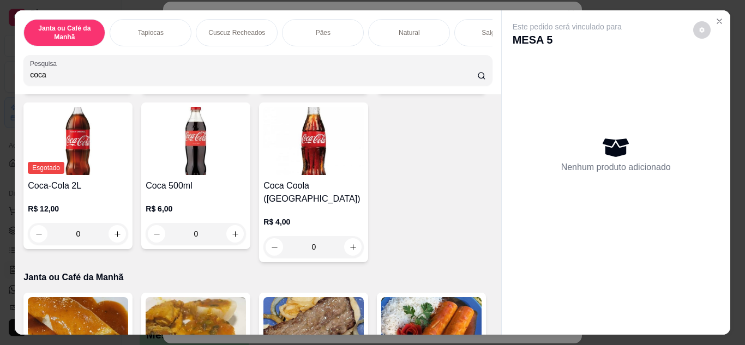
type input "coca"
click at [467, 83] on icon "increase-product-quantity" at bounding box center [471, 79] width 8 height 8
type input "1"
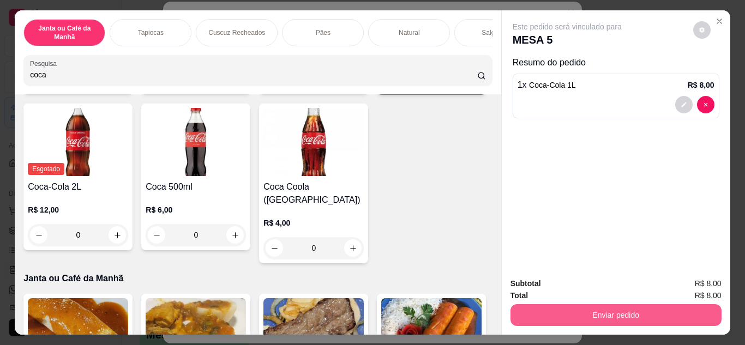
click at [521, 317] on button "Enviar pedido" at bounding box center [615, 315] width 211 height 22
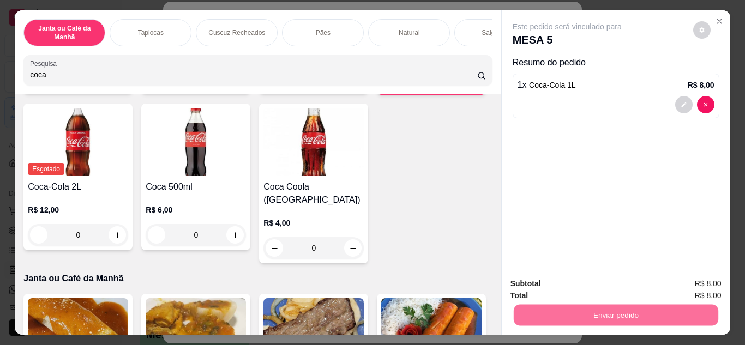
click at [540, 281] on button "Não registrar e enviar pedido" at bounding box center [579, 284] width 113 height 21
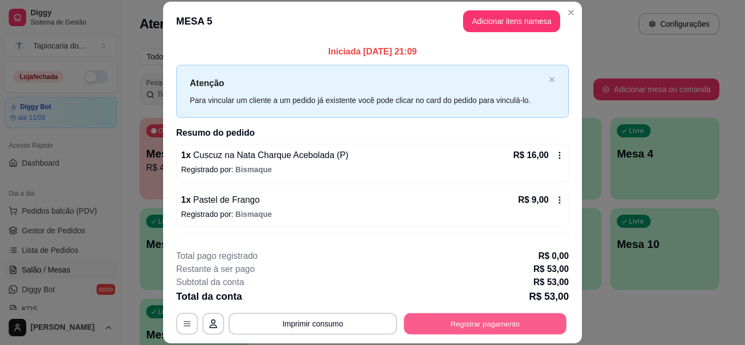
click at [479, 321] on button "Registrar pagamento" at bounding box center [485, 323] width 162 height 21
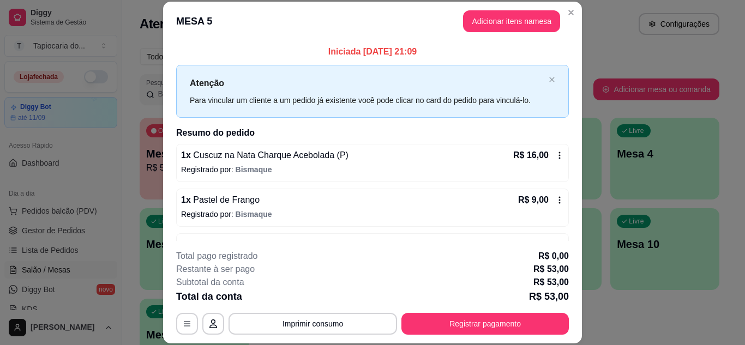
scroll to position [124, 0]
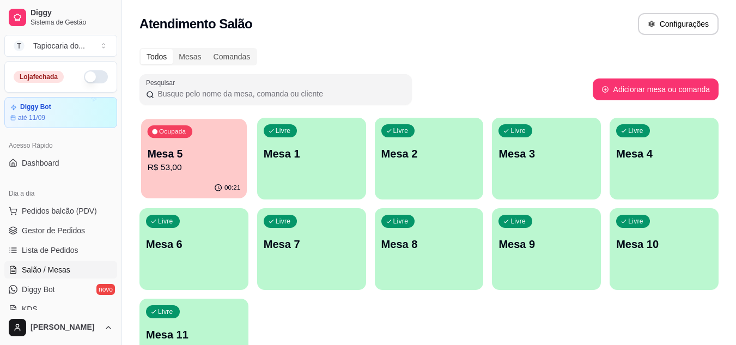
click at [215, 141] on div "Ocupada Mesa 5 R$ 53,00" at bounding box center [194, 148] width 106 height 59
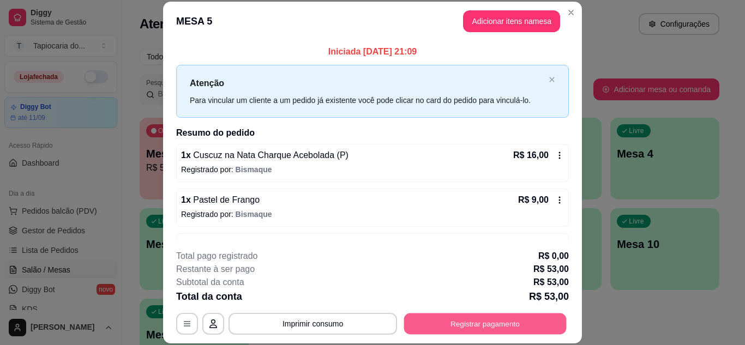
click at [487, 323] on button "Registrar pagamento" at bounding box center [485, 323] width 162 height 21
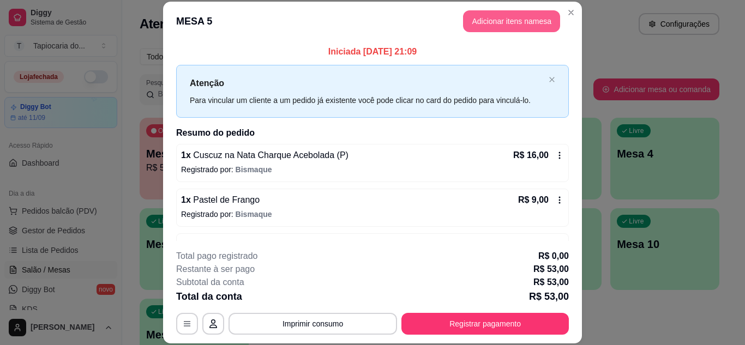
click at [482, 22] on button "Adicionar itens na mesa" at bounding box center [511, 21] width 97 height 22
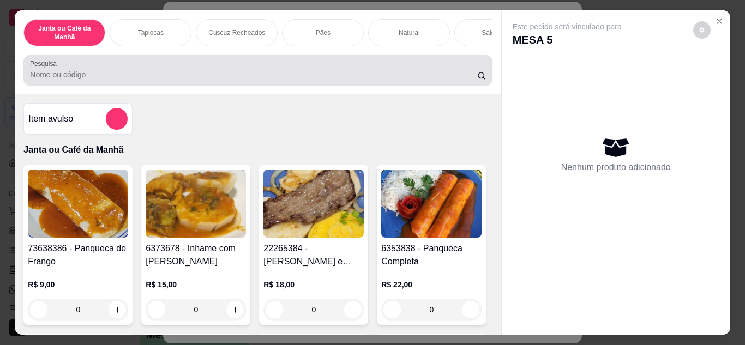
click at [207, 77] on input "Pesquisa" at bounding box center [253, 74] width 447 height 11
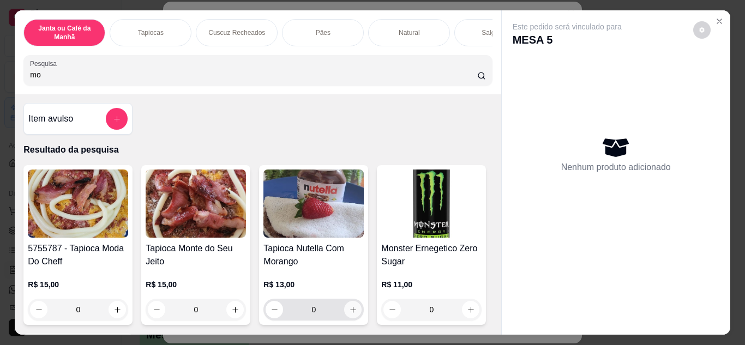
type input "mo"
click at [349, 309] on button "increase-product-quantity" at bounding box center [352, 309] width 17 height 17
type input "1"
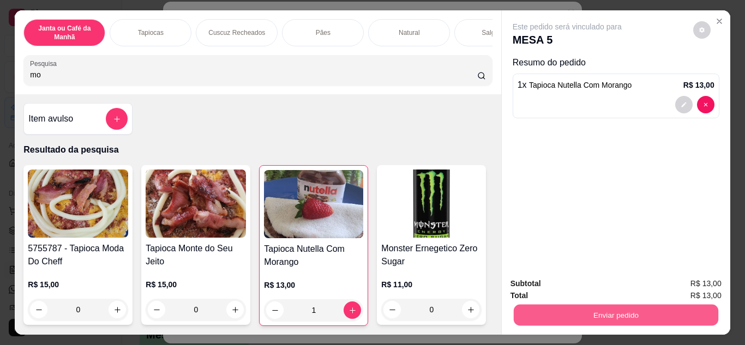
click at [592, 307] on button "Enviar pedido" at bounding box center [615, 315] width 204 height 21
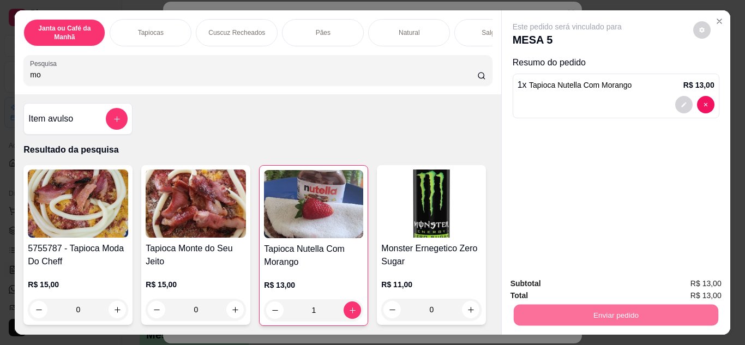
click at [582, 284] on button "Não registrar e enviar pedido" at bounding box center [579, 284] width 110 height 20
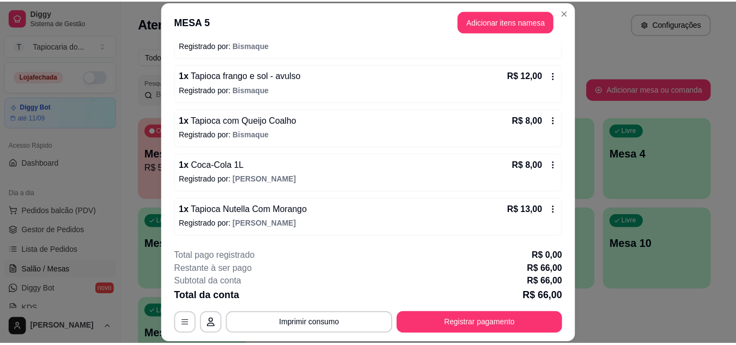
scroll to position [33, 0]
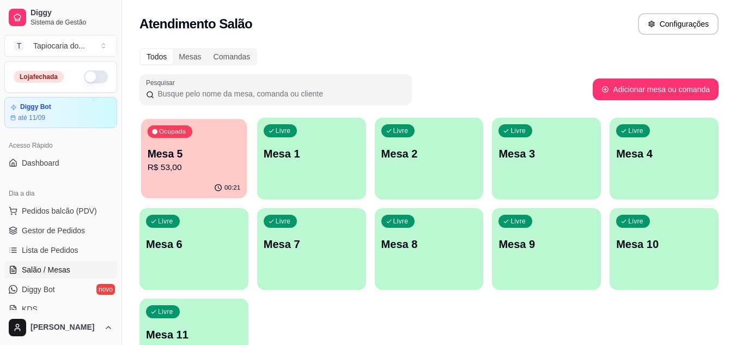
click at [188, 172] on p "R$ 53,00" at bounding box center [194, 167] width 93 height 13
click at [68, 231] on span "Gestor de Pedidos" at bounding box center [53, 230] width 63 height 11
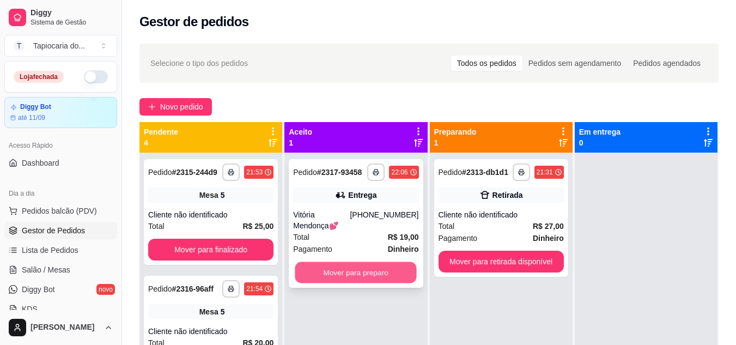
click at [356, 262] on button "Mover para preparo" at bounding box center [356, 272] width 122 height 21
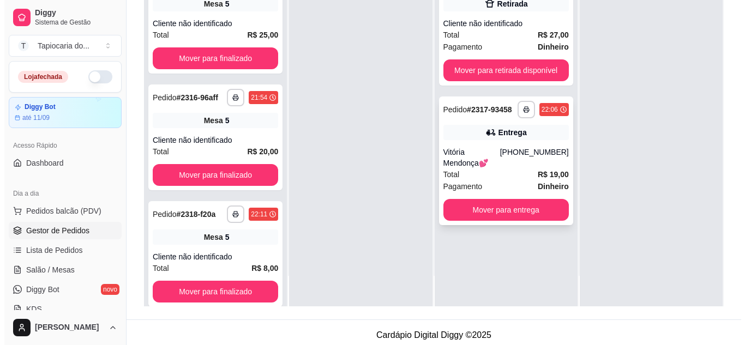
scroll to position [166, 0]
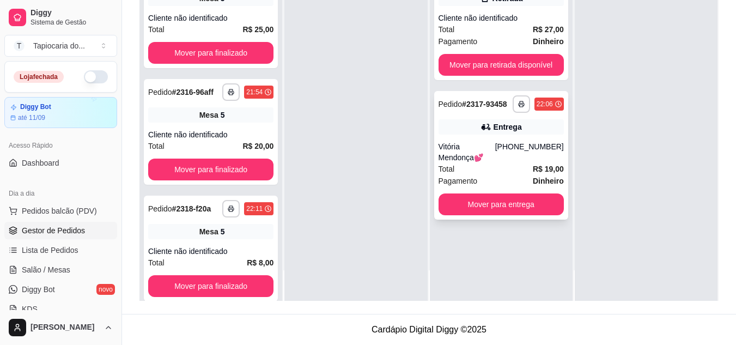
click at [476, 163] on div "Total R$ 19,00" at bounding box center [501, 169] width 125 height 12
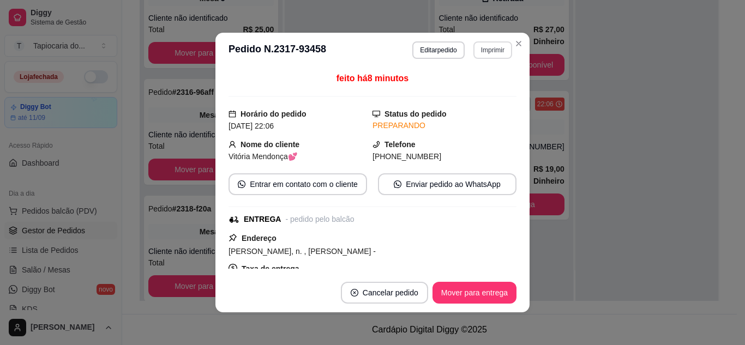
click at [487, 52] on button "Imprimir" at bounding box center [492, 49] width 39 height 17
click at [455, 83] on button "Impressora" at bounding box center [469, 88] width 79 height 17
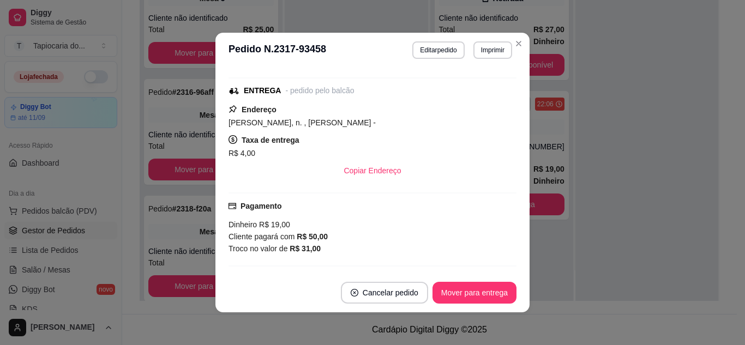
scroll to position [218, 0]
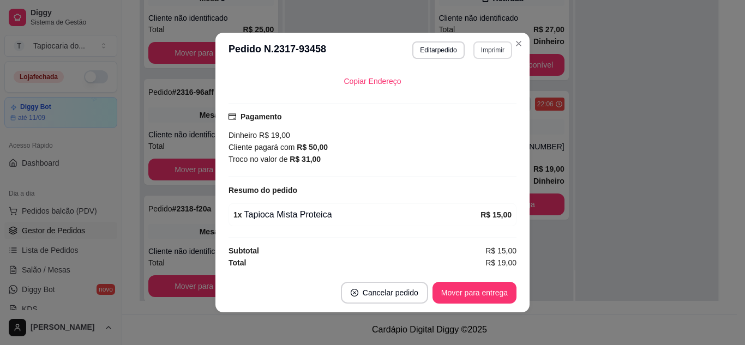
click at [488, 53] on button "Imprimir" at bounding box center [492, 49] width 39 height 17
click at [454, 89] on button "Impressora" at bounding box center [469, 88] width 79 height 17
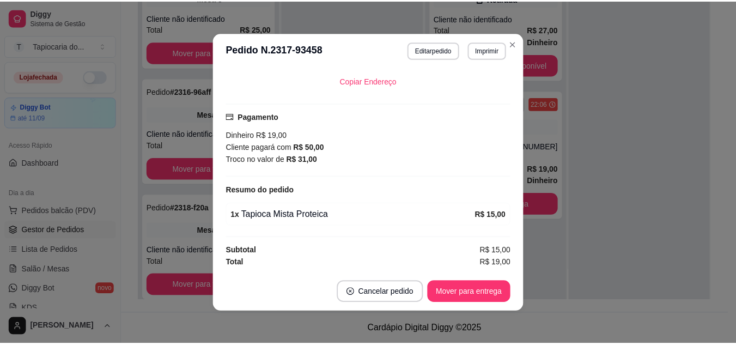
scroll to position [2, 0]
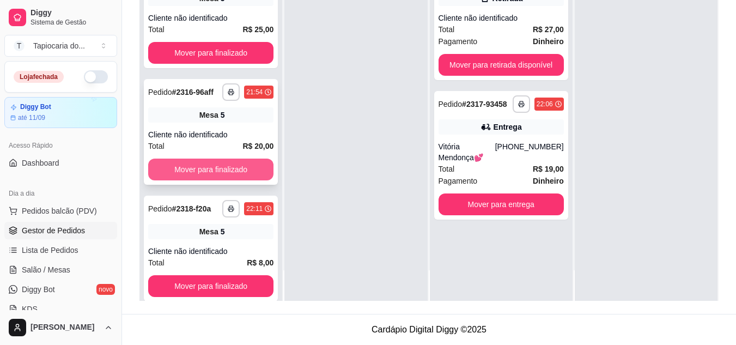
click at [182, 178] on button "Mover para finalizado" at bounding box center [210, 170] width 125 height 22
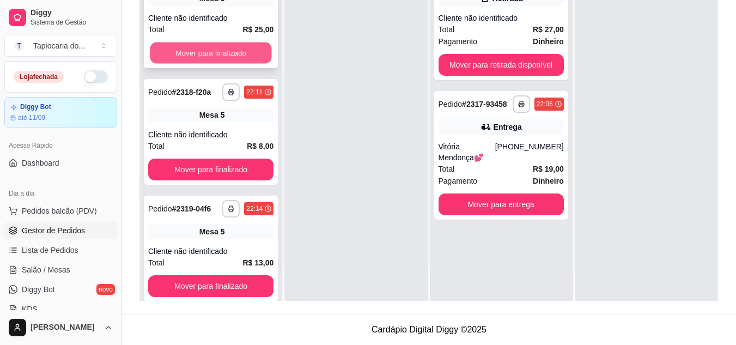
click at [188, 58] on button "Mover para finalizado" at bounding box center [211, 53] width 122 height 21
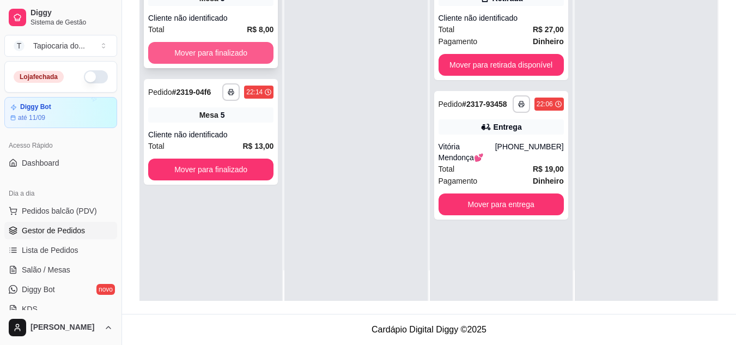
click at [188, 57] on button "Mover para finalizado" at bounding box center [210, 53] width 125 height 22
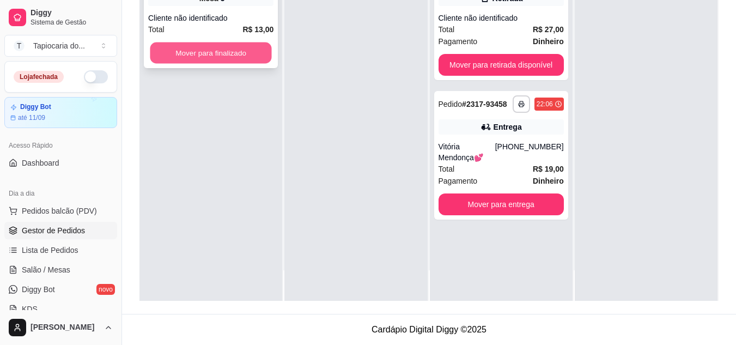
click at [207, 46] on button "Mover para finalizado" at bounding box center [211, 53] width 122 height 21
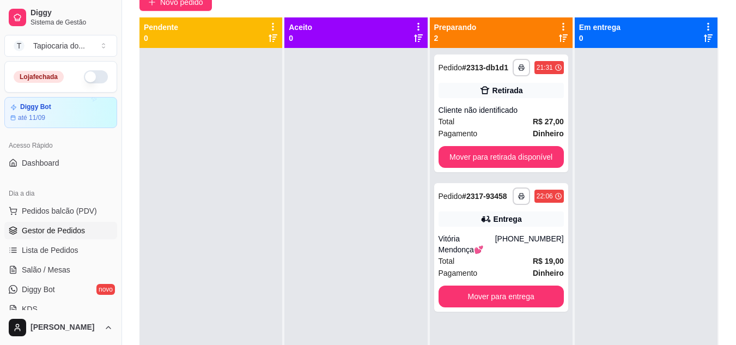
scroll to position [109, 0]
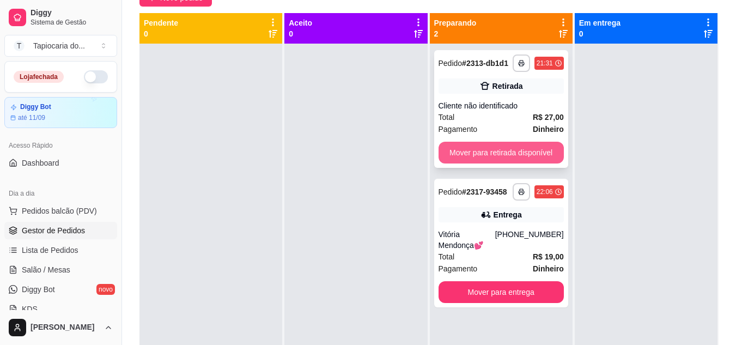
click at [488, 158] on button "Mover para retirada disponível" at bounding box center [501, 153] width 125 height 22
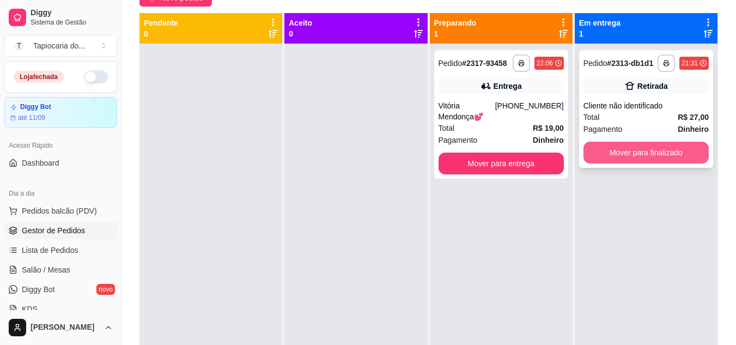
click at [600, 153] on button "Mover para finalizado" at bounding box center [646, 153] width 125 height 22
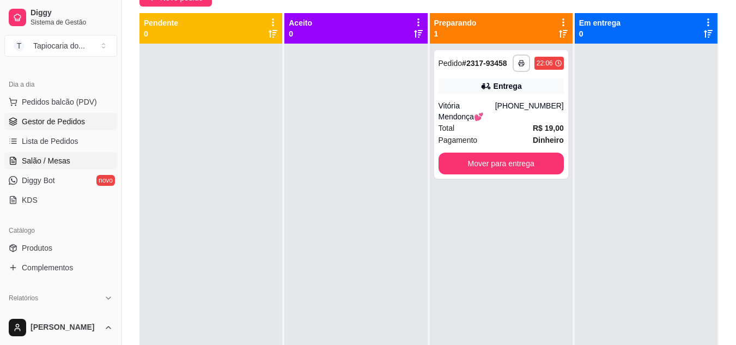
click at [64, 158] on span "Salão / Mesas" at bounding box center [46, 160] width 49 height 11
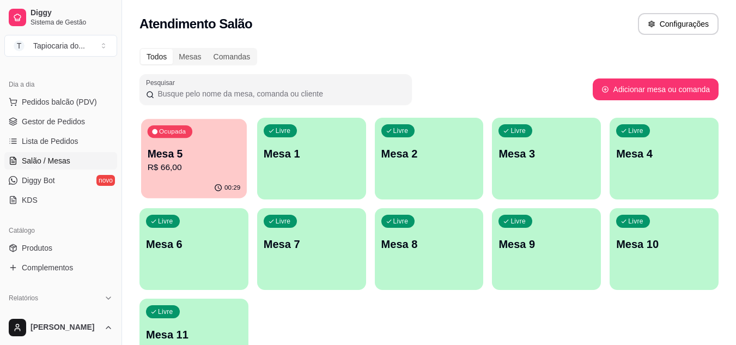
click at [180, 152] on p "Mesa 5" at bounding box center [194, 154] width 93 height 15
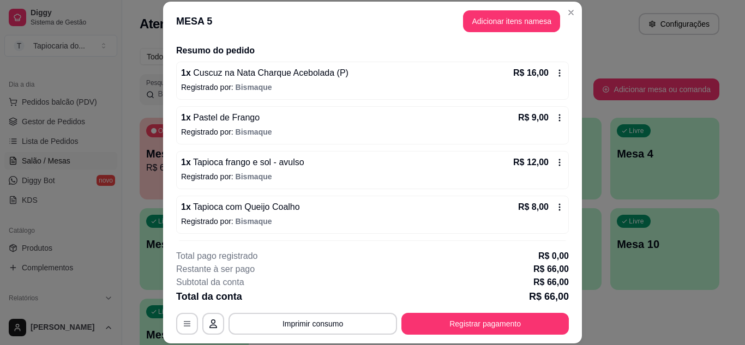
scroll to position [169, 0]
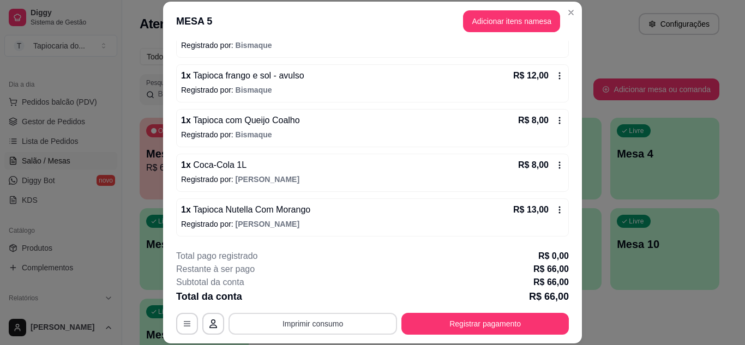
click at [345, 318] on button "Imprimir consumo" at bounding box center [312, 324] width 168 height 22
click at [325, 294] on button "Impressora" at bounding box center [312, 298] width 76 height 17
click at [347, 333] on button "Imprimir consumo" at bounding box center [313, 323] width 164 height 21
click at [337, 294] on button "Impressora" at bounding box center [312, 298] width 76 height 17
click at [340, 317] on button "Imprimir consumo" at bounding box center [313, 323] width 164 height 21
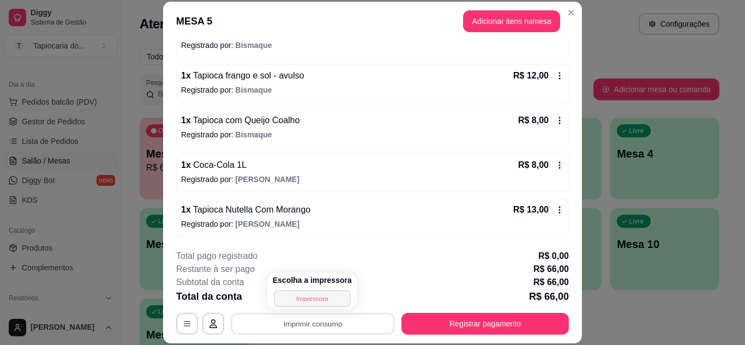
click at [316, 297] on button "Impressora" at bounding box center [312, 298] width 76 height 17
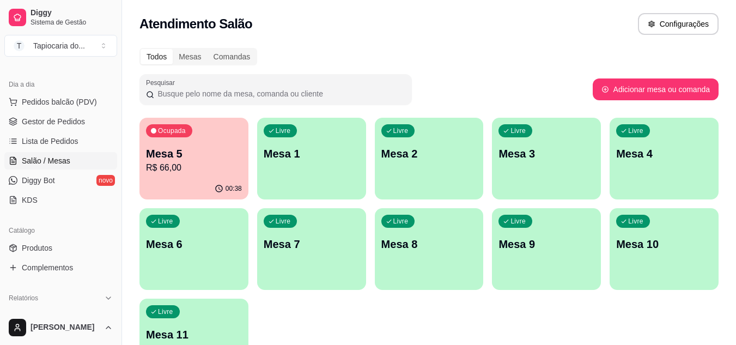
click at [176, 158] on p "Mesa 5" at bounding box center [194, 153] width 96 height 15
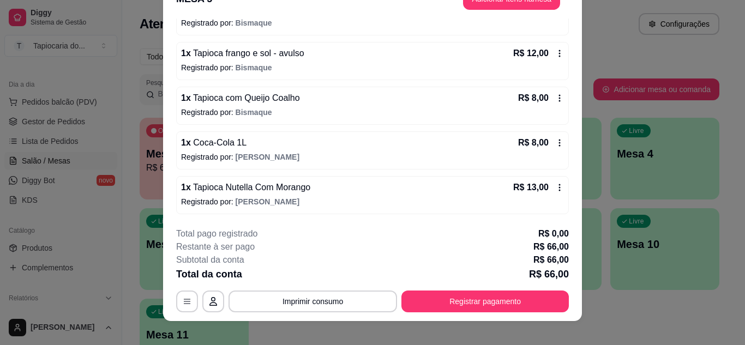
scroll to position [33, 0]
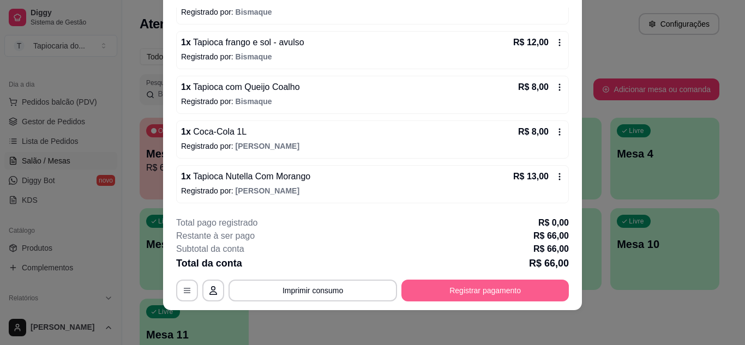
click at [471, 289] on button "Registrar pagamento" at bounding box center [484, 291] width 167 height 22
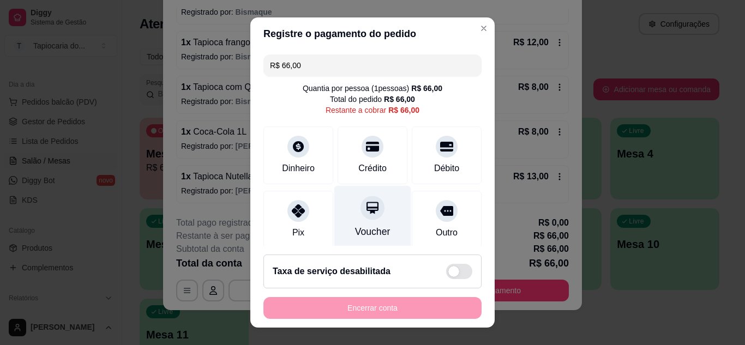
scroll to position [84, 0]
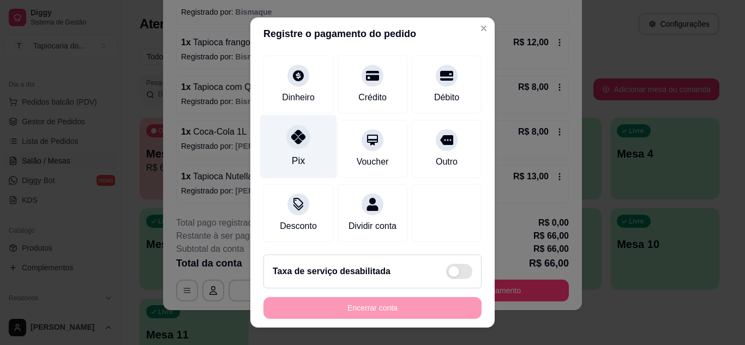
click at [299, 134] on div "Pix" at bounding box center [298, 146] width 77 height 64
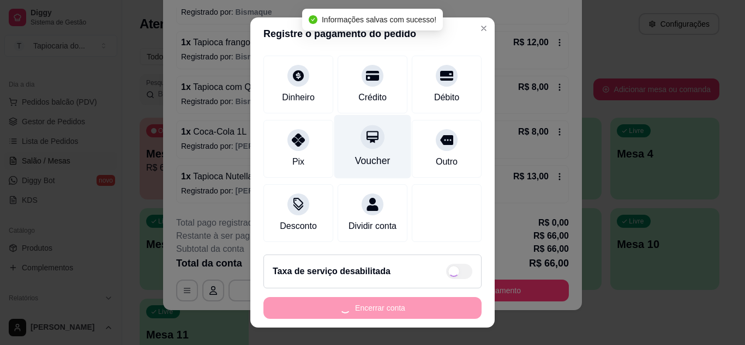
type input "R$ 0,00"
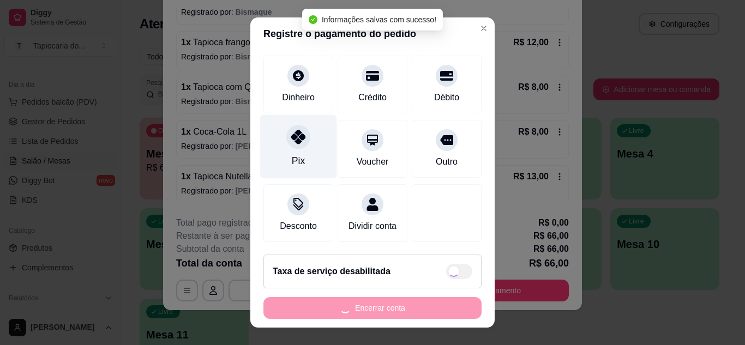
scroll to position [73, 0]
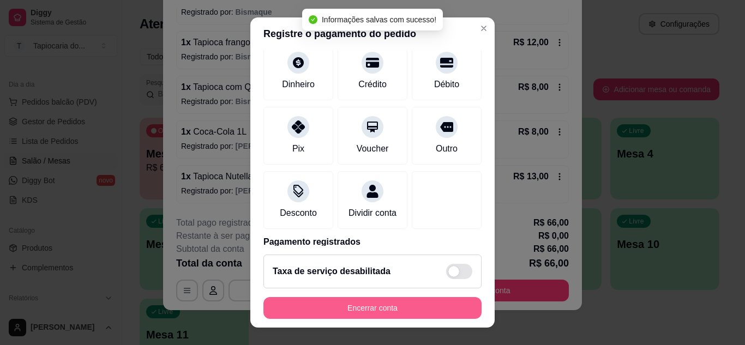
click at [385, 308] on button "Encerrar conta" at bounding box center [372, 308] width 218 height 22
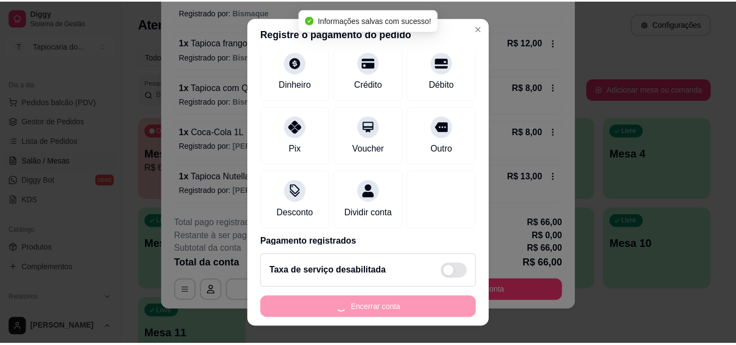
scroll to position [0, 0]
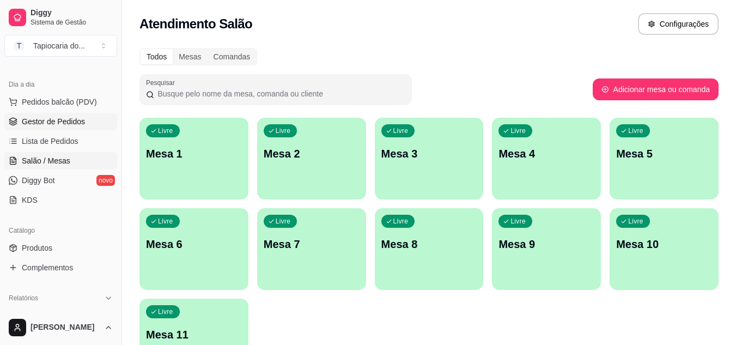
click at [59, 117] on span "Gestor de Pedidos" at bounding box center [53, 121] width 63 height 11
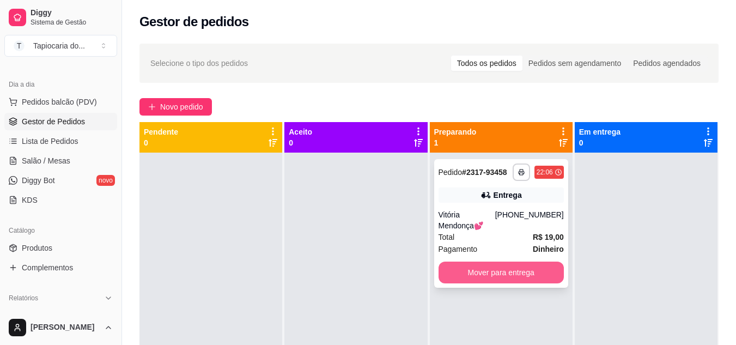
click at [472, 262] on button "Mover para entrega" at bounding box center [501, 273] width 125 height 22
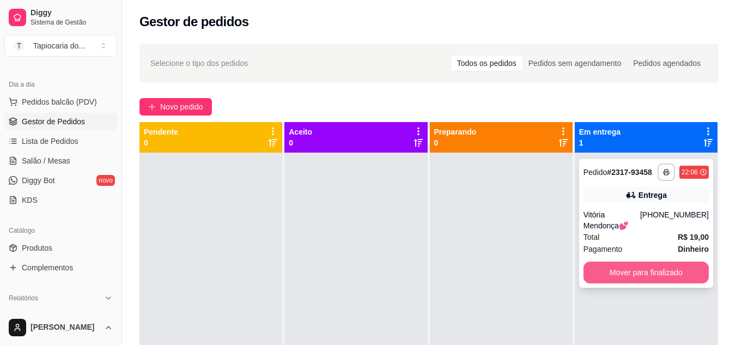
click at [660, 267] on button "Mover para finalizado" at bounding box center [646, 273] width 125 height 22
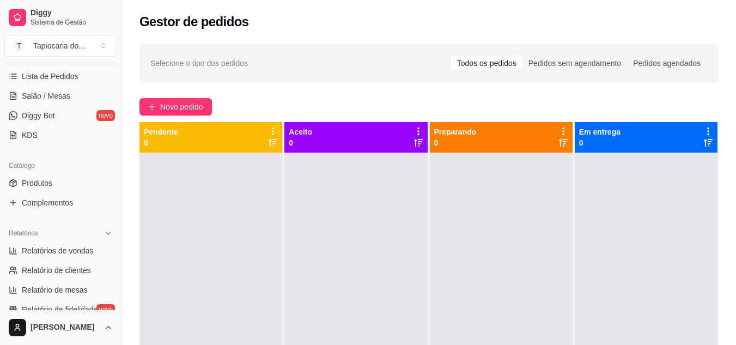
scroll to position [273, 0]
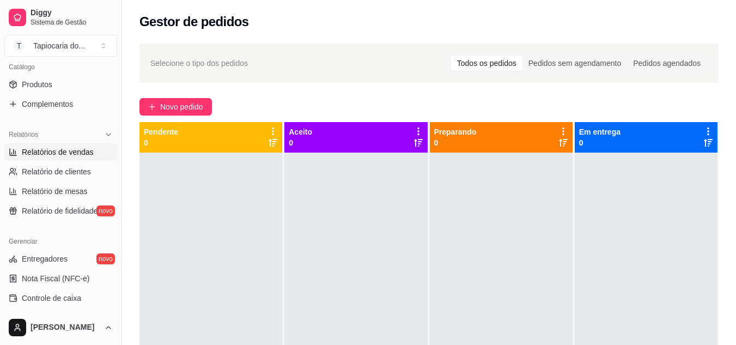
click at [54, 149] on span "Relatórios de vendas" at bounding box center [58, 152] width 72 height 11
select select "ALL"
select select "0"
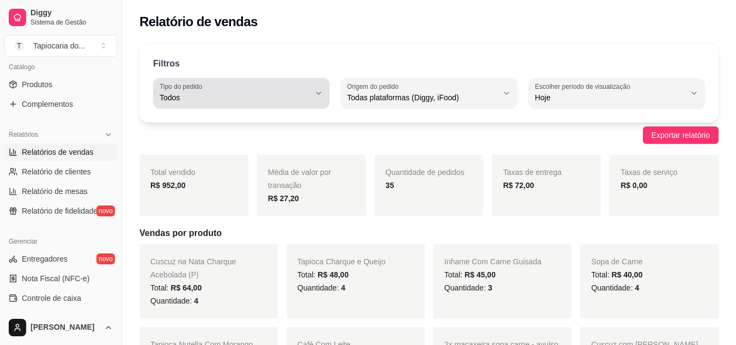
click at [288, 85] on div "Todos" at bounding box center [235, 93] width 150 height 22
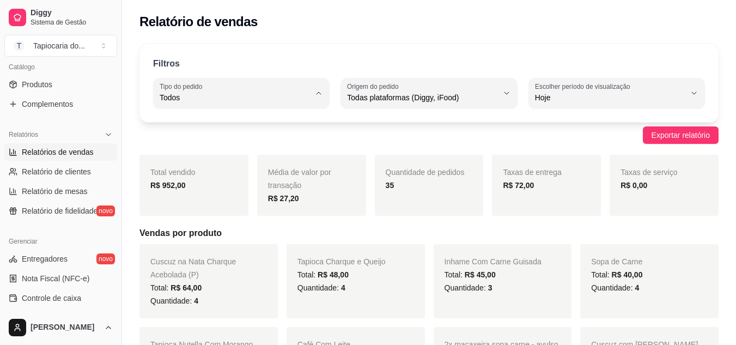
click at [225, 144] on span "Entrega" at bounding box center [236, 141] width 142 height 10
type input "DELIVERY"
select select "DELIVERY"
